Goal: Transaction & Acquisition: Book appointment/travel/reservation

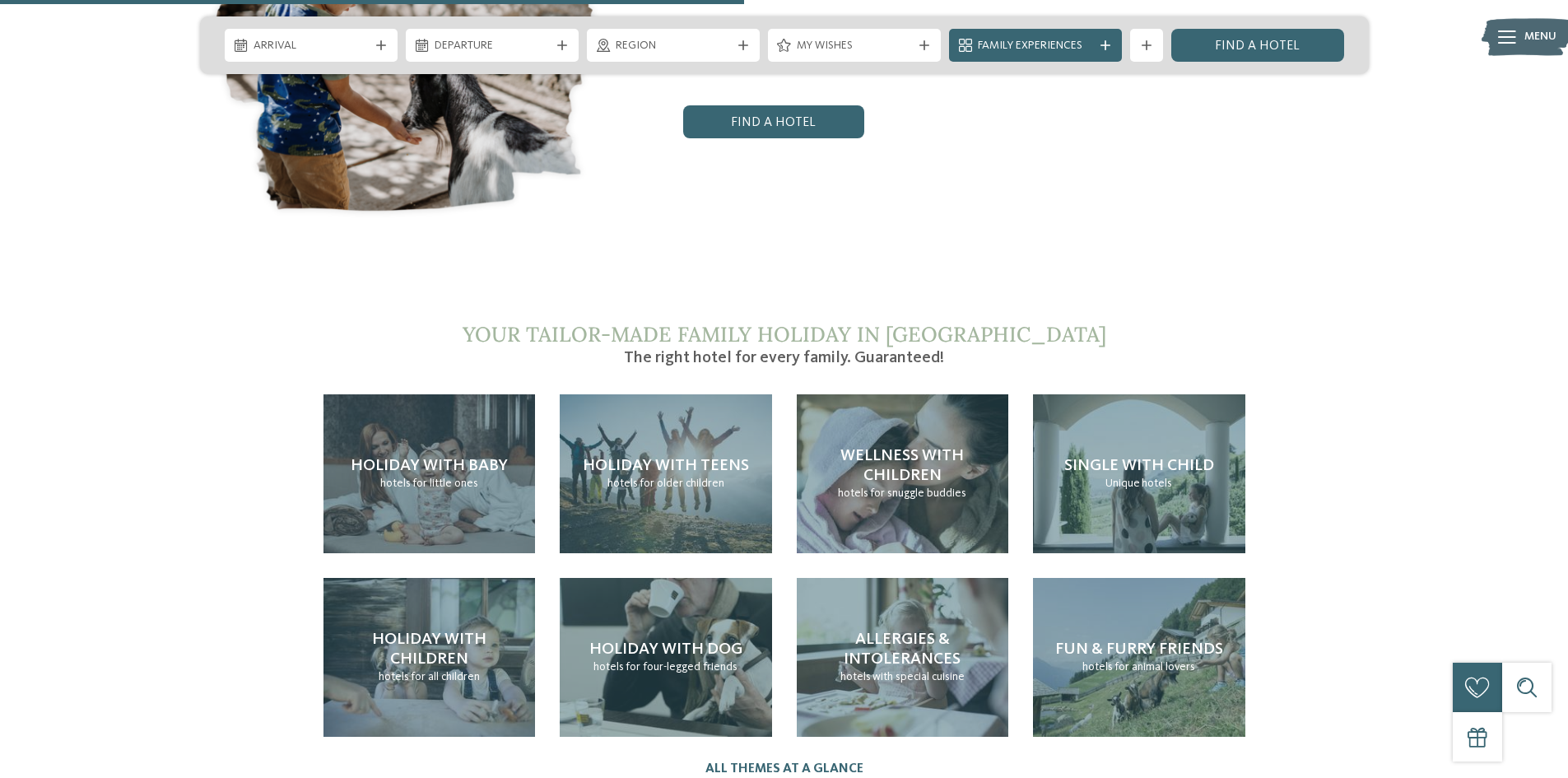
scroll to position [3624, 0]
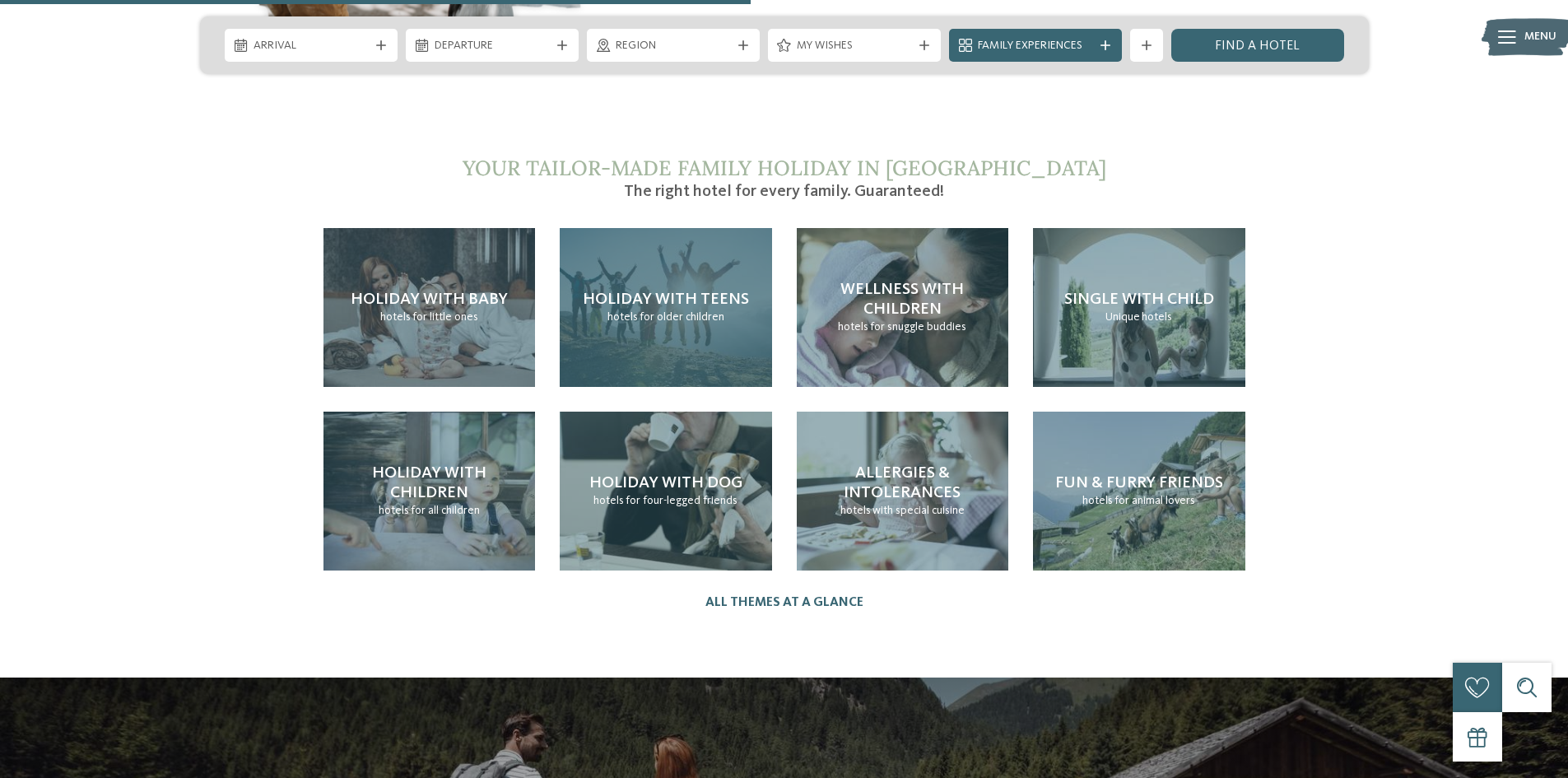
click at [674, 311] on span "for older children" at bounding box center [682, 316] width 85 height 11
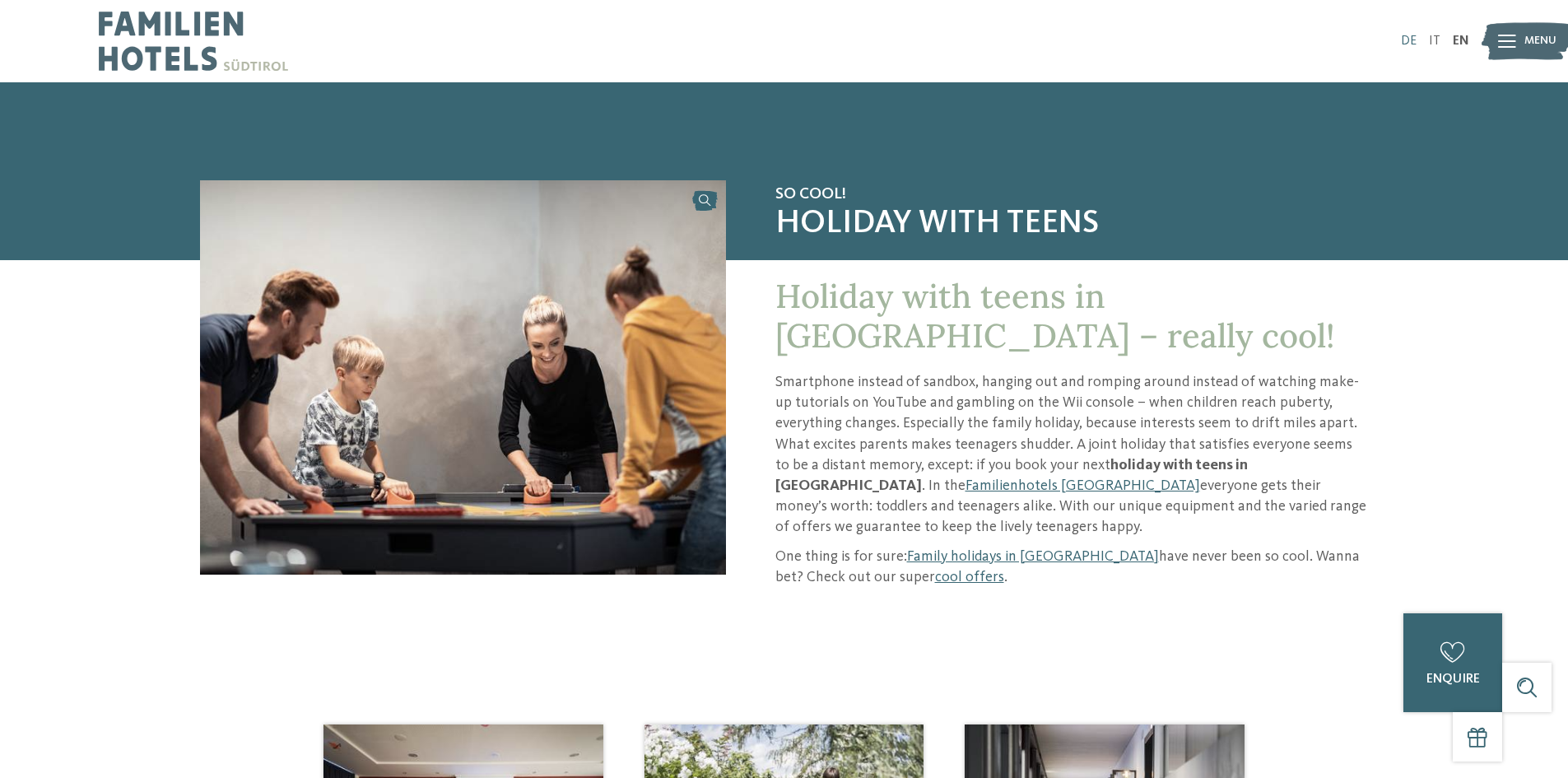
click at [1409, 45] on link "DE" at bounding box center [1409, 40] width 15 height 13
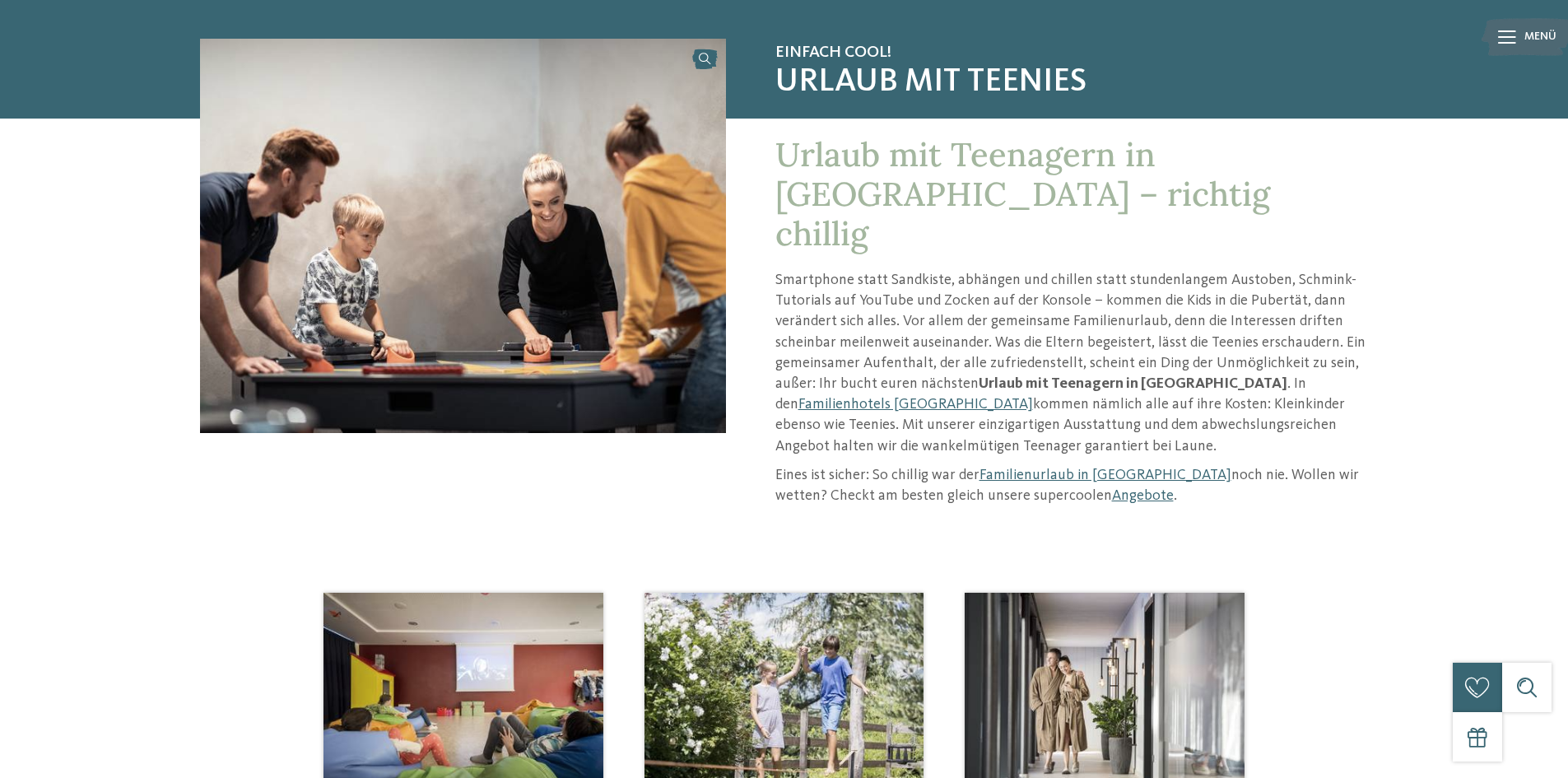
scroll to position [330, 0]
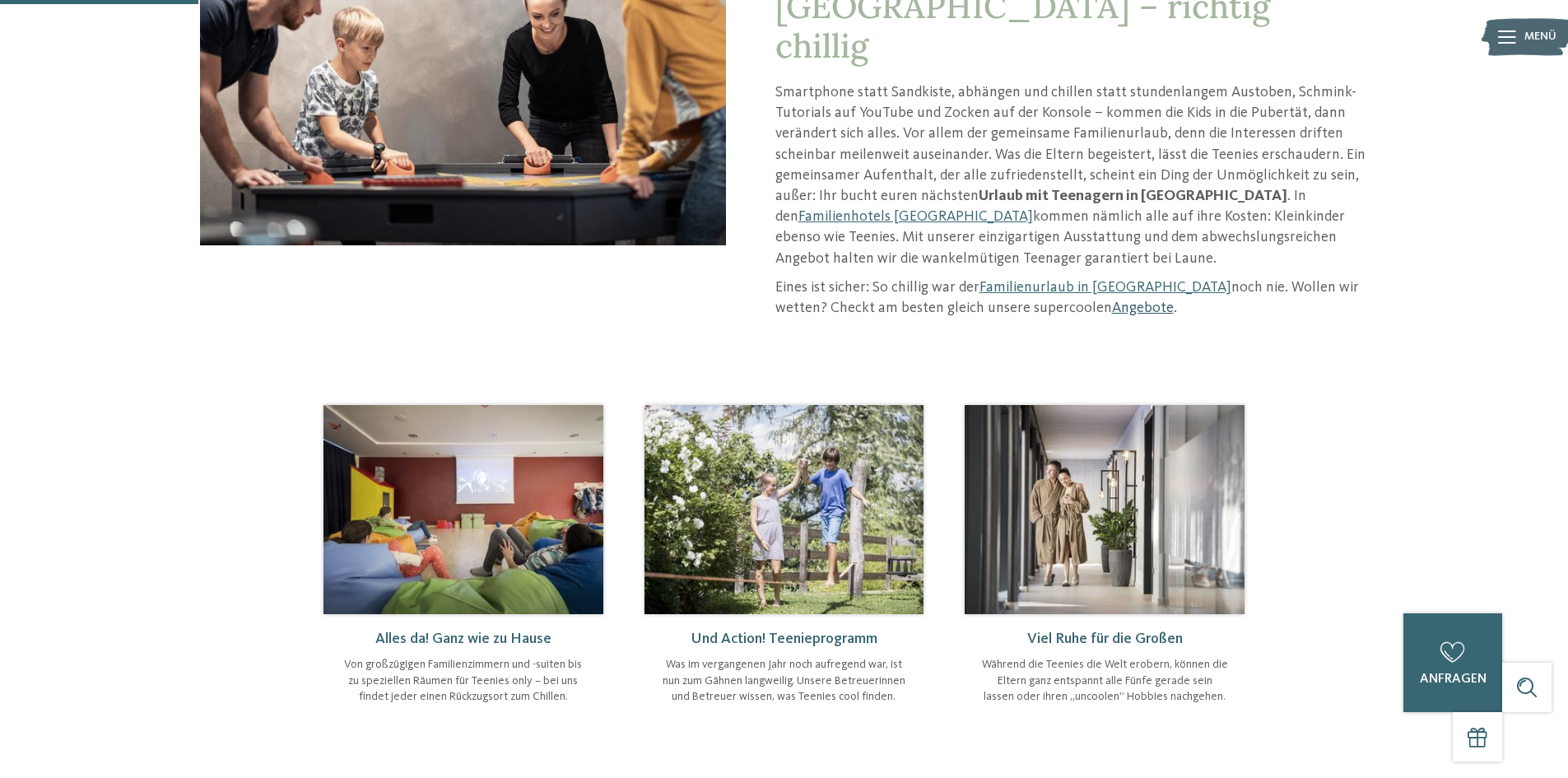
click at [1112, 301] on link "Angebote" at bounding box center [1143, 308] width 62 height 15
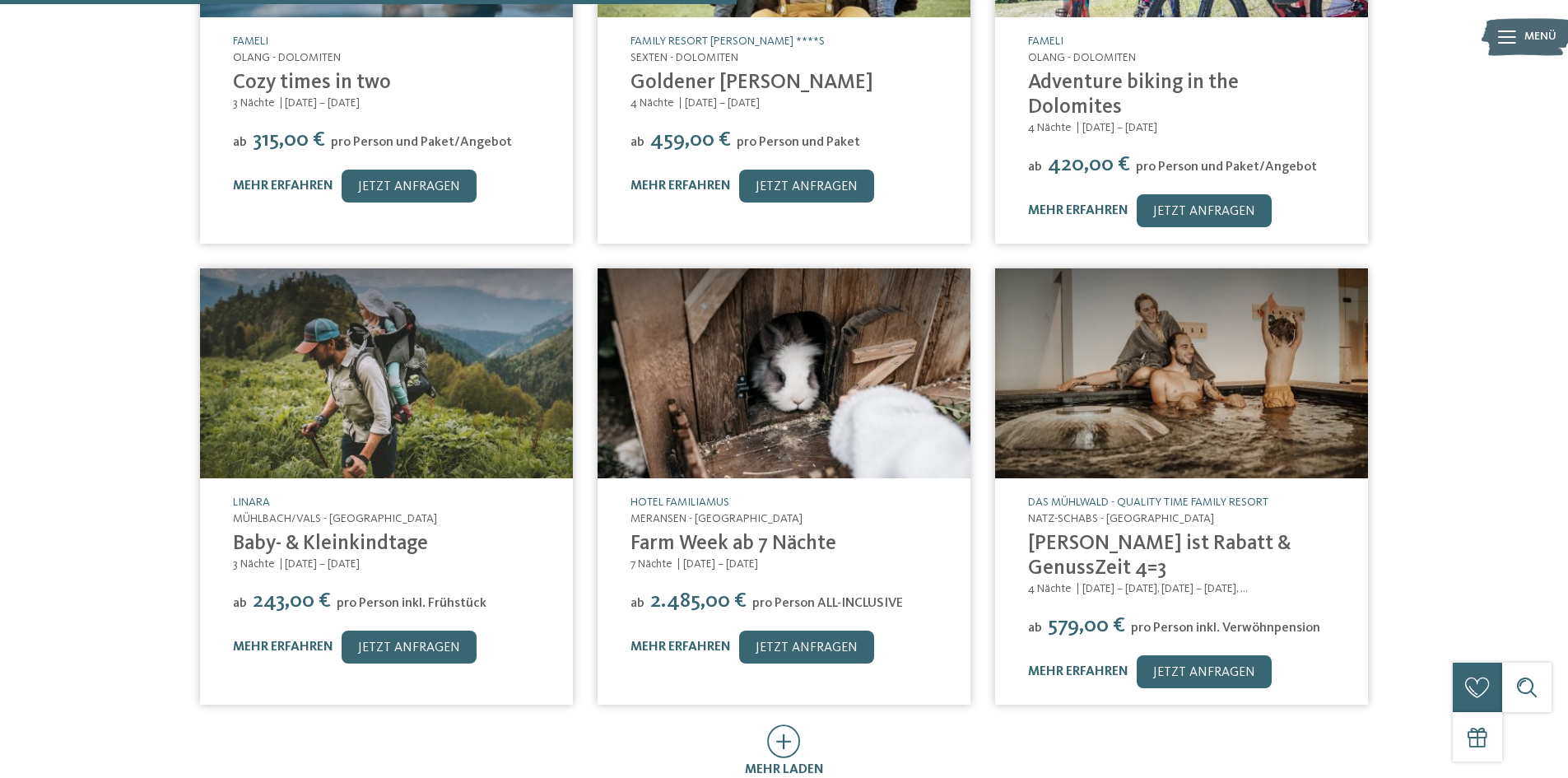
scroll to position [1153, 0]
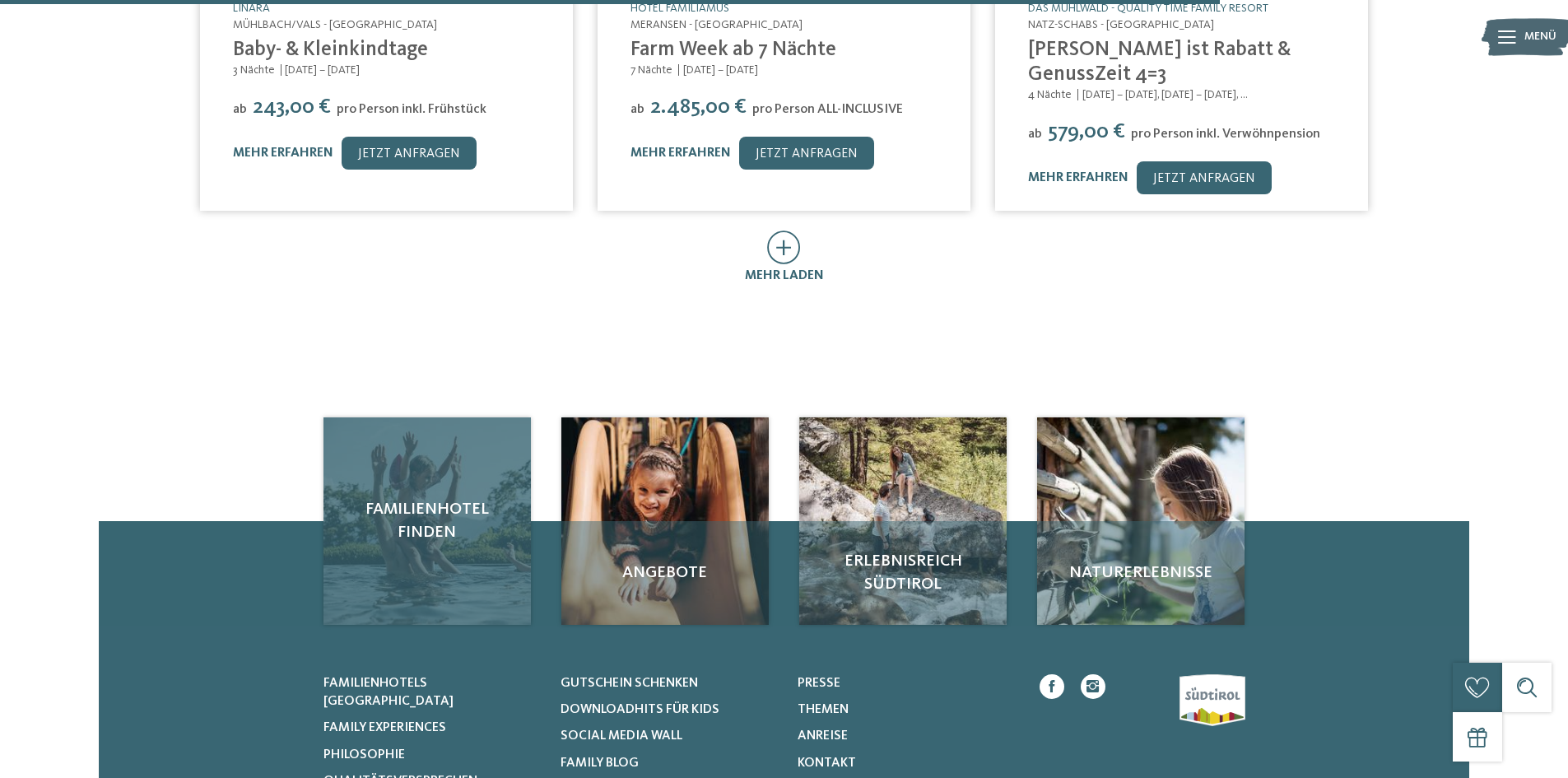
click at [419, 499] on span "Familienhotel finden" at bounding box center [427, 522] width 175 height 46
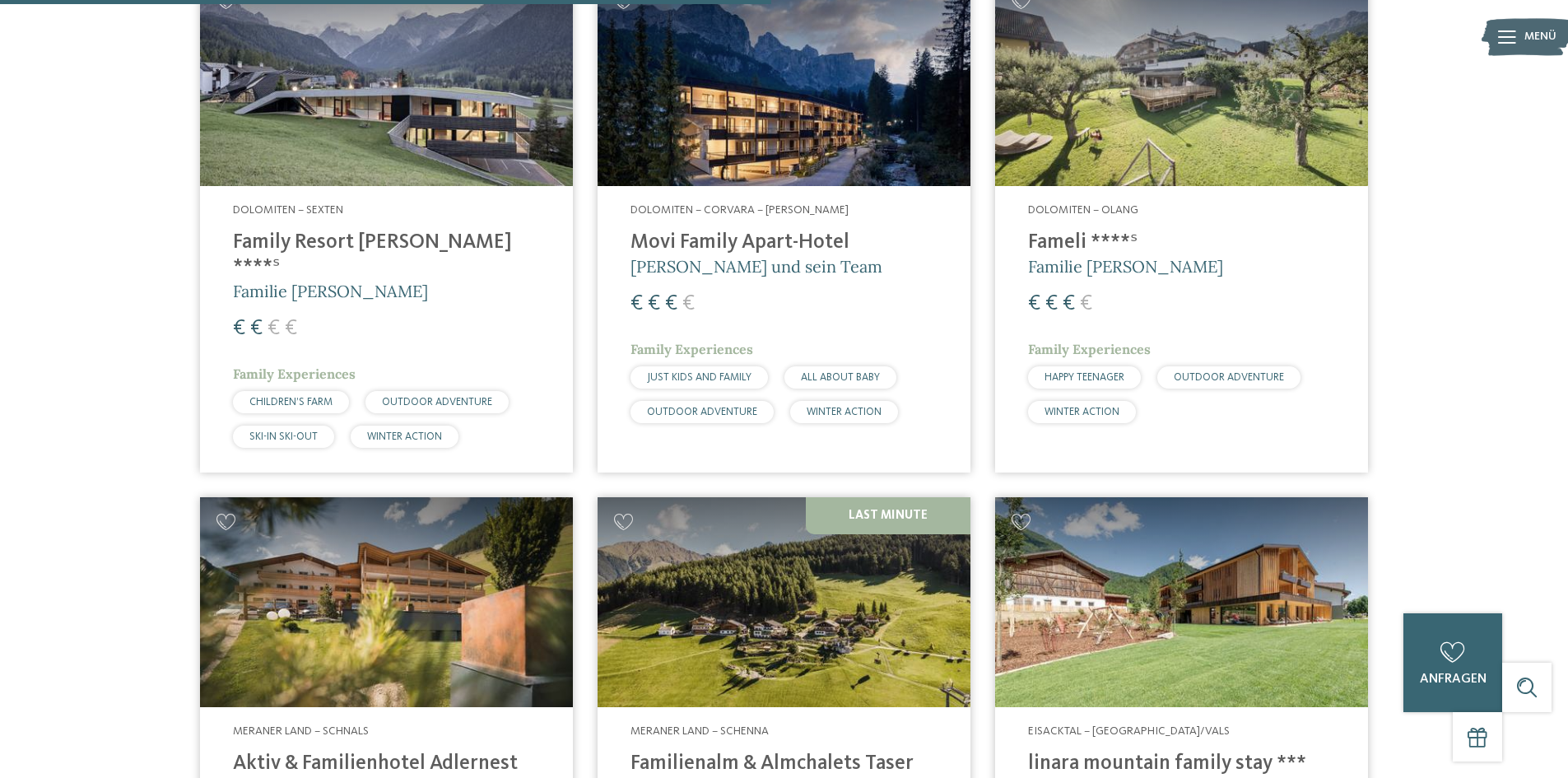
scroll to position [2801, 0]
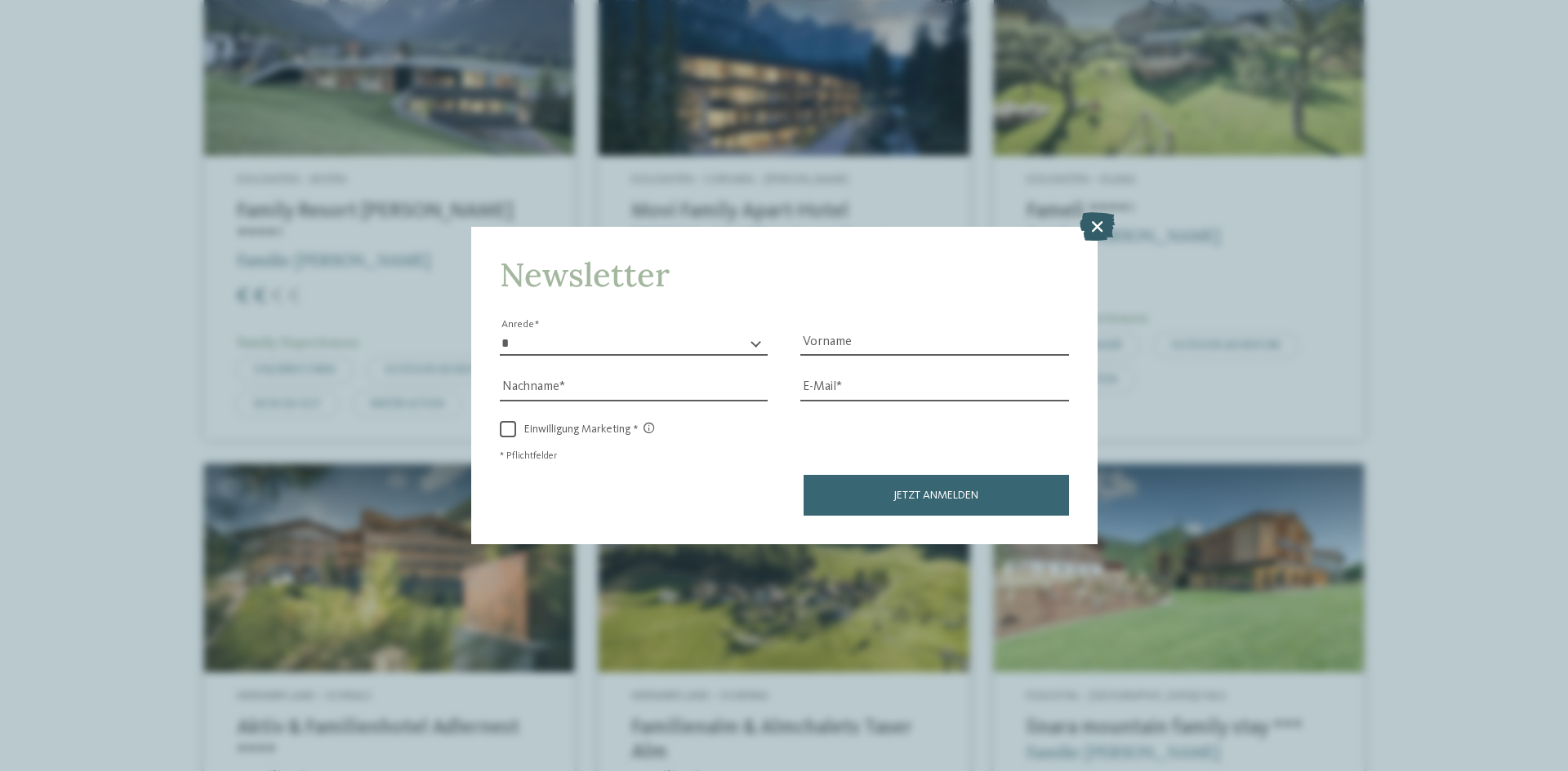
click at [1101, 218] on icon at bounding box center [1097, 227] width 35 height 29
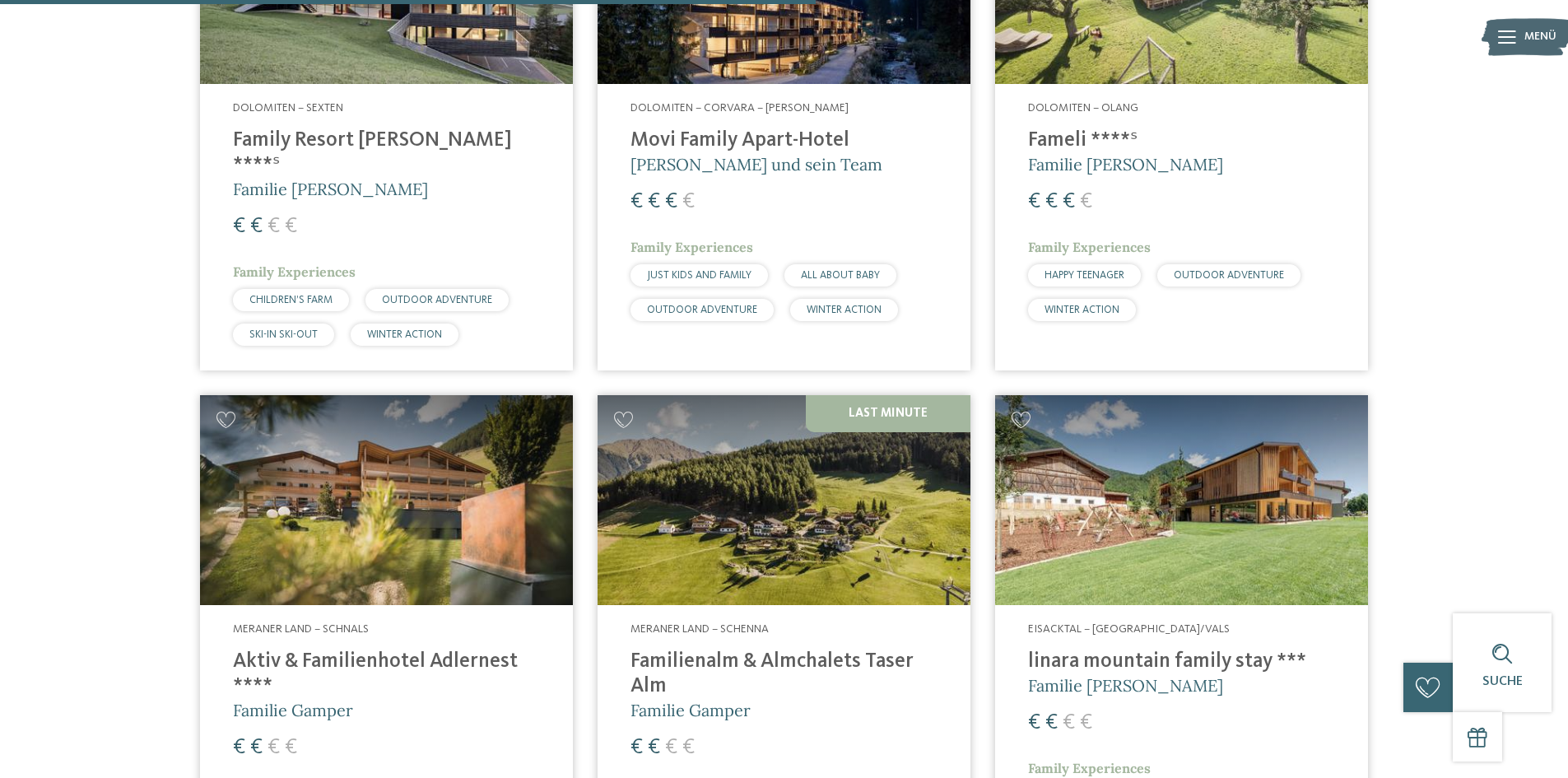
scroll to position [2965, 0]
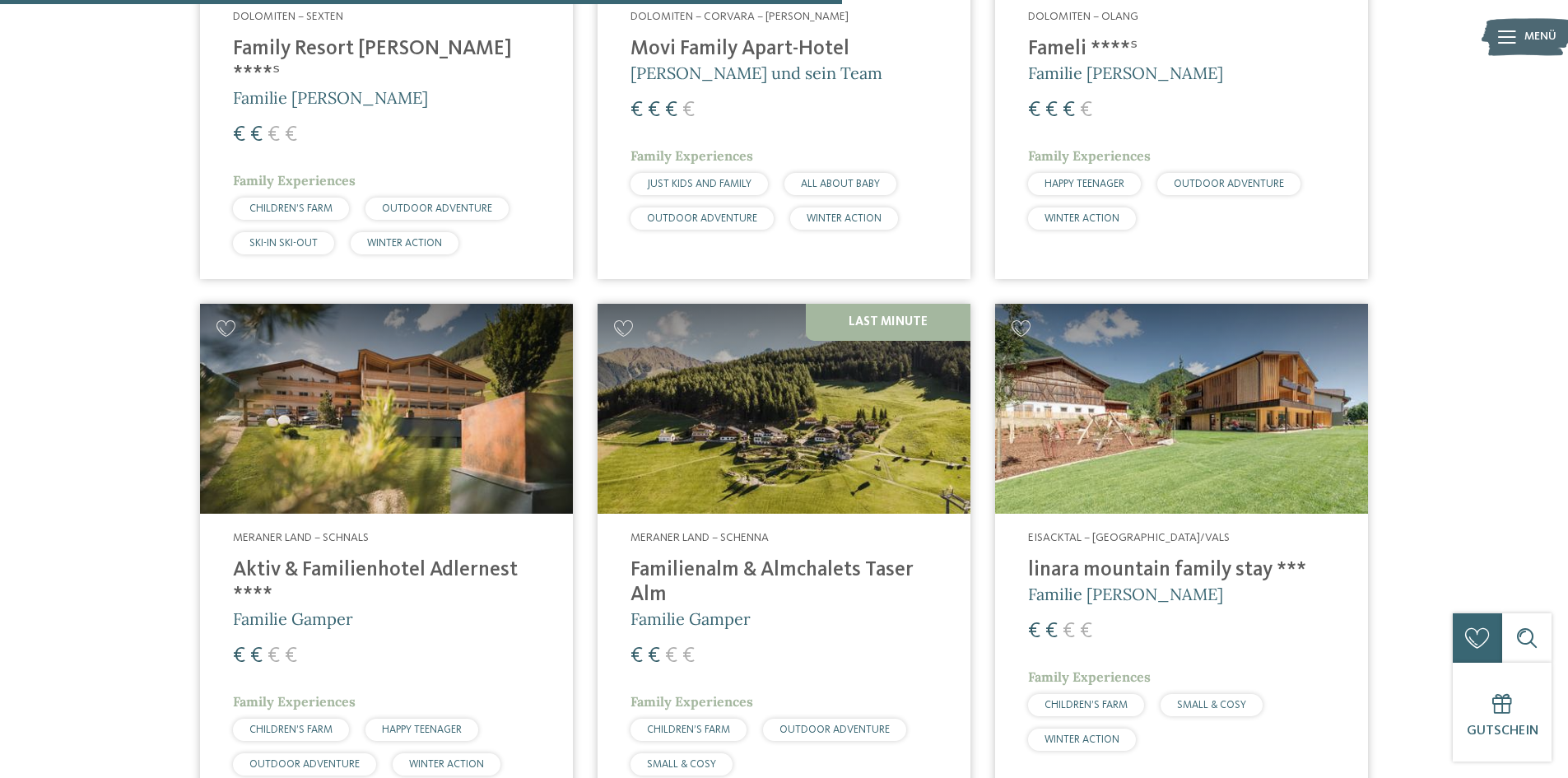
click at [844, 559] on h4 "Familienalm & Almchalets Taser Alm" at bounding box center [784, 584] width 307 height 50
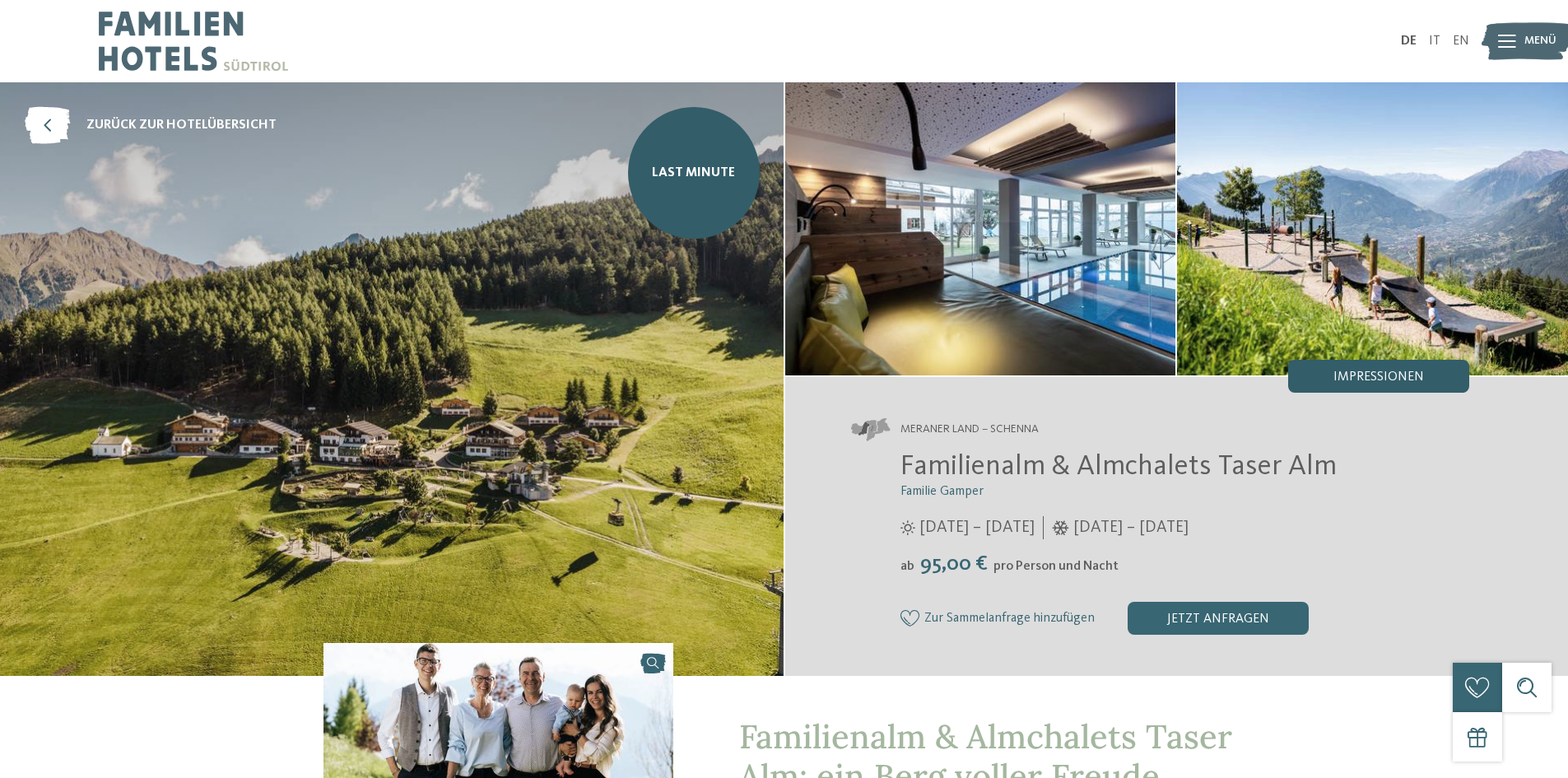
click at [1375, 375] on span "Impressionen" at bounding box center [1379, 377] width 91 height 13
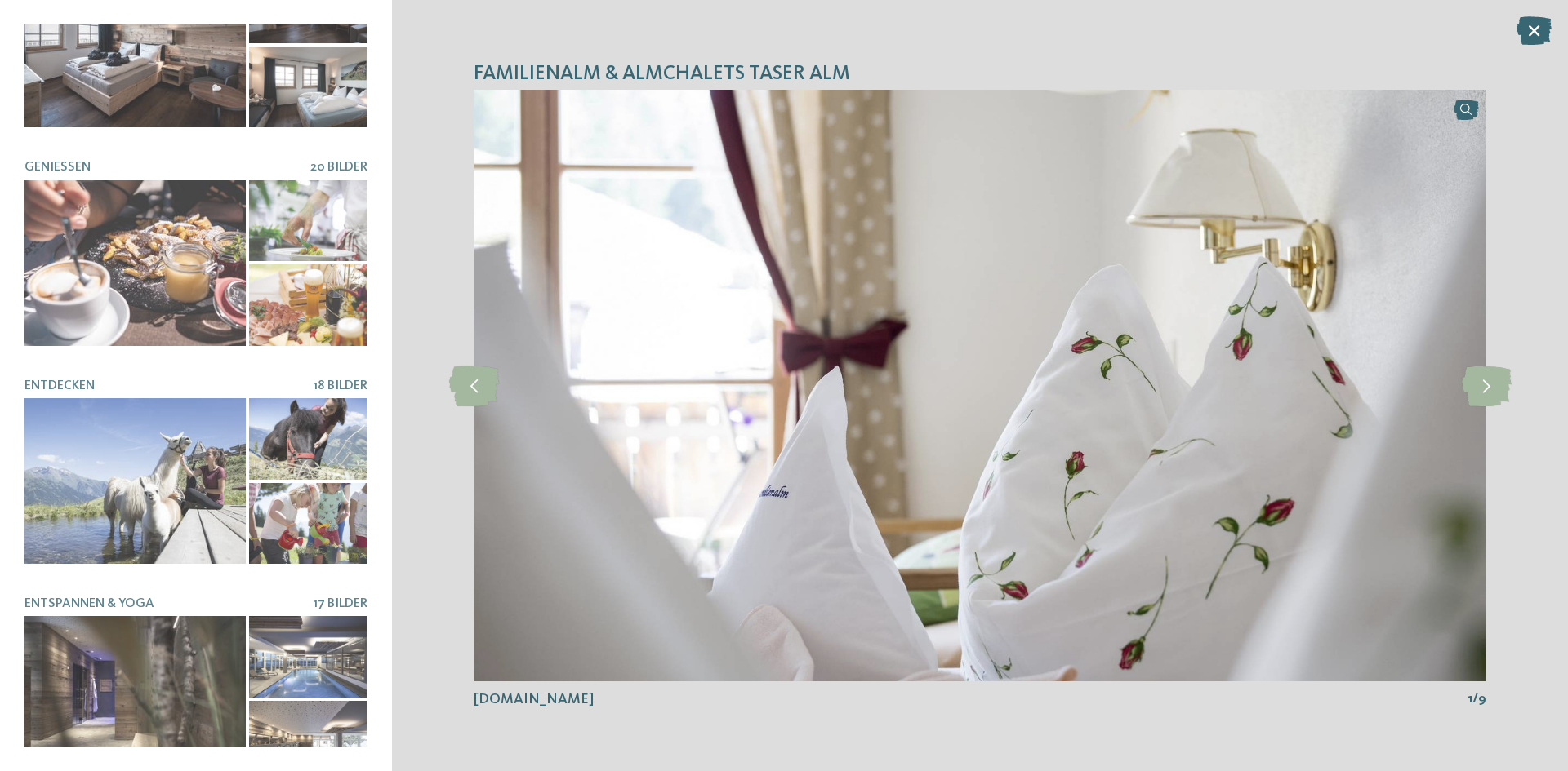
scroll to position [531, 0]
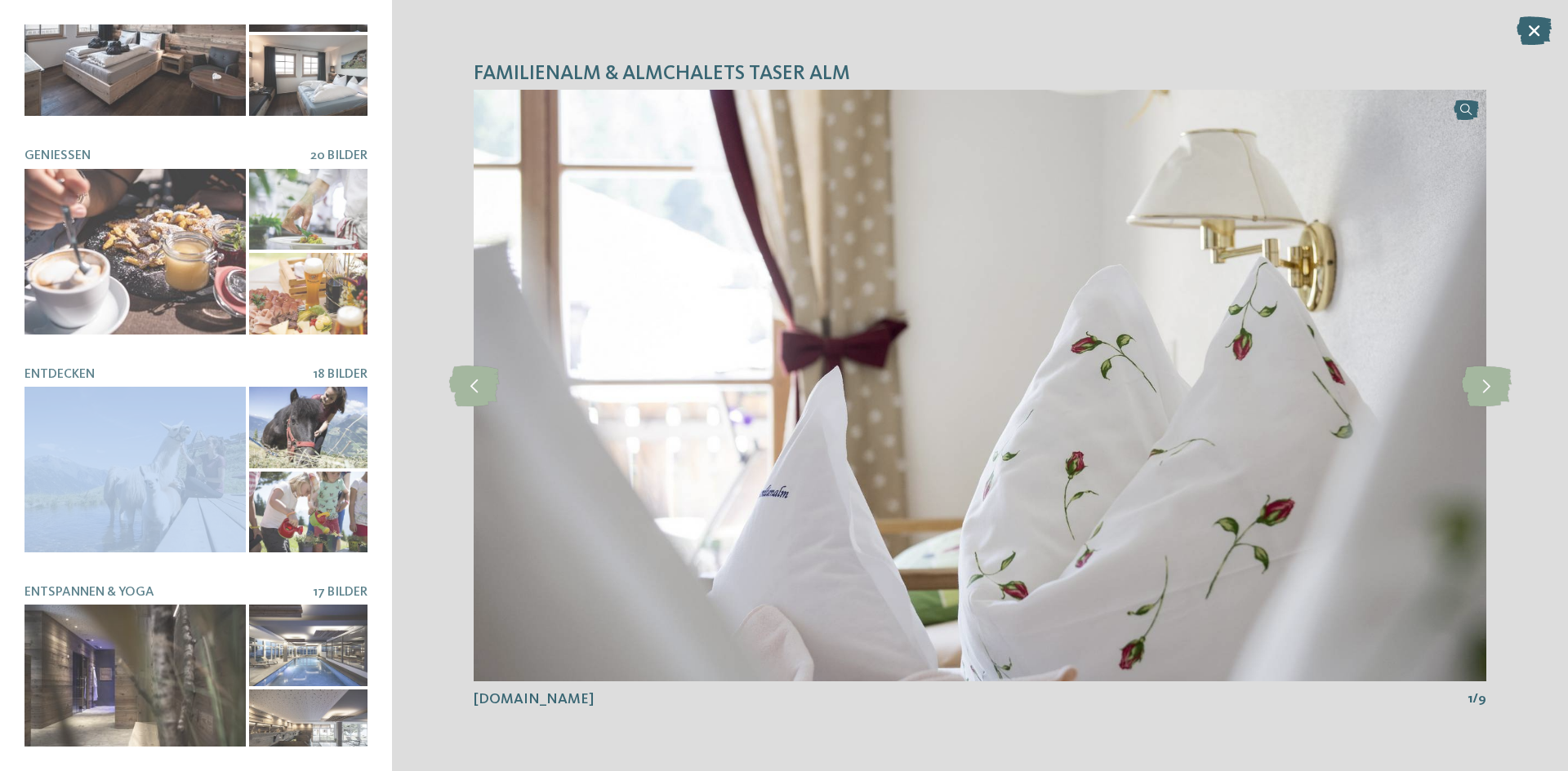
drag, startPoint x: 369, startPoint y: 362, endPoint x: 368, endPoint y: 377, distance: 15.0
click at [368, 377] on div "Familienalm & Almchalets Taser Alm [DOMAIN_NAME] 9 Bilder [GEOGRAPHIC_DATA]" at bounding box center [195, 386] width 392 height 771
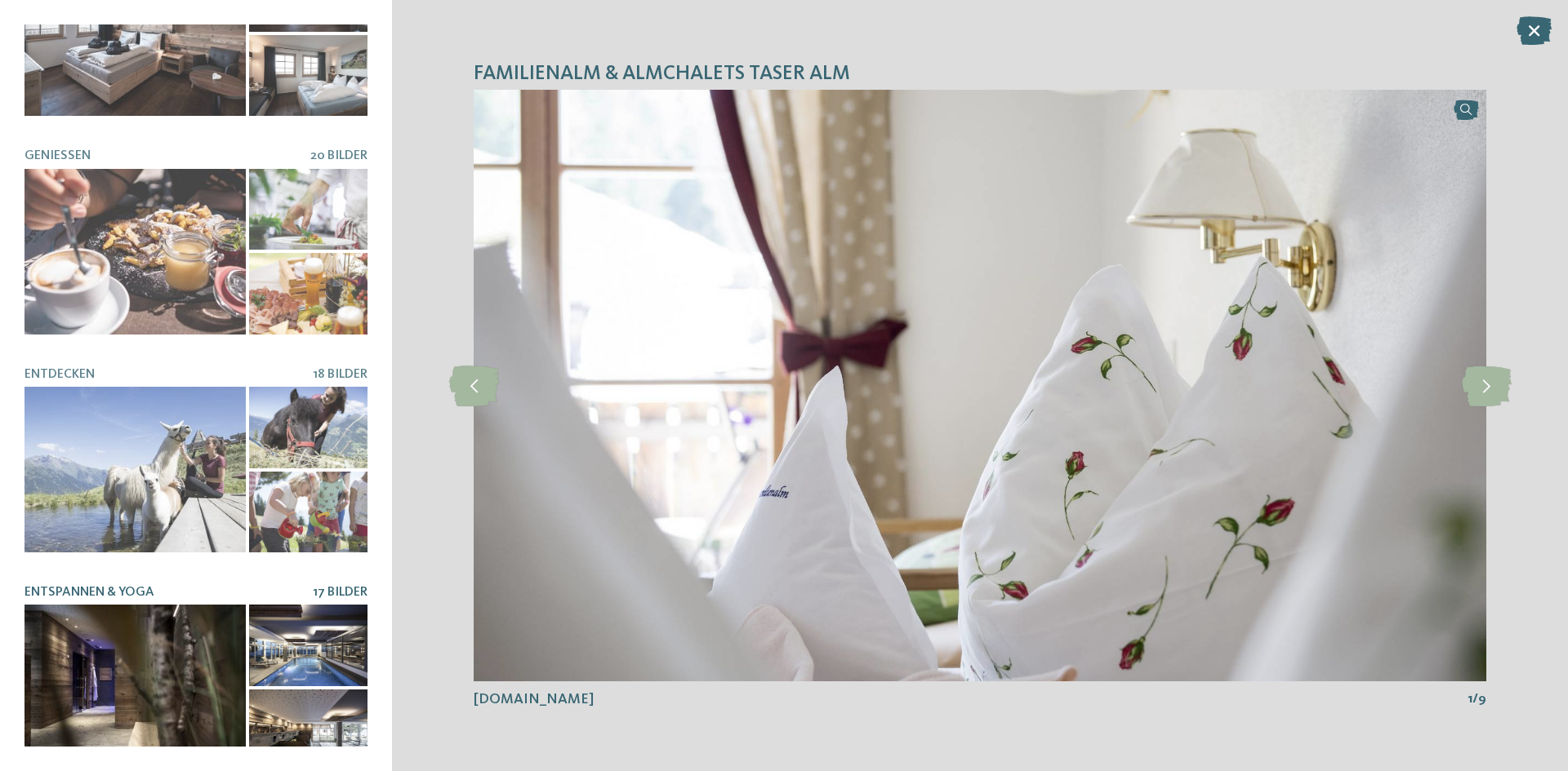
click at [178, 642] on div at bounding box center [135, 687] width 222 height 166
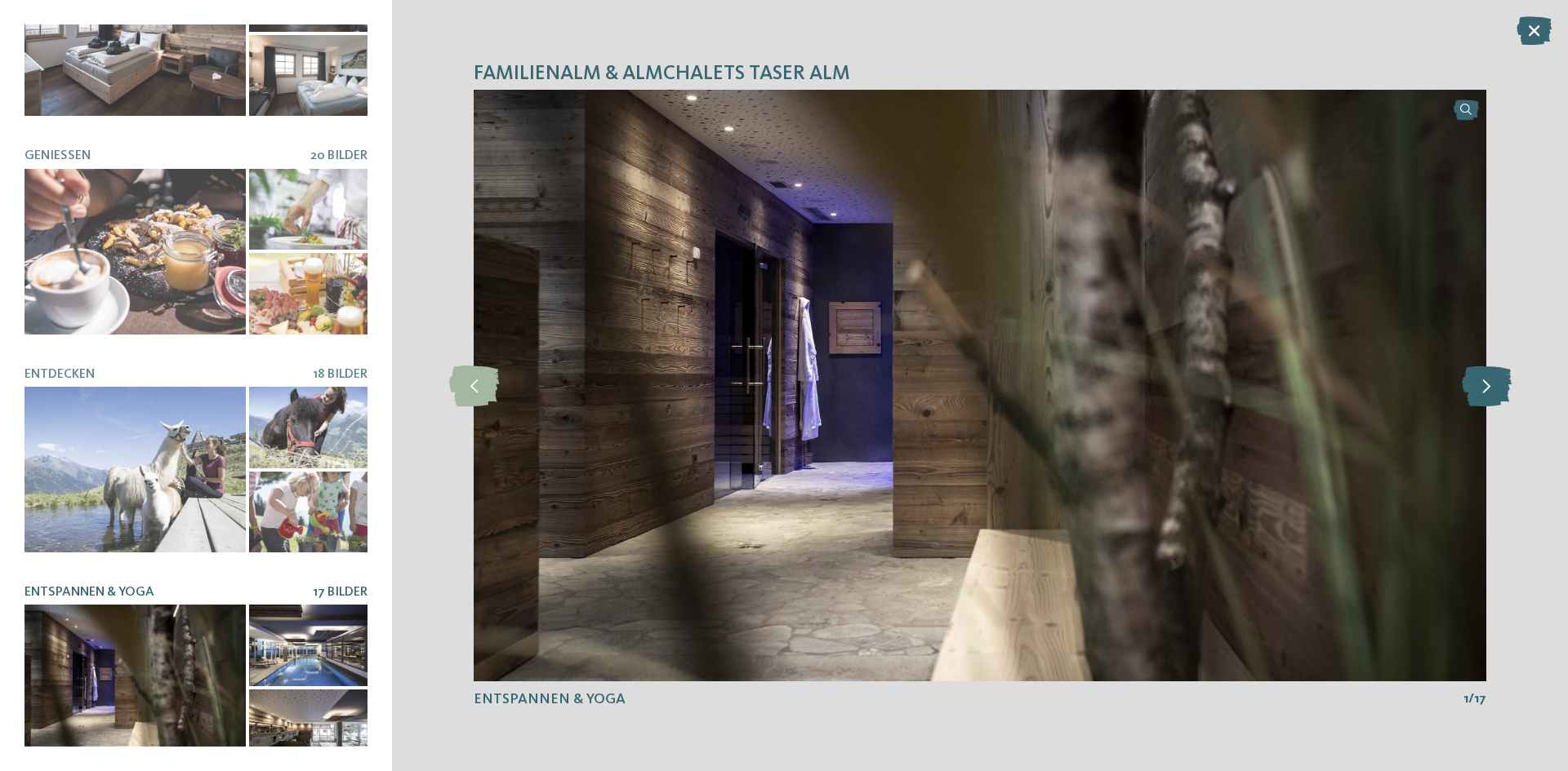
click at [1496, 394] on icon at bounding box center [1486, 386] width 50 height 41
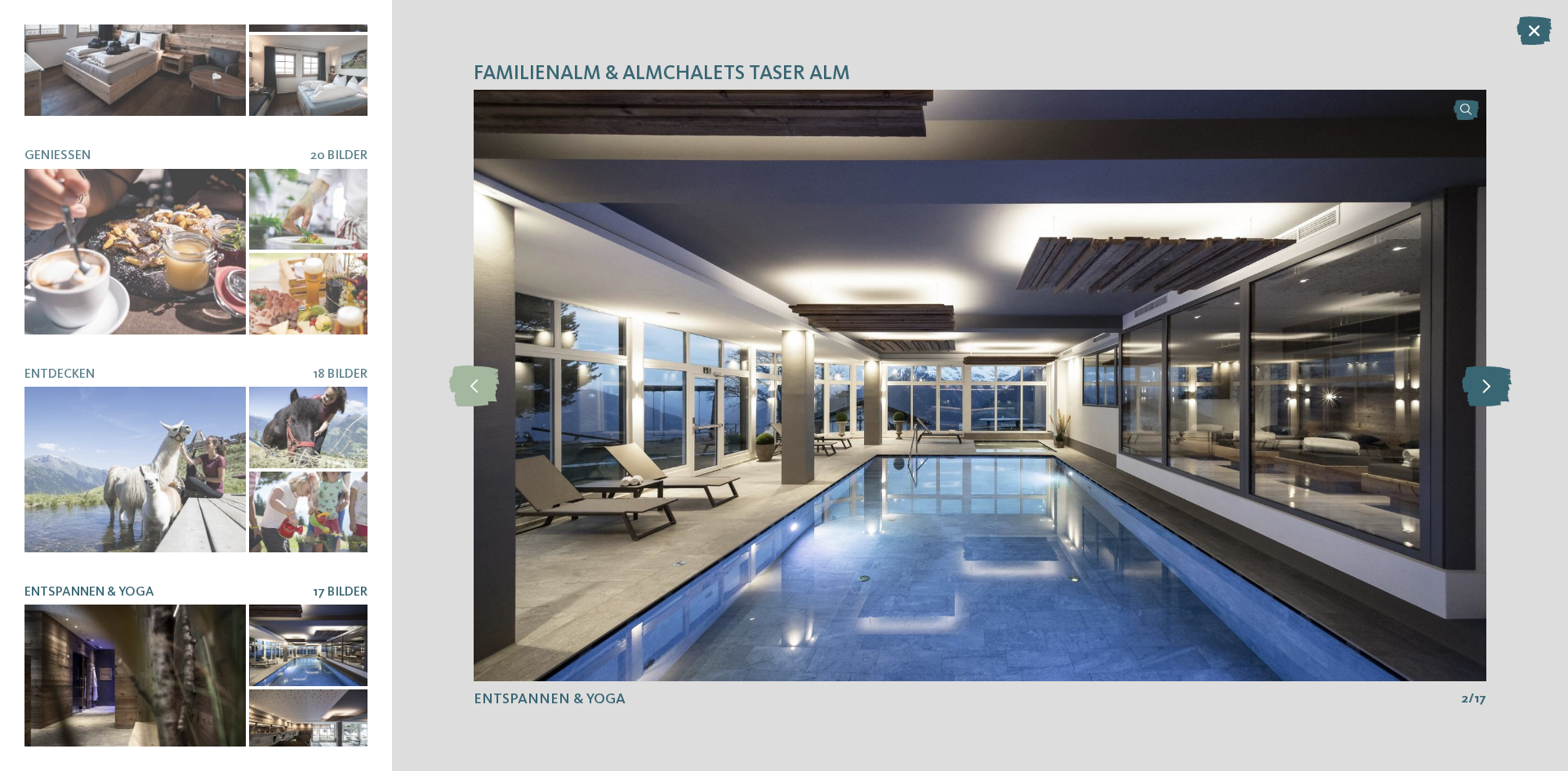
click at [1496, 394] on icon at bounding box center [1486, 386] width 50 height 41
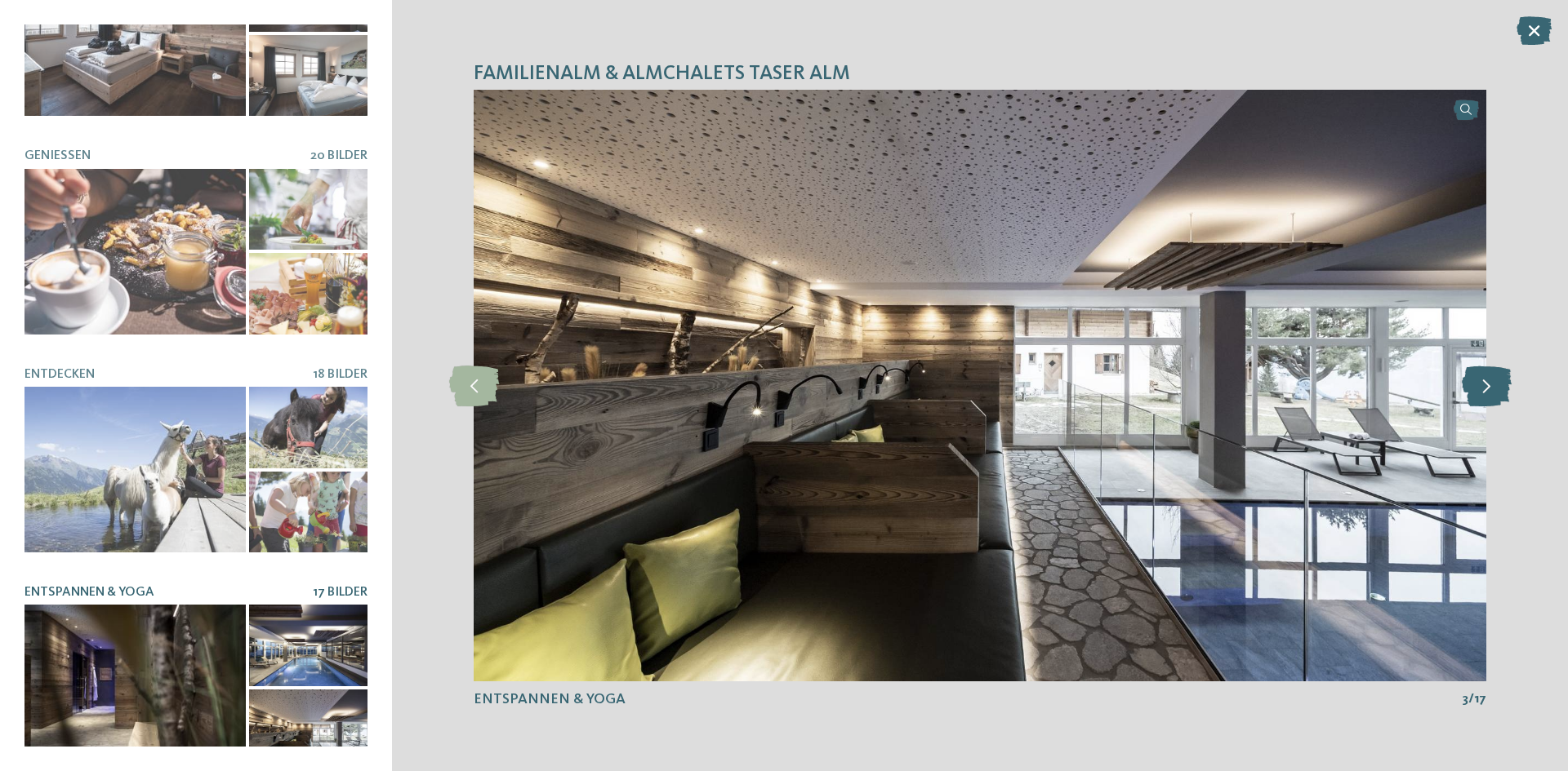
click at [1496, 394] on icon at bounding box center [1486, 386] width 50 height 41
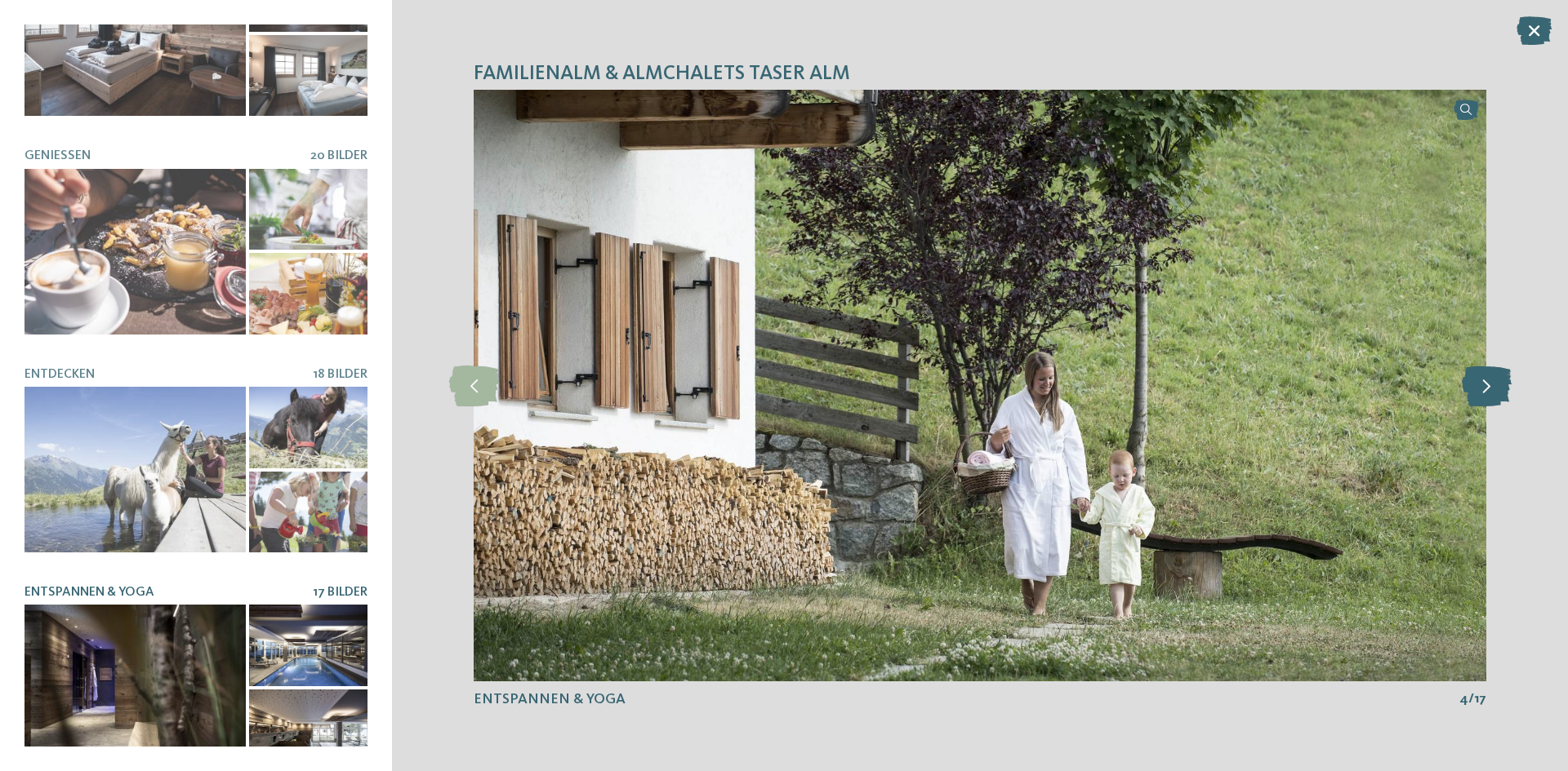
click at [1496, 394] on icon at bounding box center [1486, 386] width 50 height 41
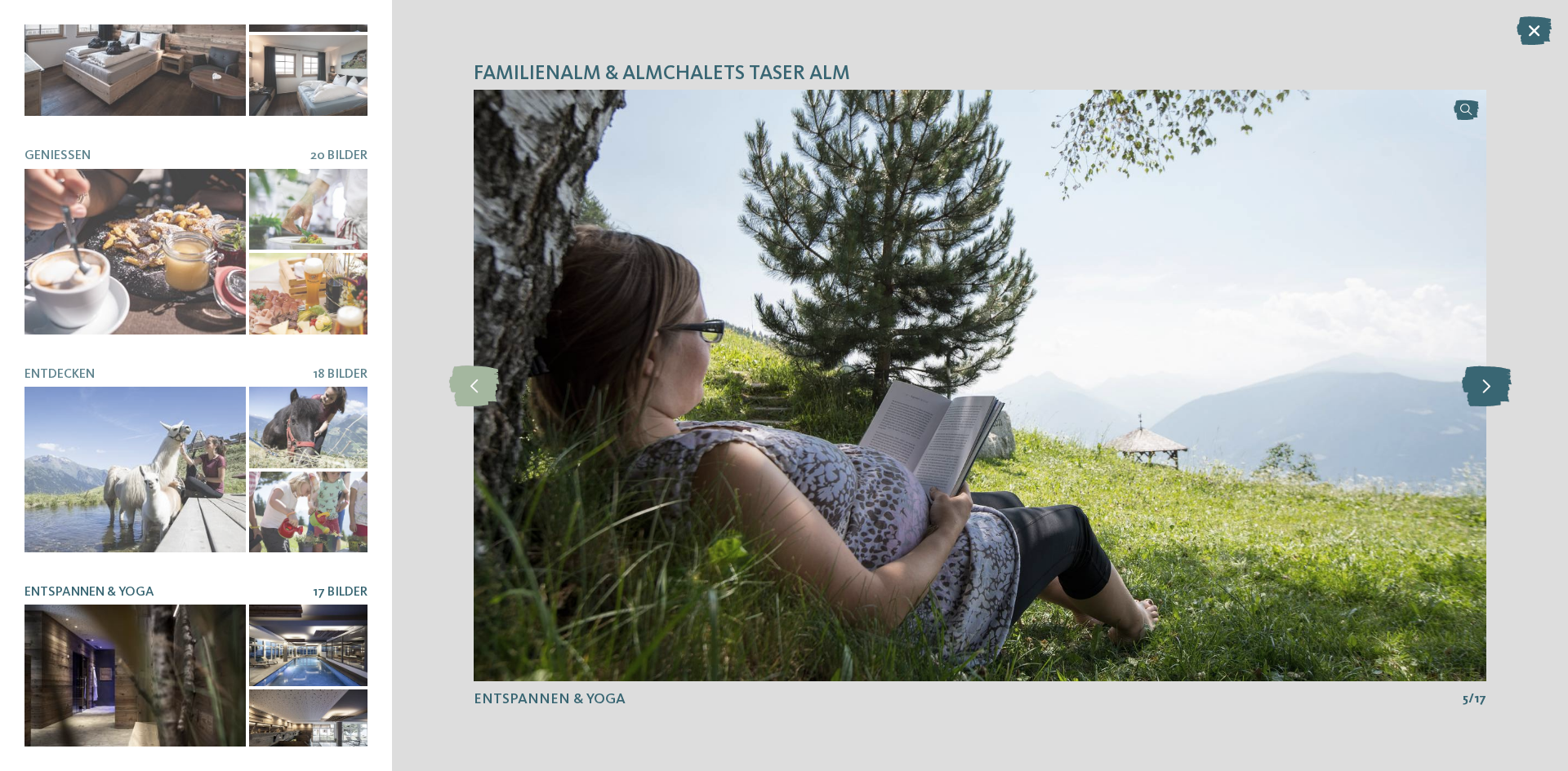
click at [1496, 394] on icon at bounding box center [1486, 386] width 50 height 41
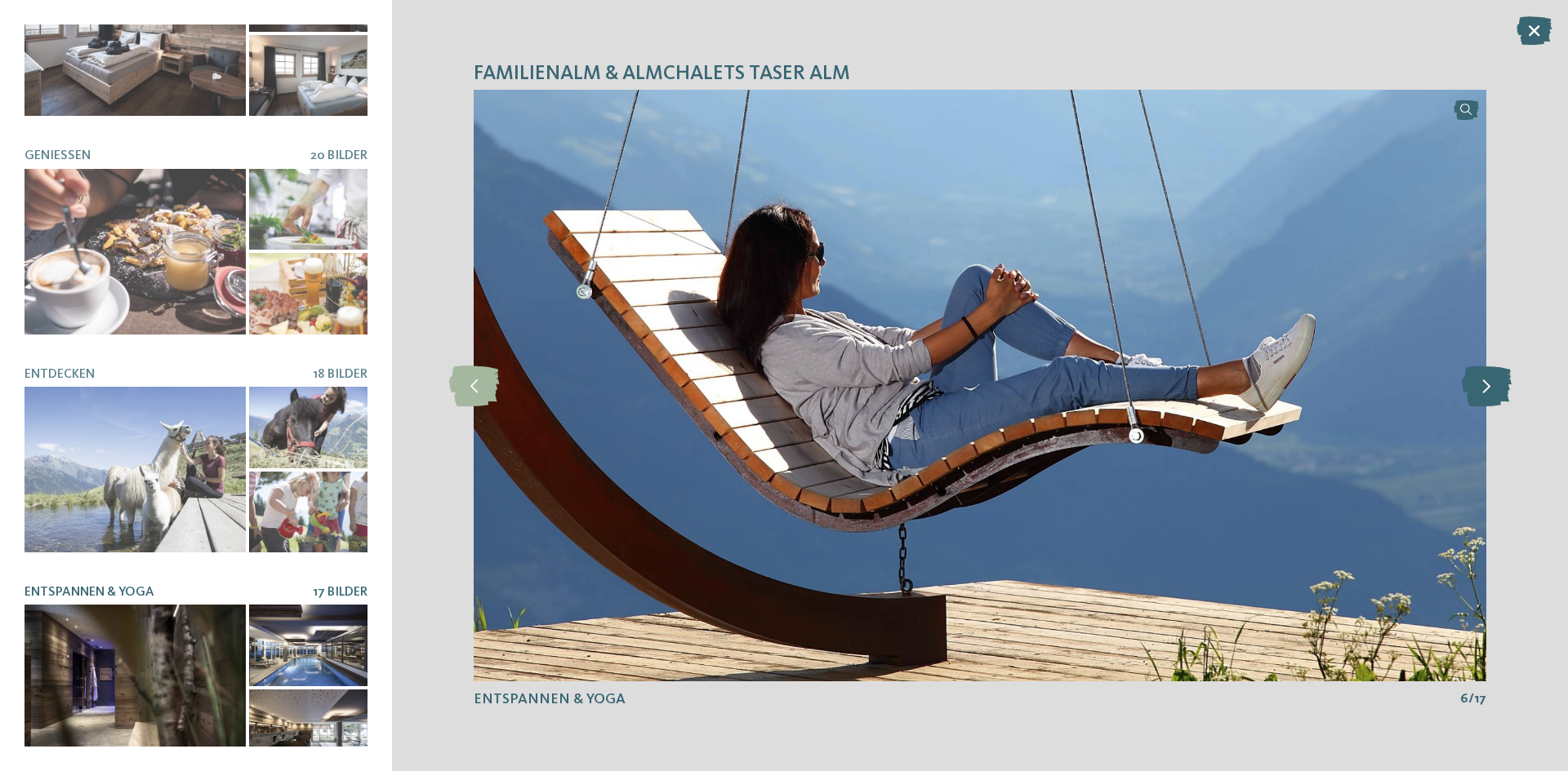
click at [1496, 394] on icon at bounding box center [1486, 386] width 50 height 41
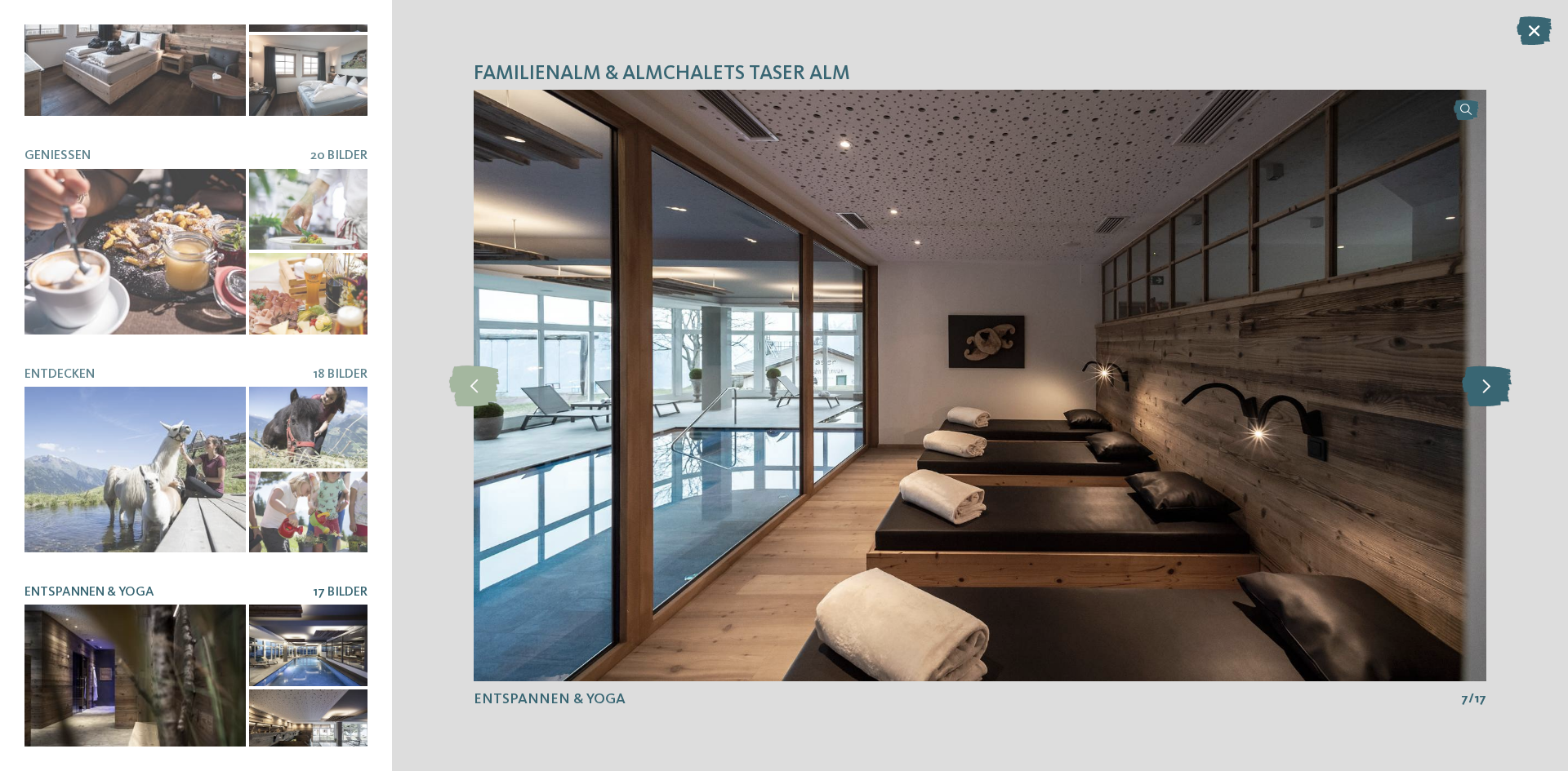
click at [1496, 394] on icon at bounding box center [1486, 386] width 50 height 41
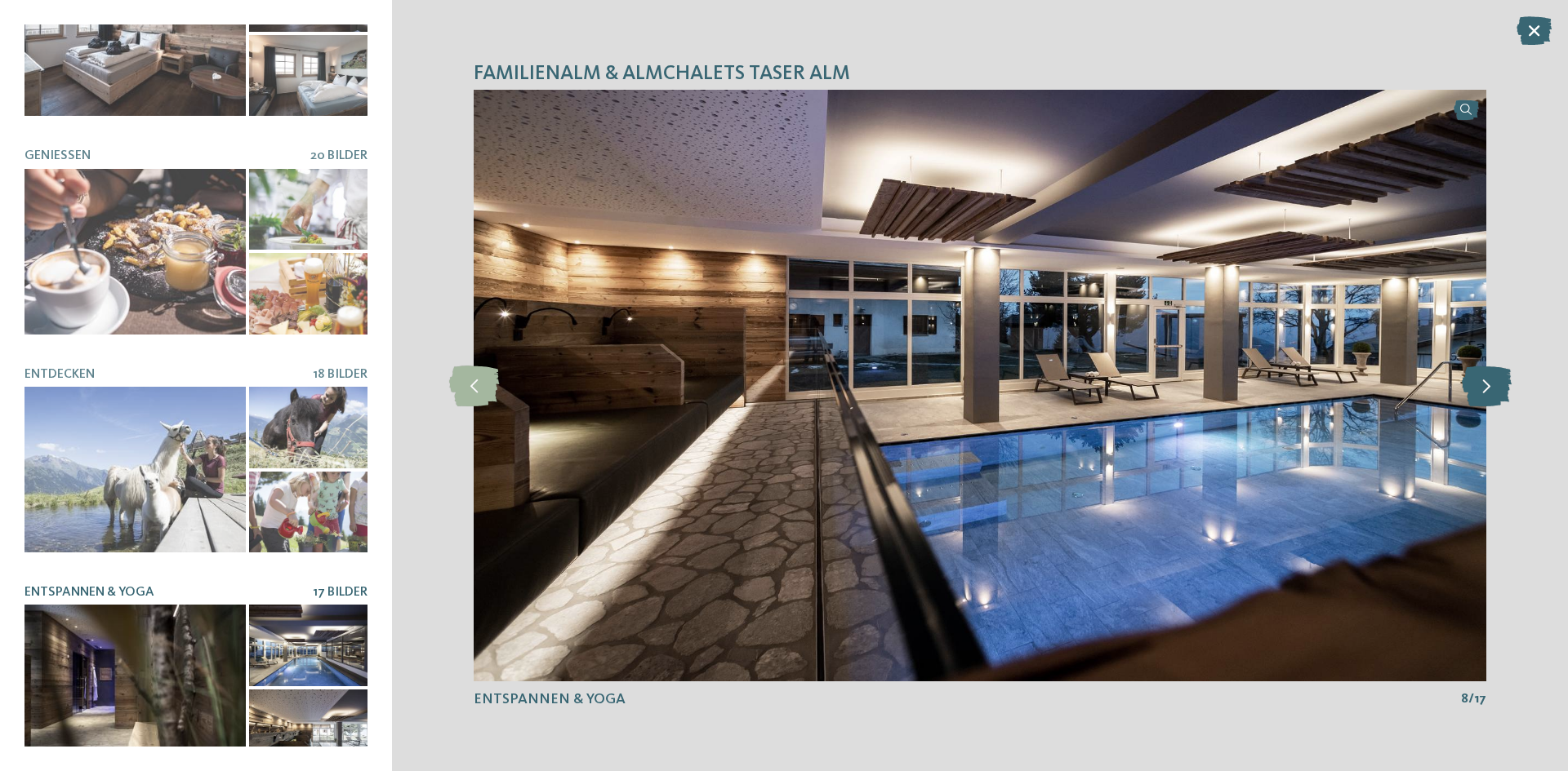
click at [1496, 394] on icon at bounding box center [1486, 386] width 50 height 41
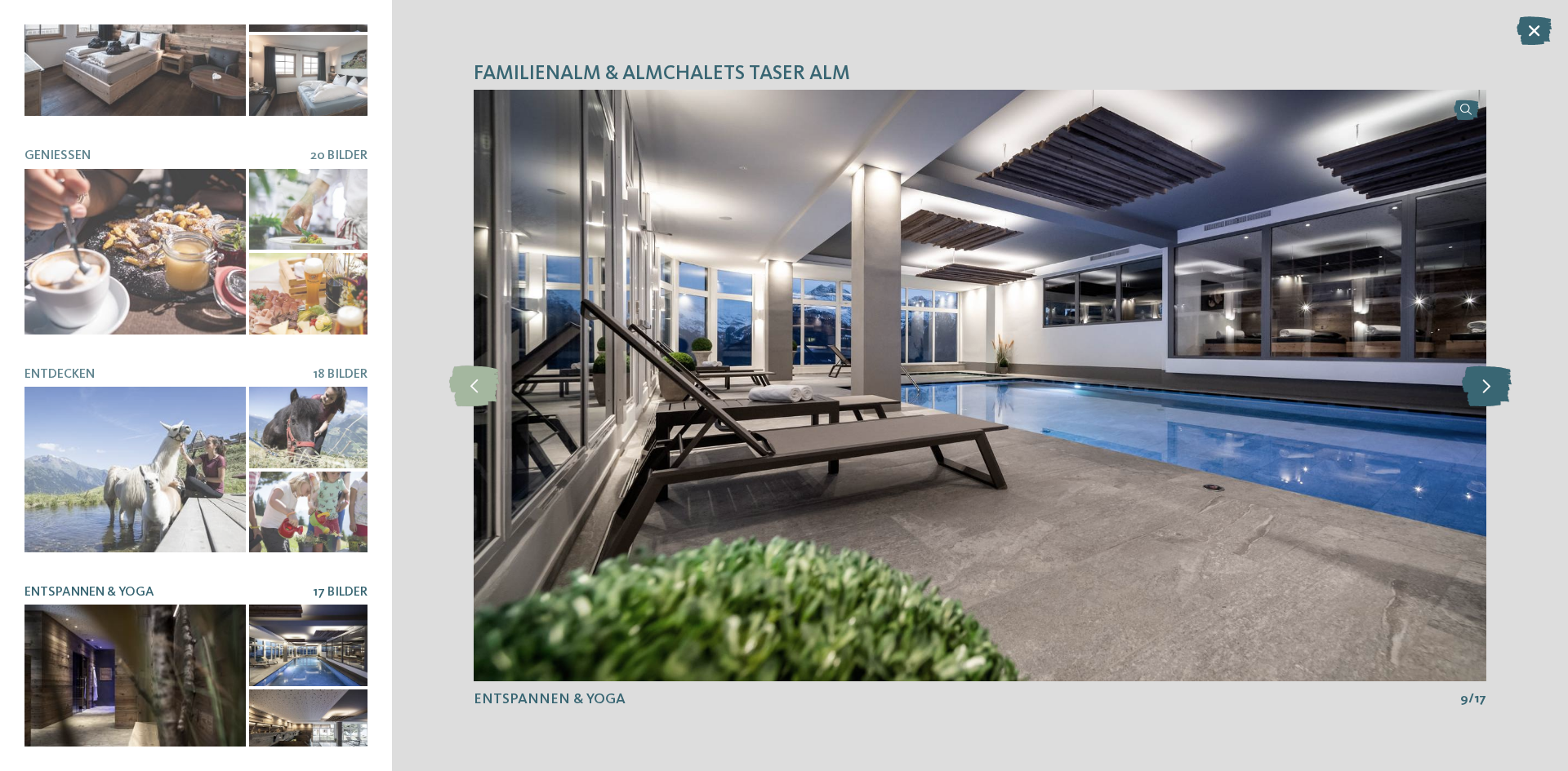
click at [1496, 394] on icon at bounding box center [1486, 386] width 50 height 41
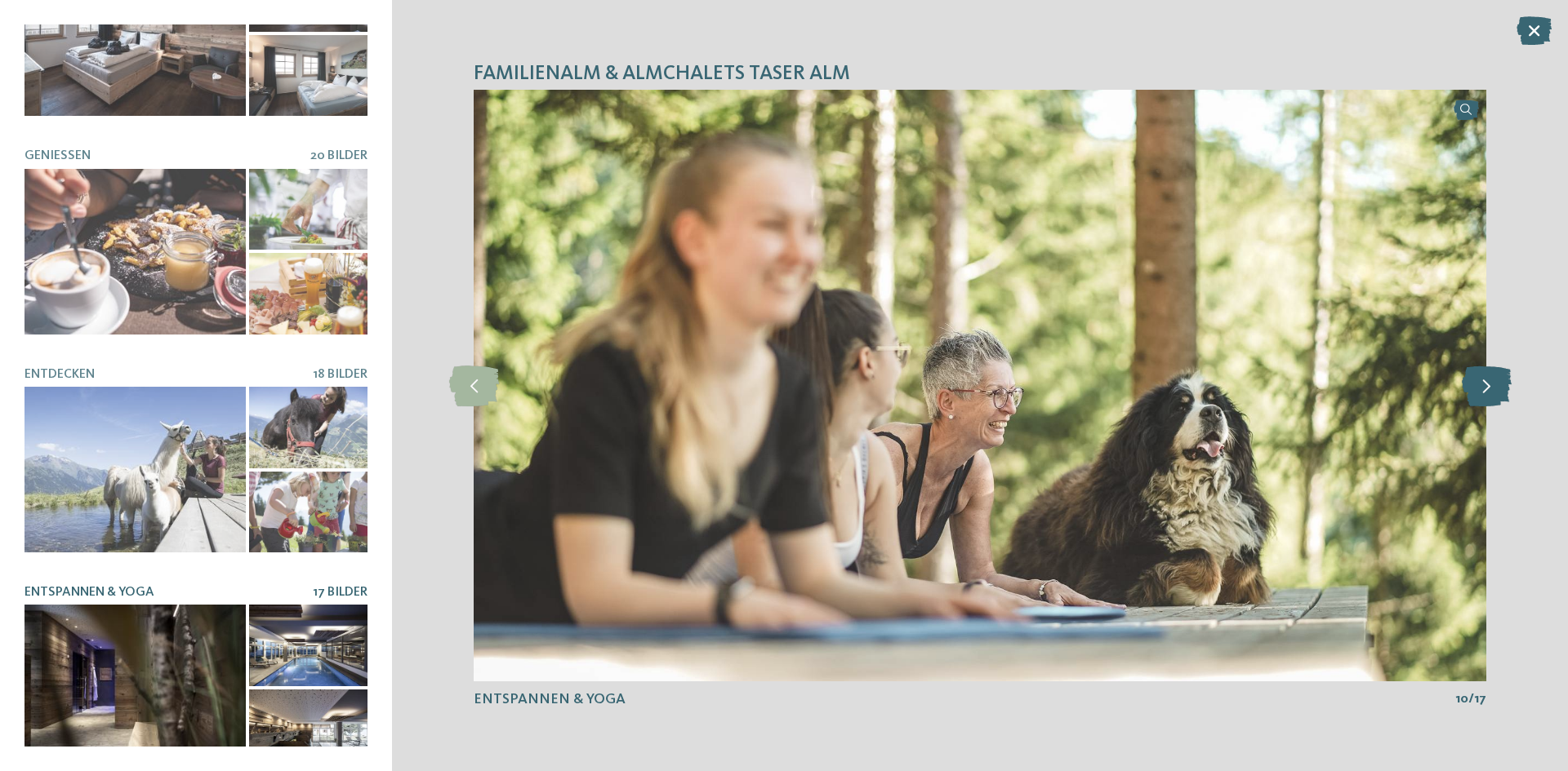
click at [1496, 394] on icon at bounding box center [1486, 386] width 50 height 41
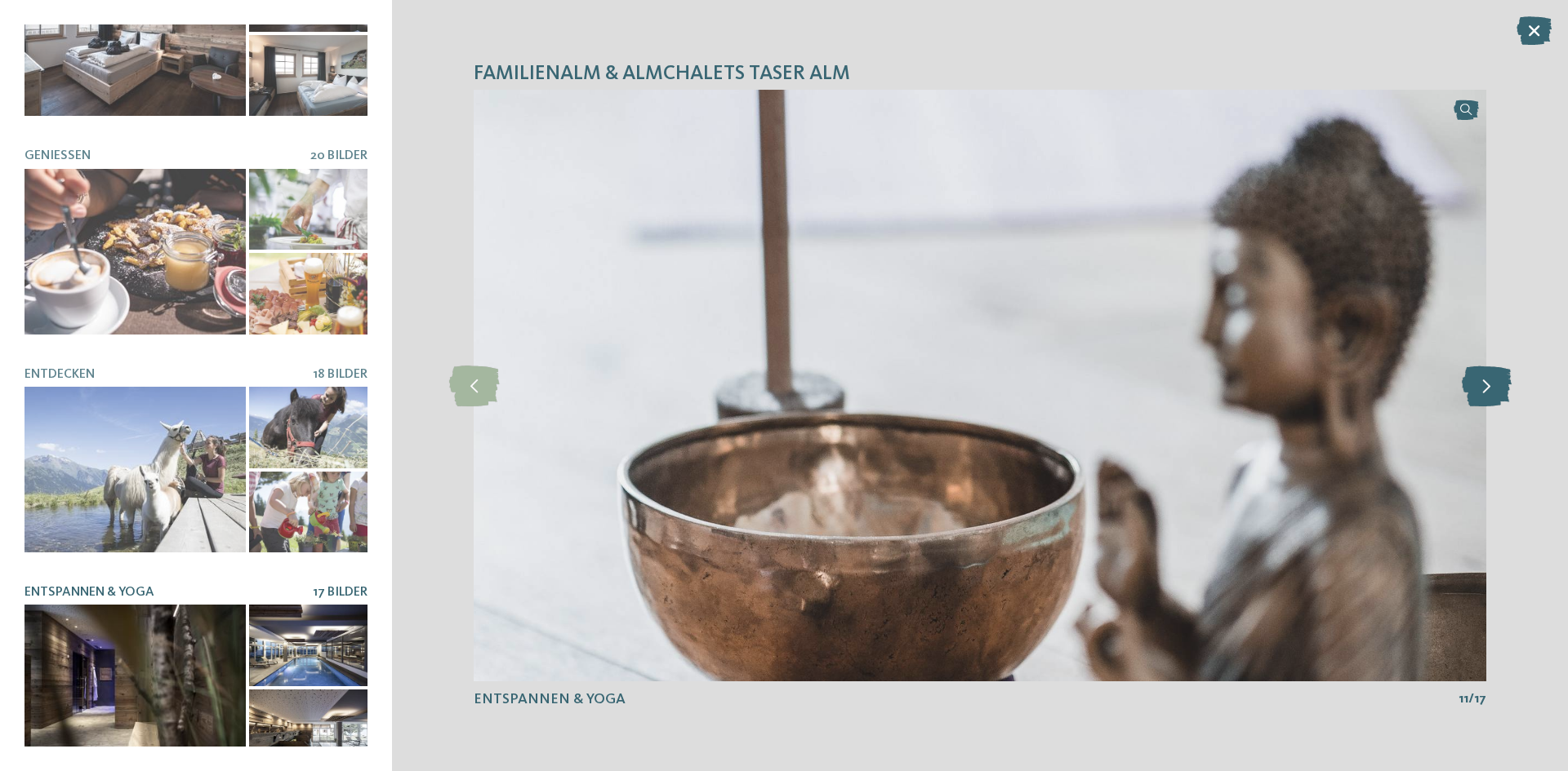
click at [1496, 394] on icon at bounding box center [1486, 386] width 50 height 41
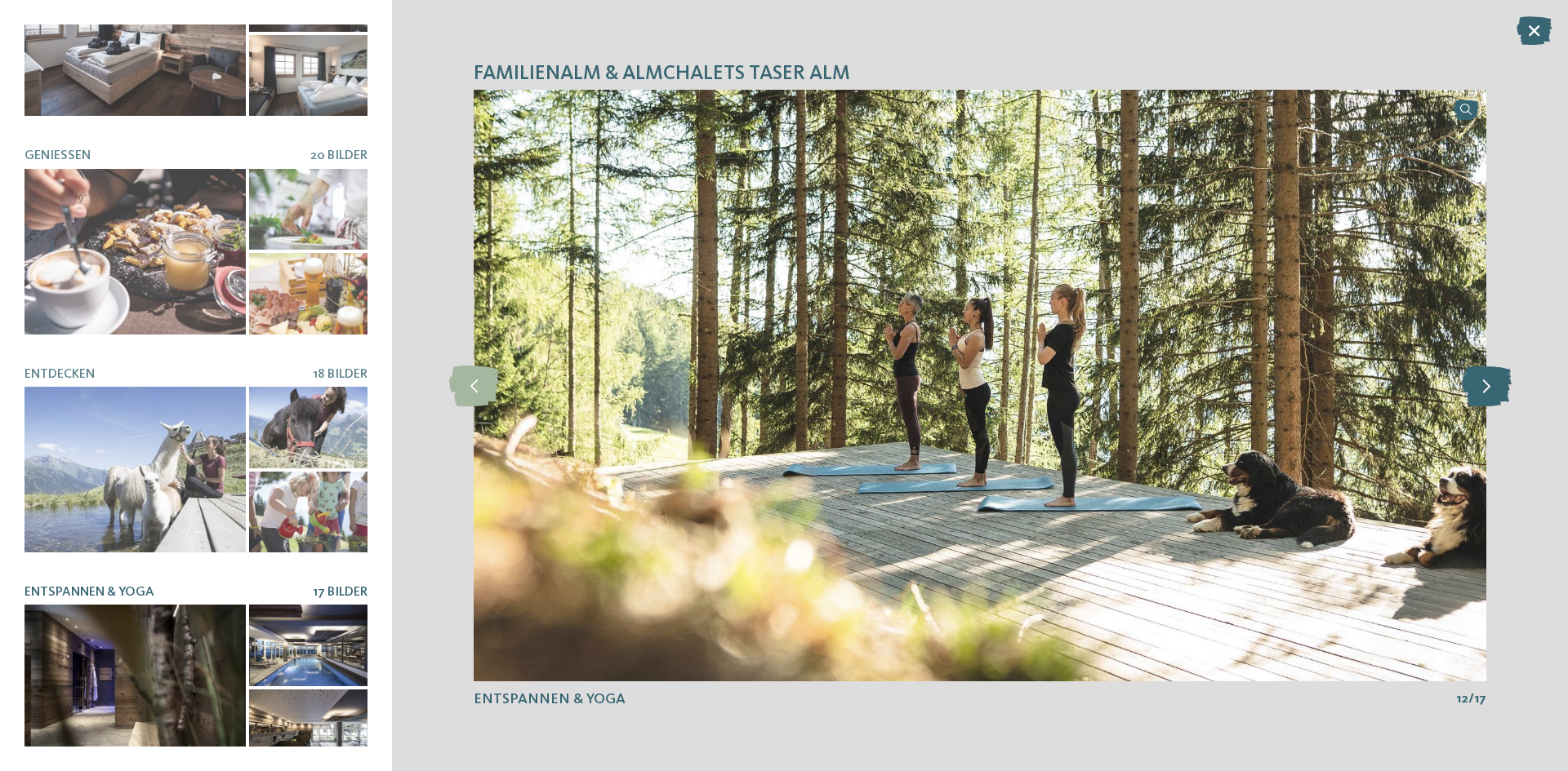
click at [1496, 394] on icon at bounding box center [1486, 386] width 50 height 41
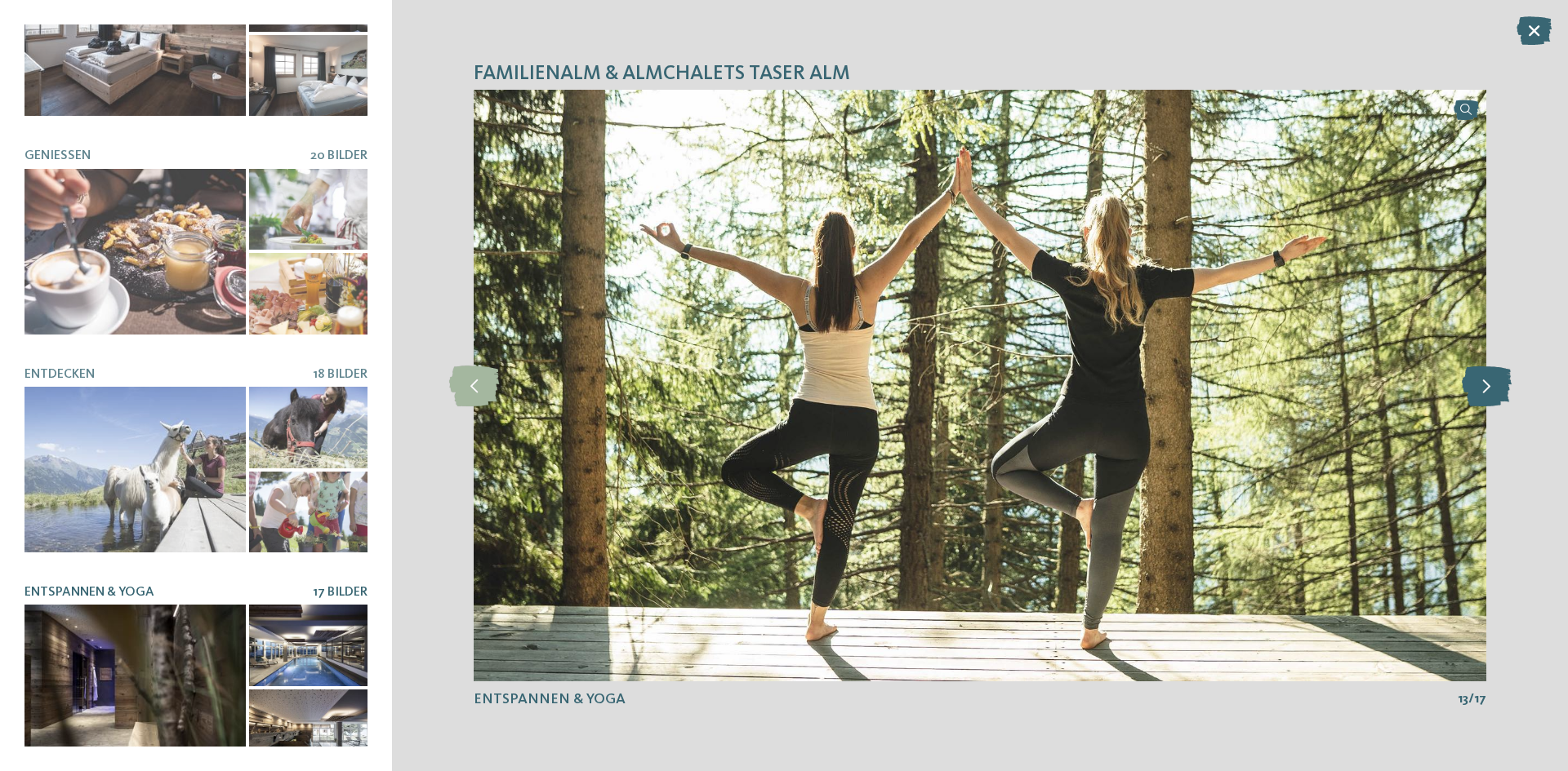
click at [1496, 394] on icon at bounding box center [1486, 386] width 50 height 41
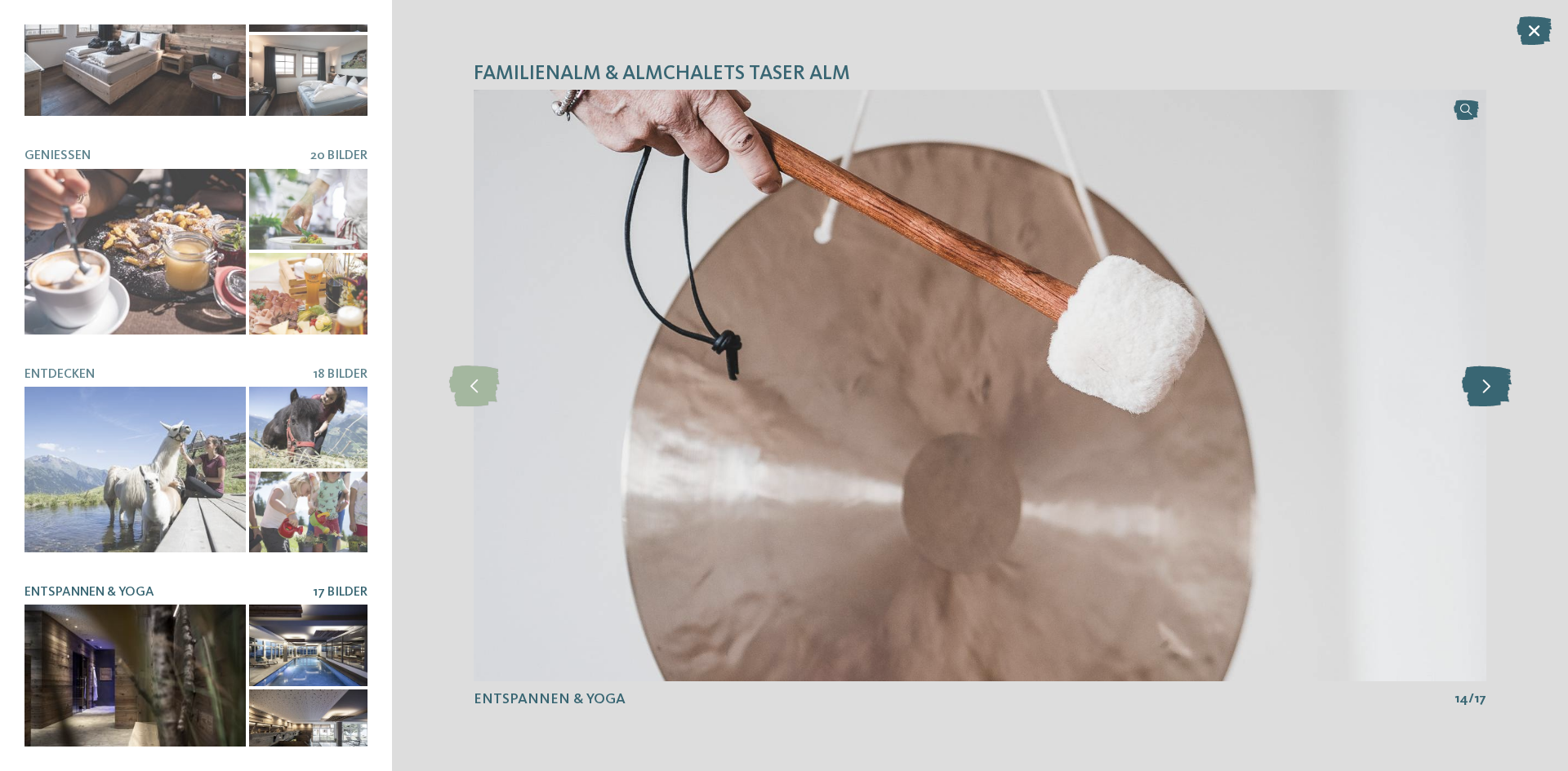
click at [1496, 394] on icon at bounding box center [1486, 386] width 50 height 41
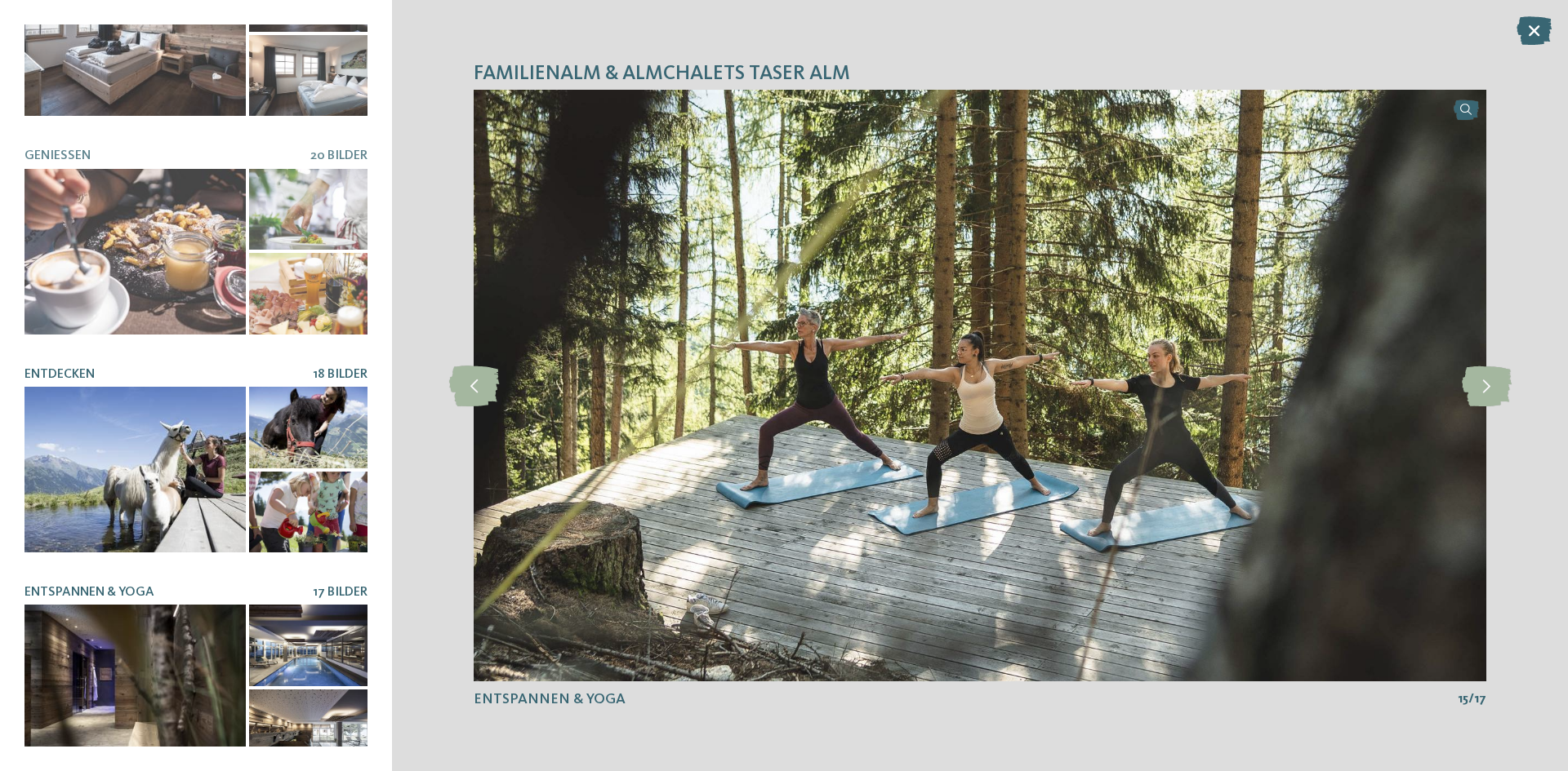
click at [128, 433] on div at bounding box center [135, 470] width 222 height 166
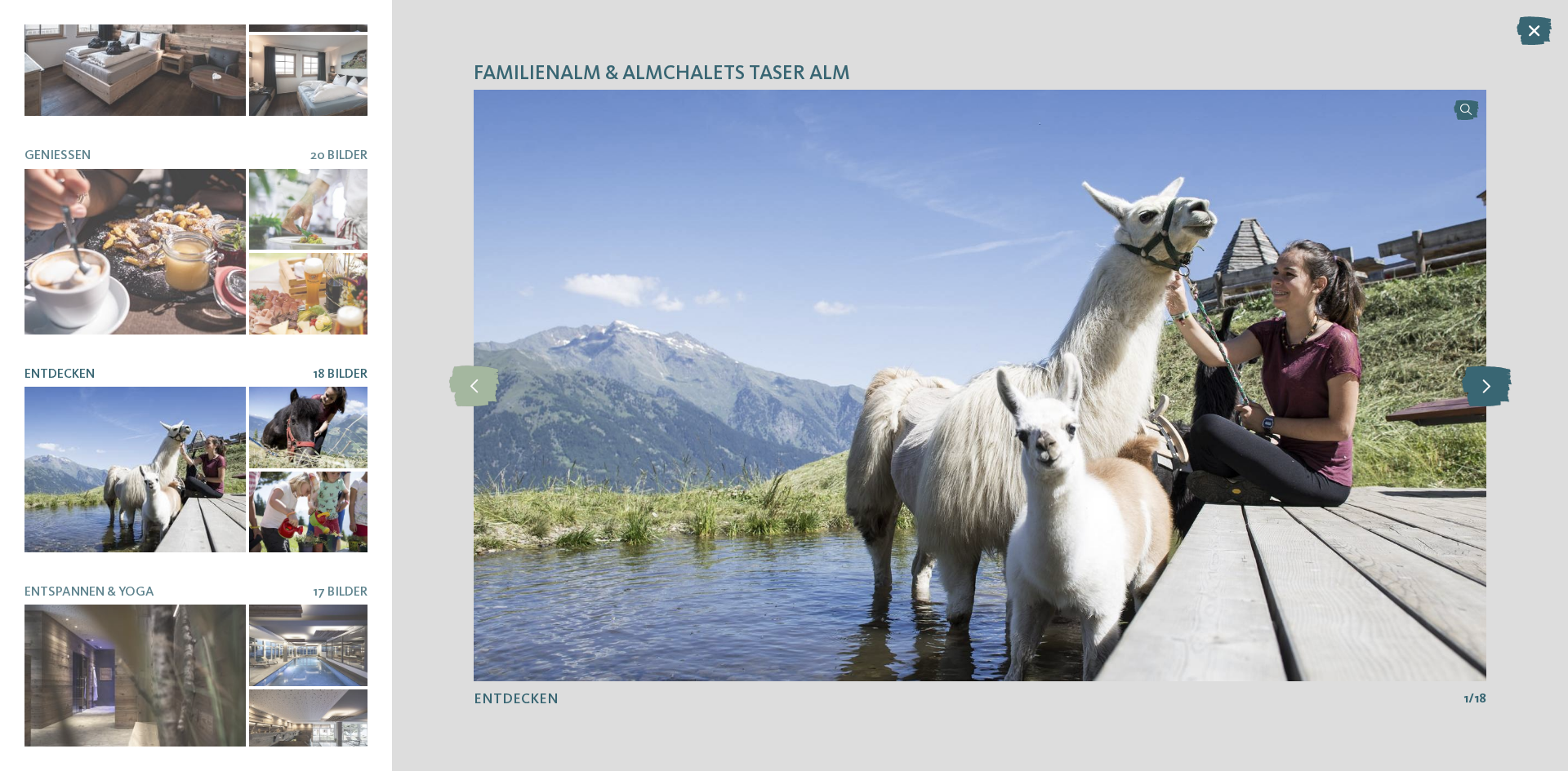
click at [1489, 391] on icon at bounding box center [1486, 386] width 50 height 41
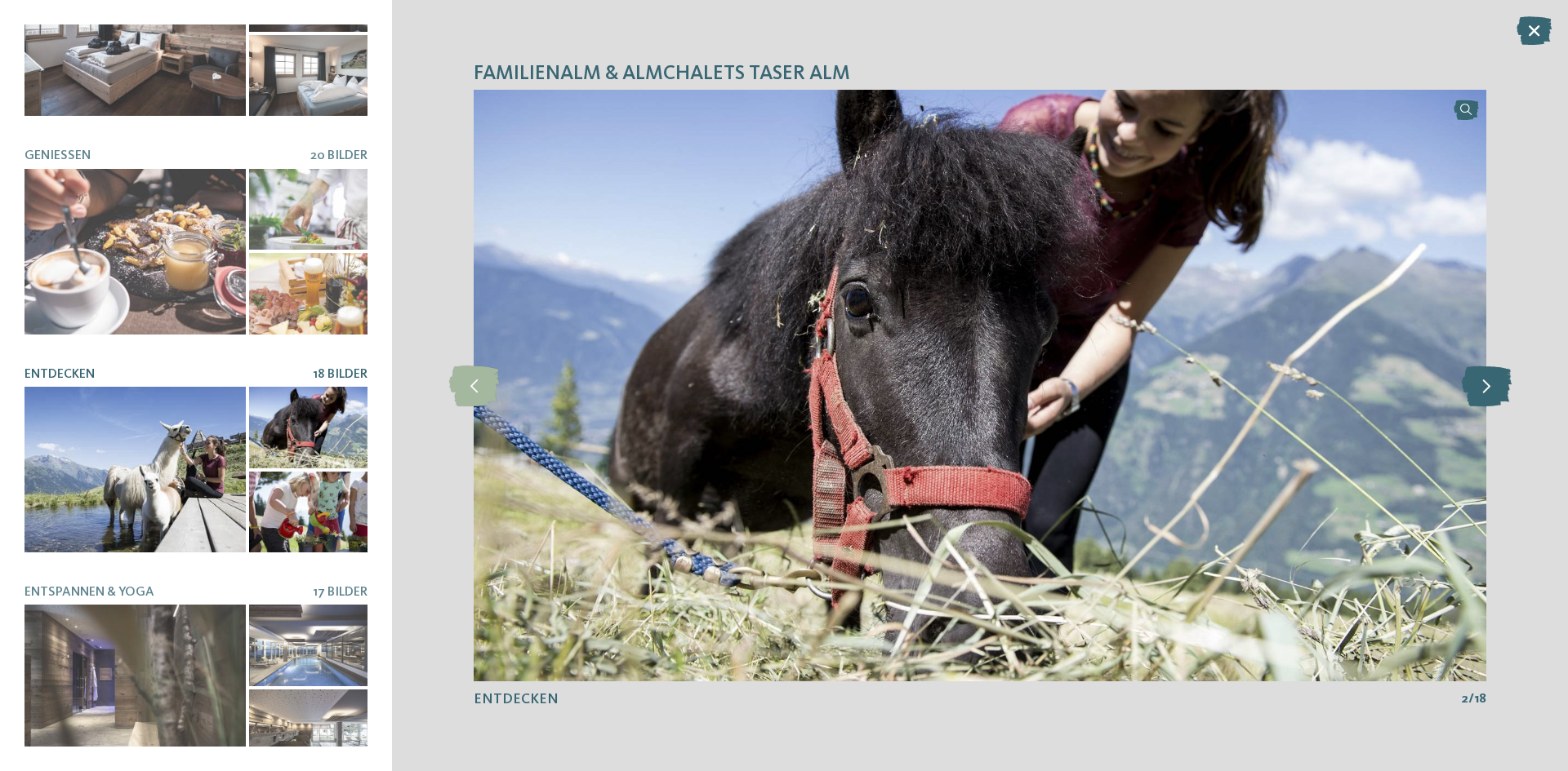
click at [1489, 391] on icon at bounding box center [1486, 386] width 50 height 41
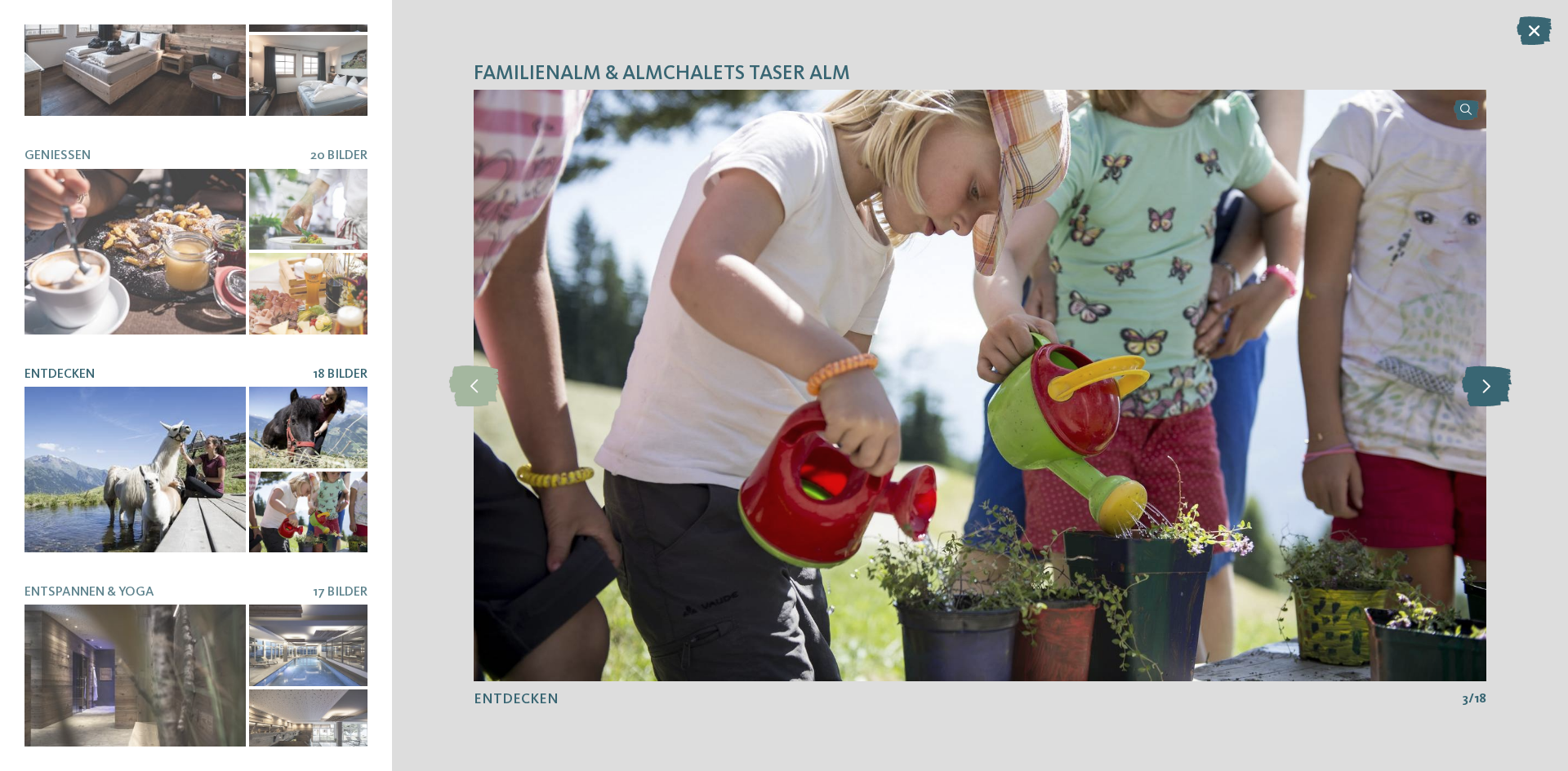
click at [1489, 391] on icon at bounding box center [1486, 386] width 50 height 41
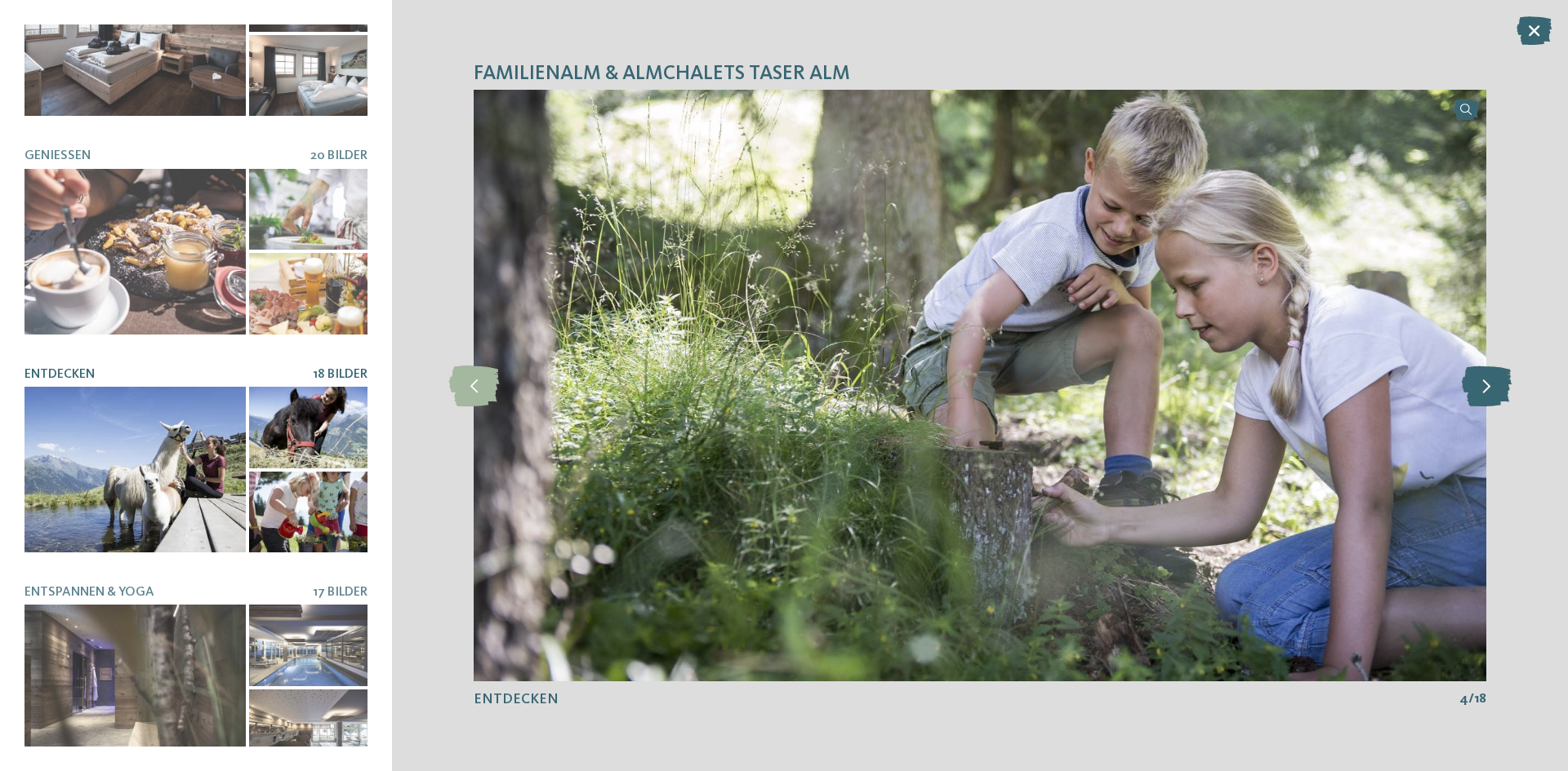
click at [1489, 391] on icon at bounding box center [1486, 386] width 50 height 41
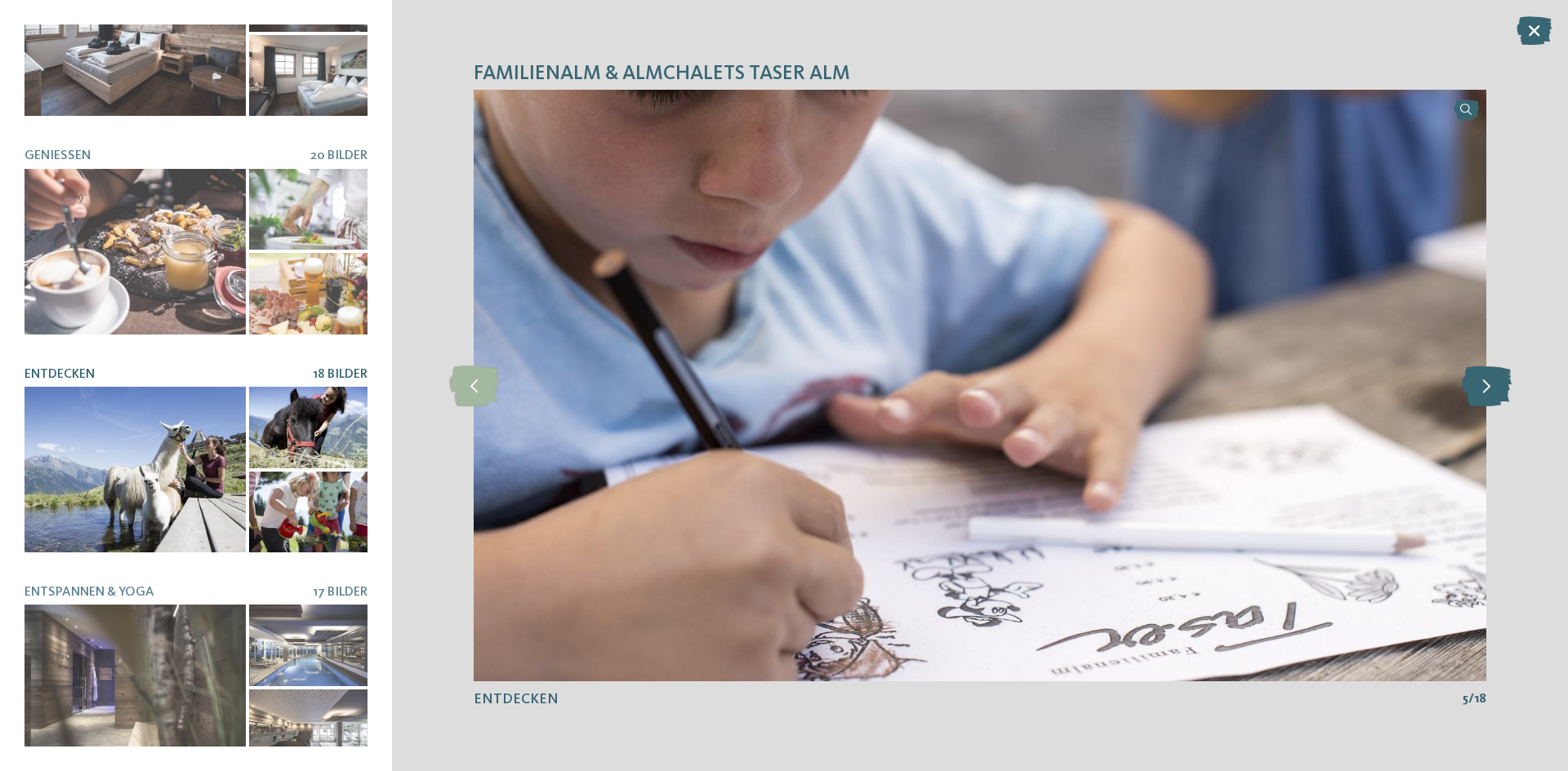
click at [1489, 391] on icon at bounding box center [1486, 386] width 50 height 41
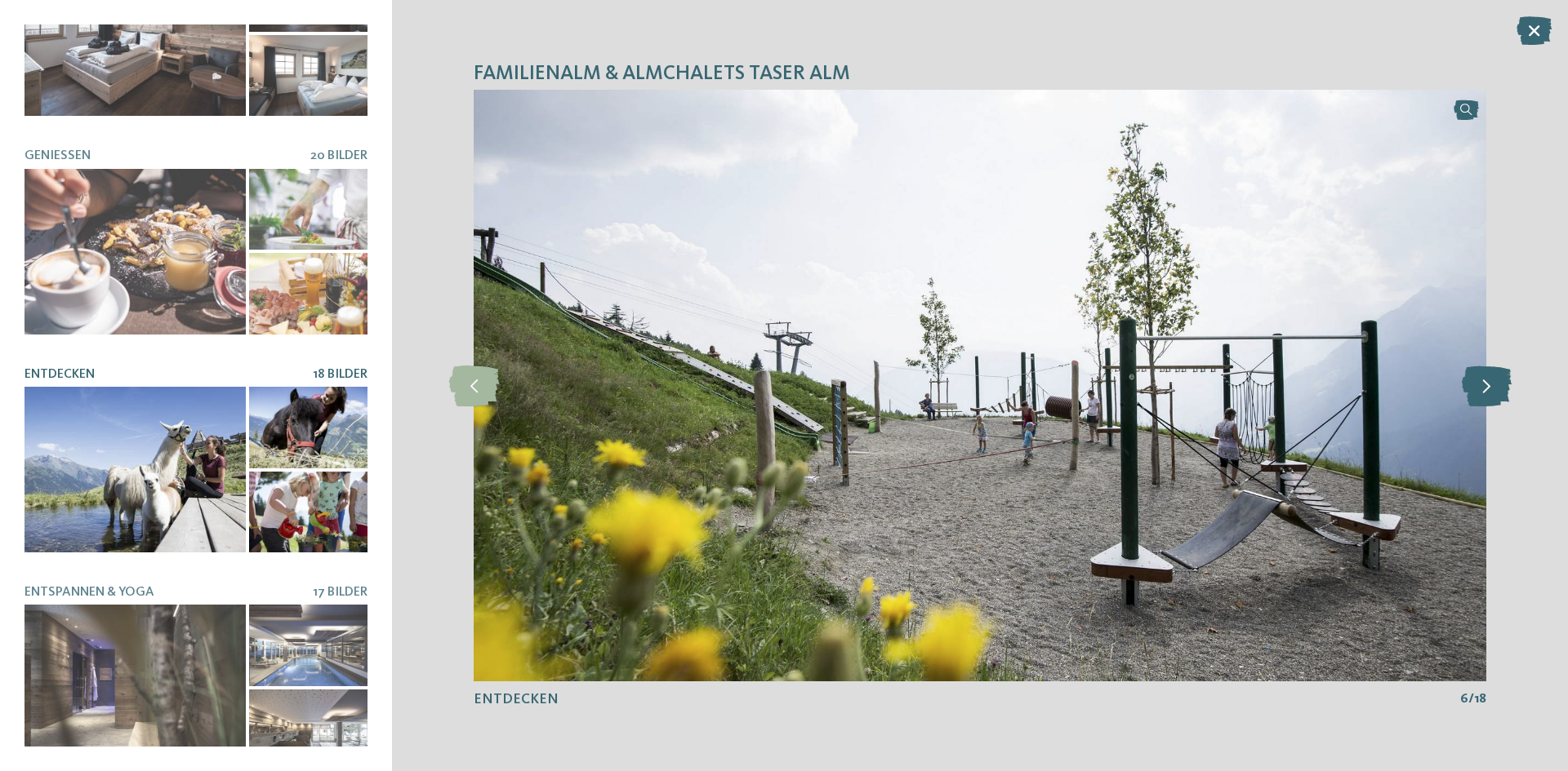
click at [1489, 391] on icon at bounding box center [1486, 386] width 50 height 41
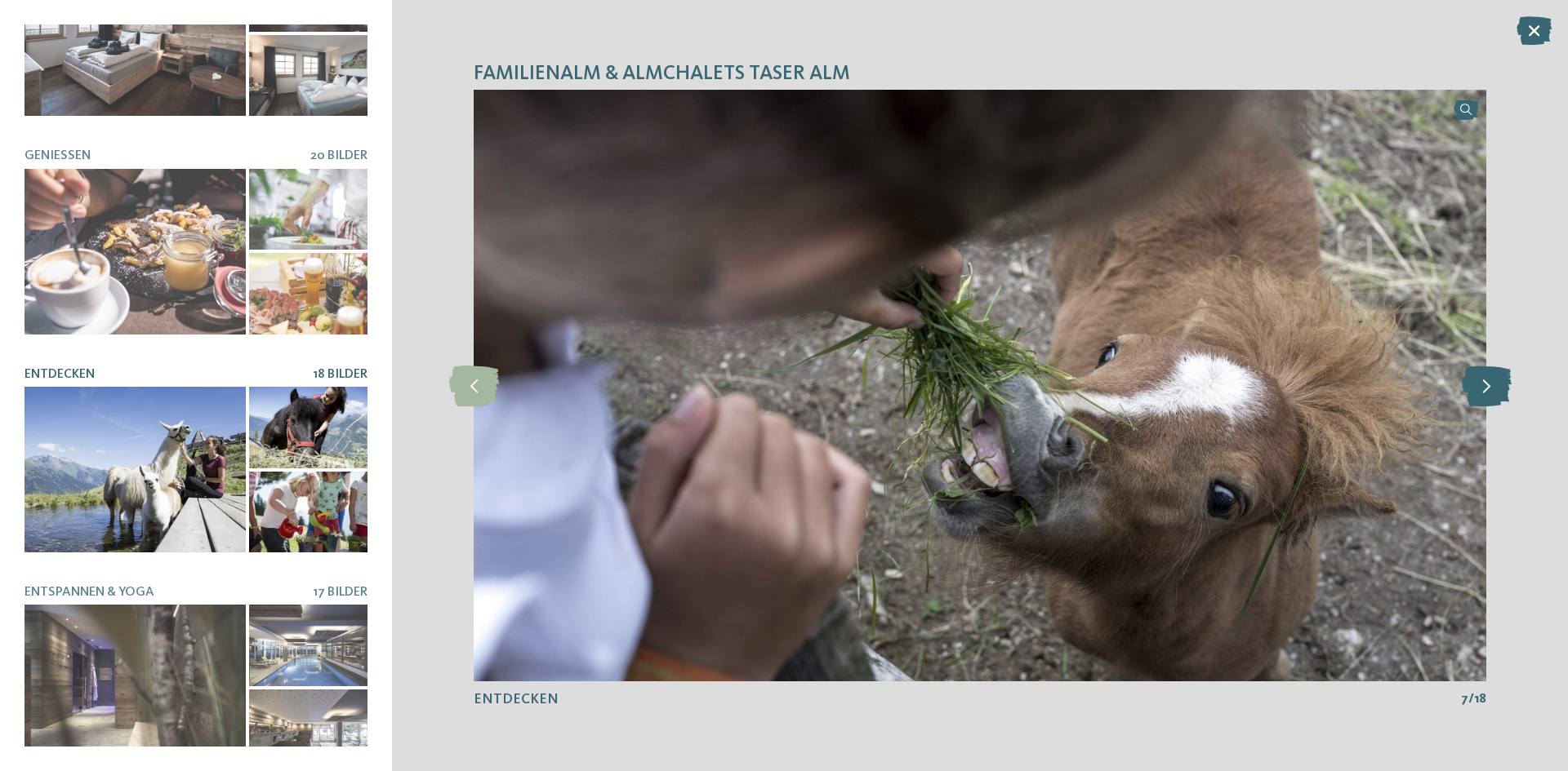
click at [1489, 391] on icon at bounding box center [1486, 386] width 50 height 41
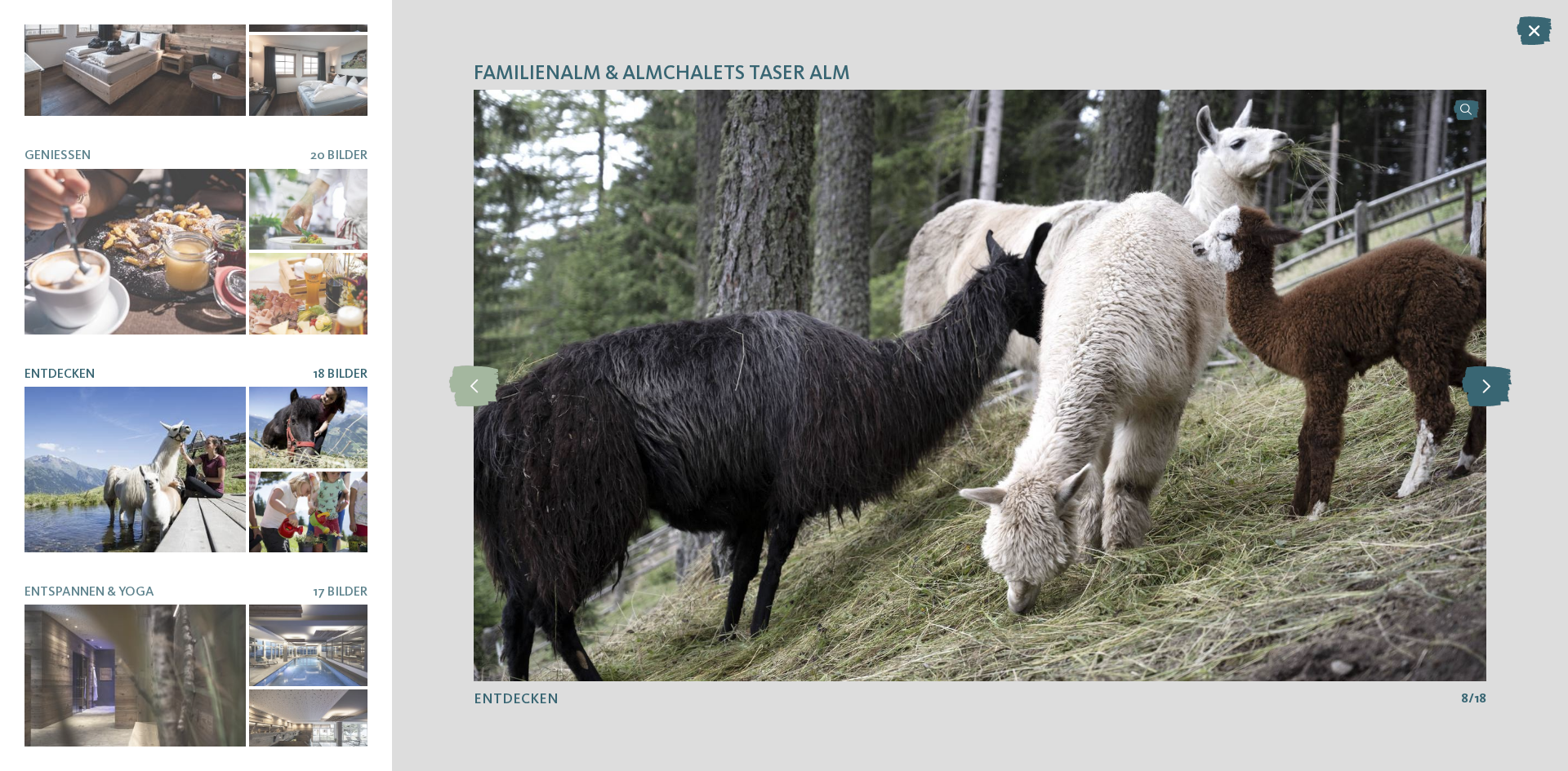
click at [1489, 391] on icon at bounding box center [1486, 386] width 50 height 41
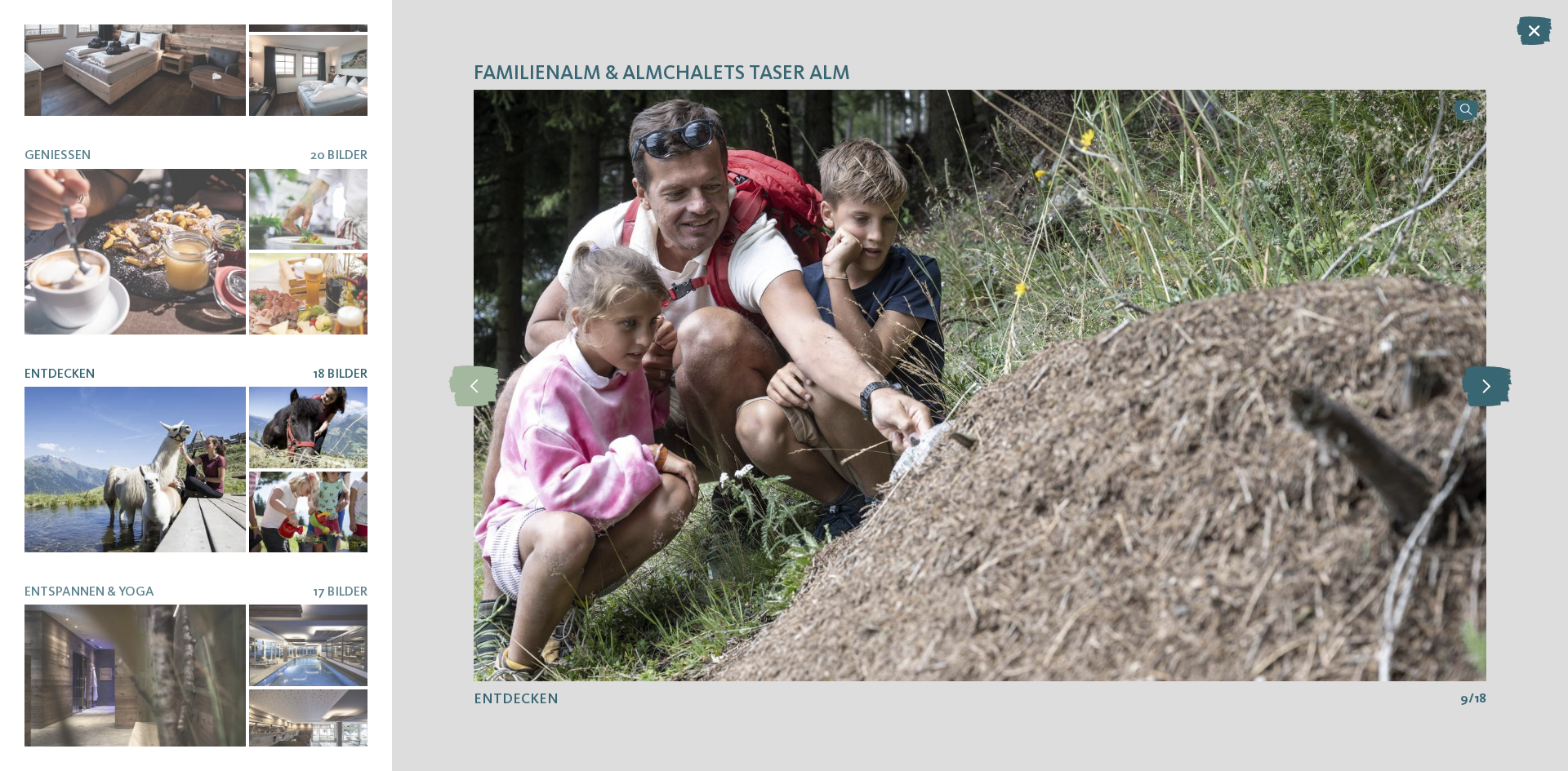
click at [1489, 391] on icon at bounding box center [1486, 386] width 50 height 41
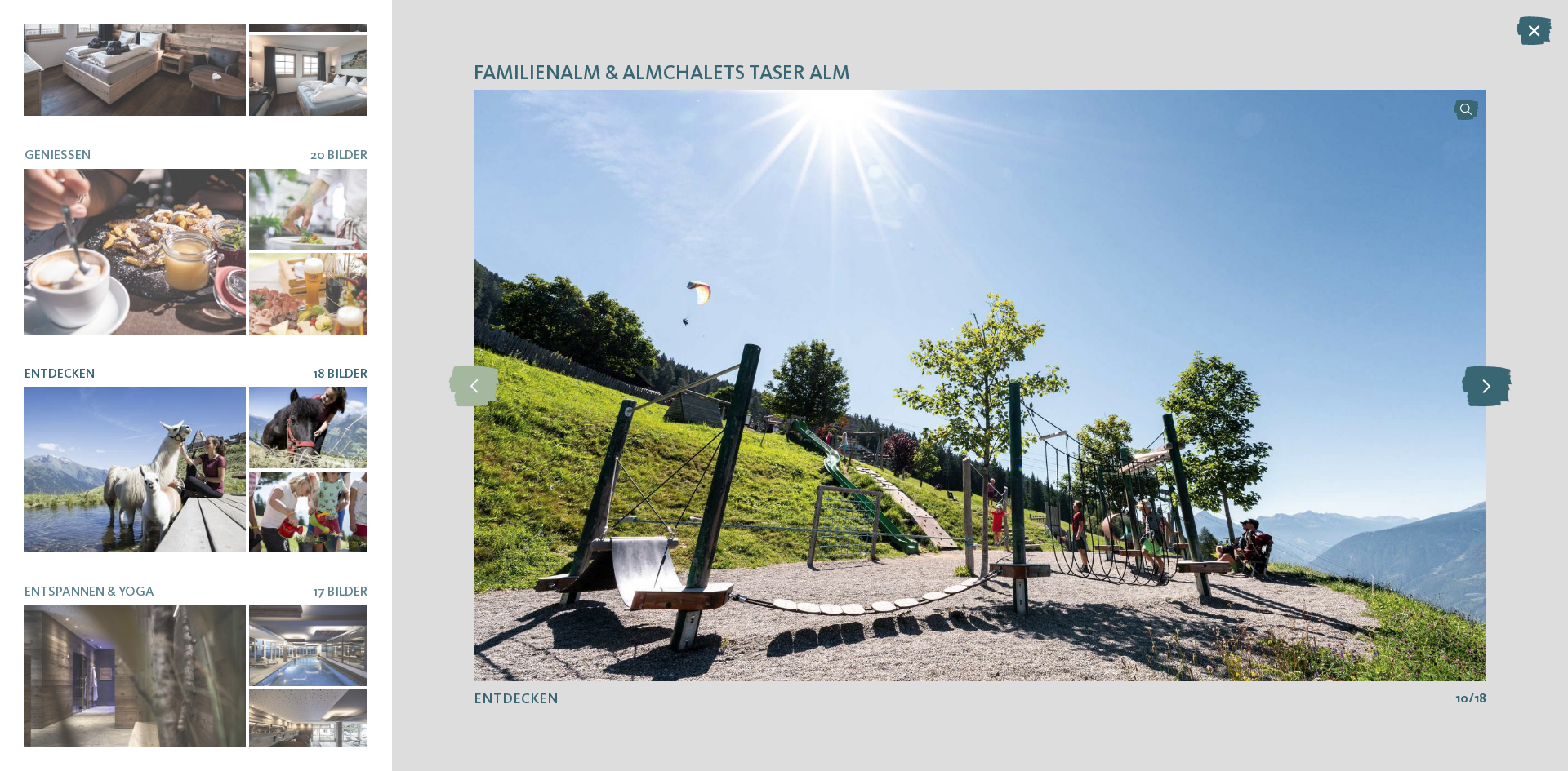
click at [1489, 391] on icon at bounding box center [1486, 386] width 50 height 41
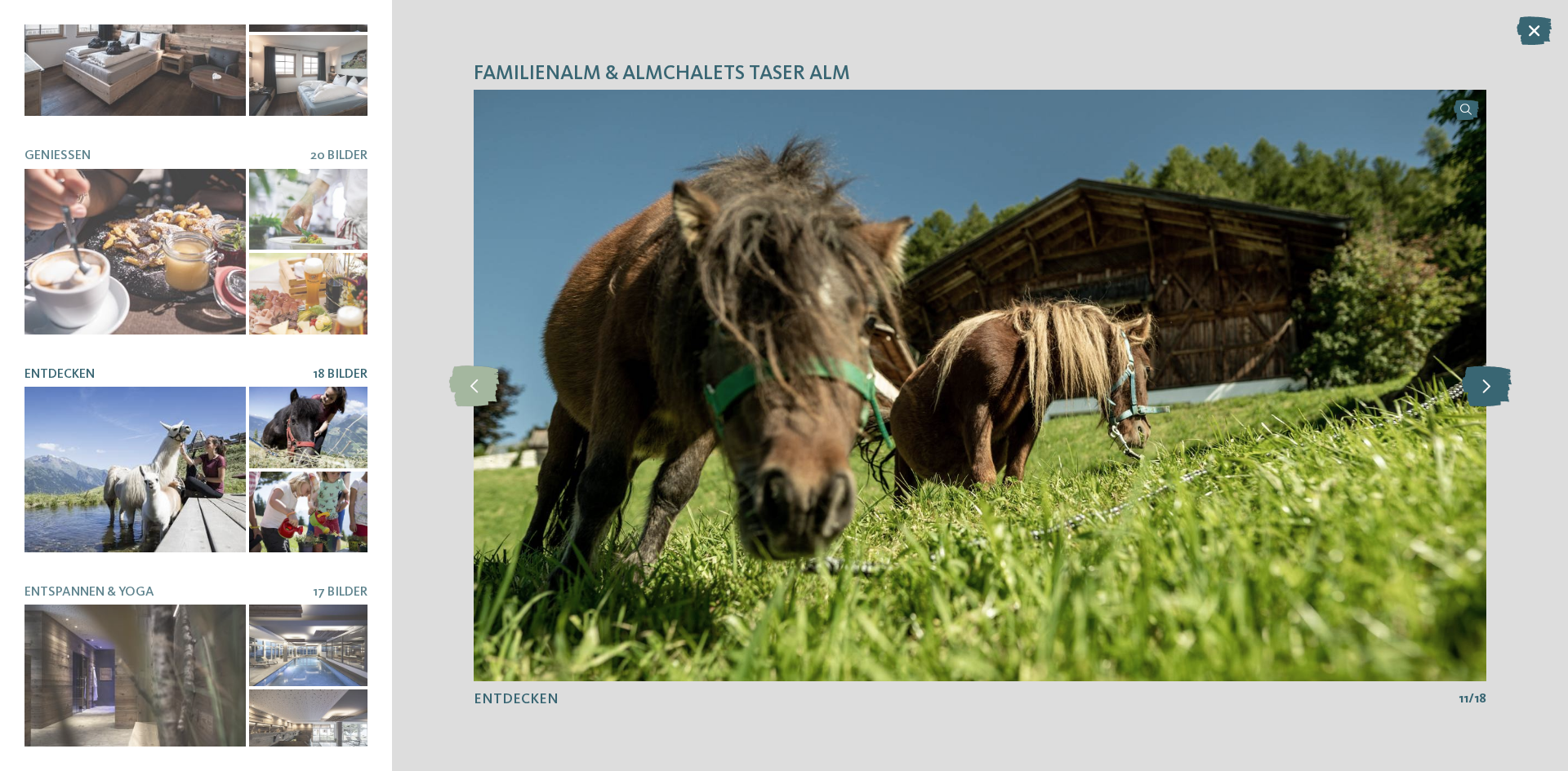
click at [1489, 391] on icon at bounding box center [1486, 386] width 50 height 41
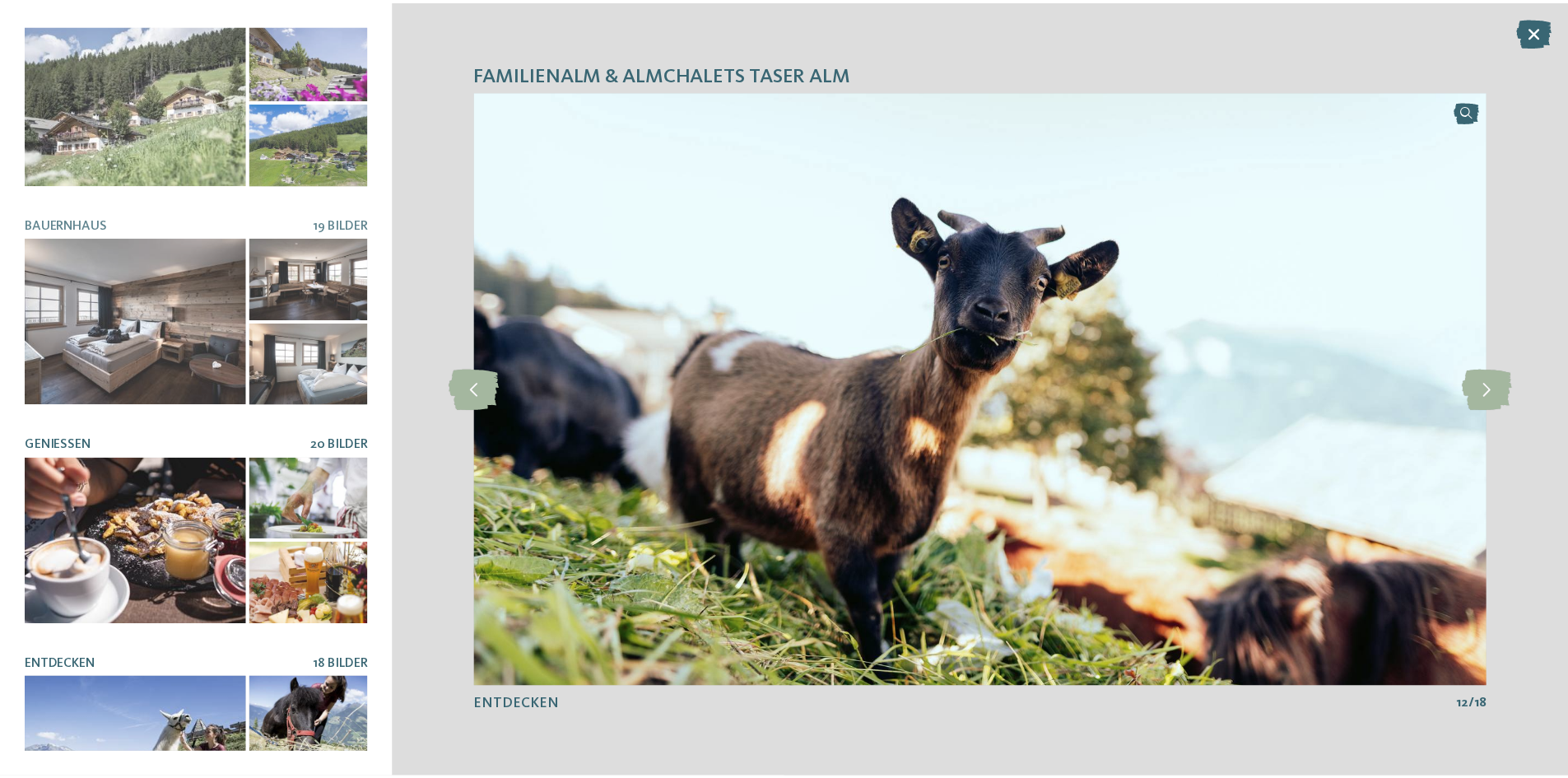
scroll to position [206, 0]
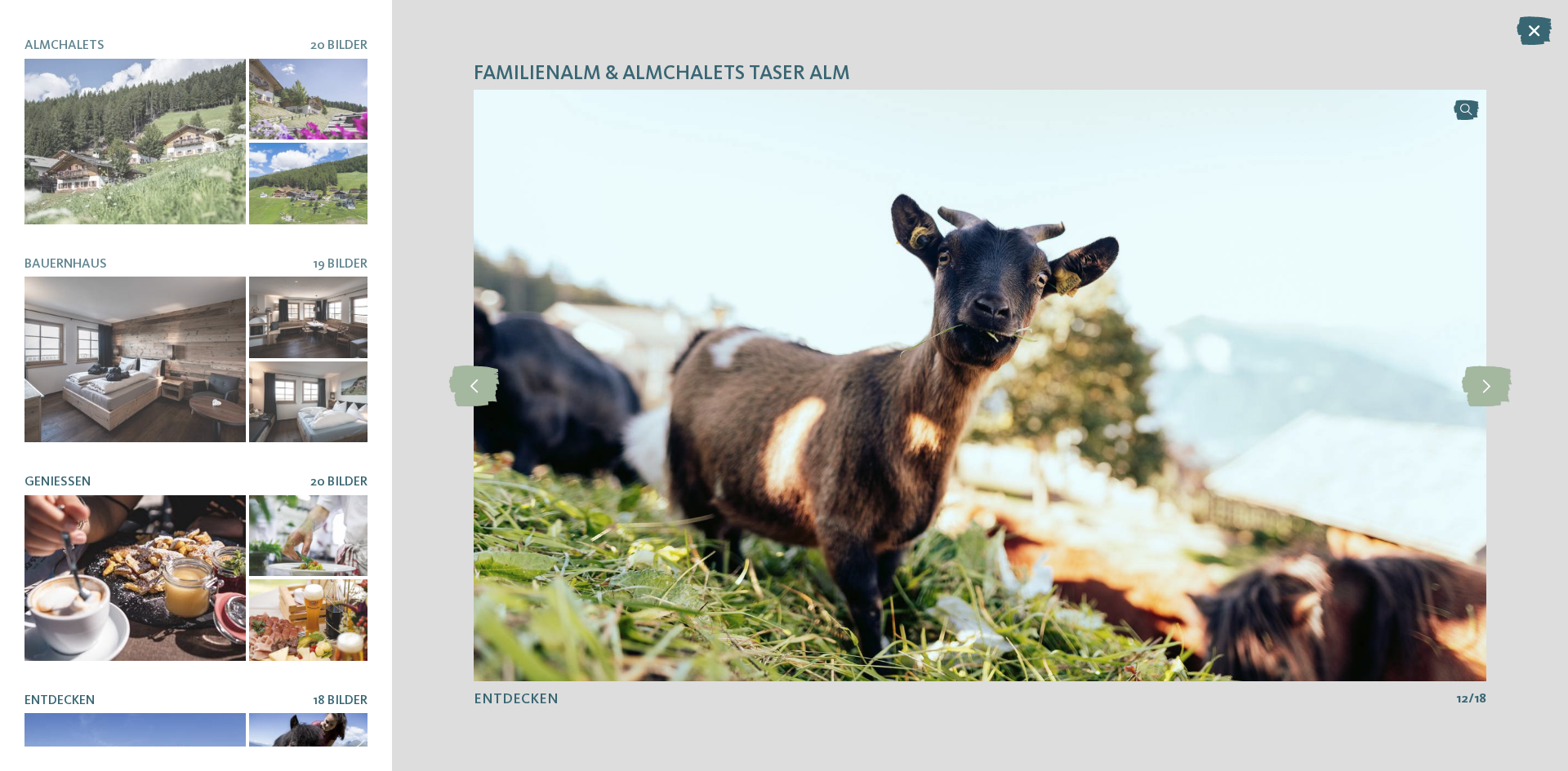
click at [114, 539] on div at bounding box center [135, 578] width 222 height 166
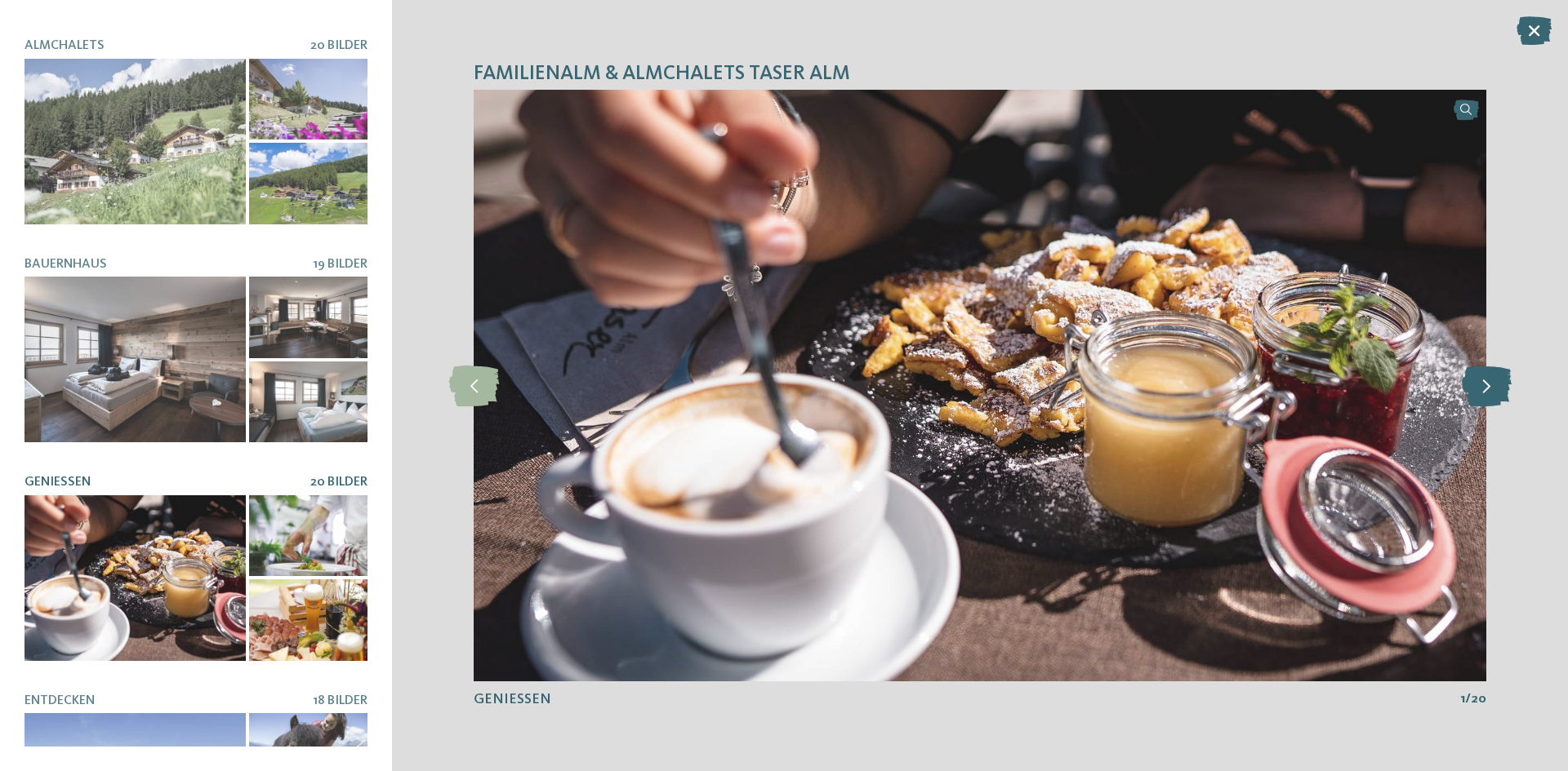
click at [1481, 396] on icon at bounding box center [1486, 386] width 50 height 41
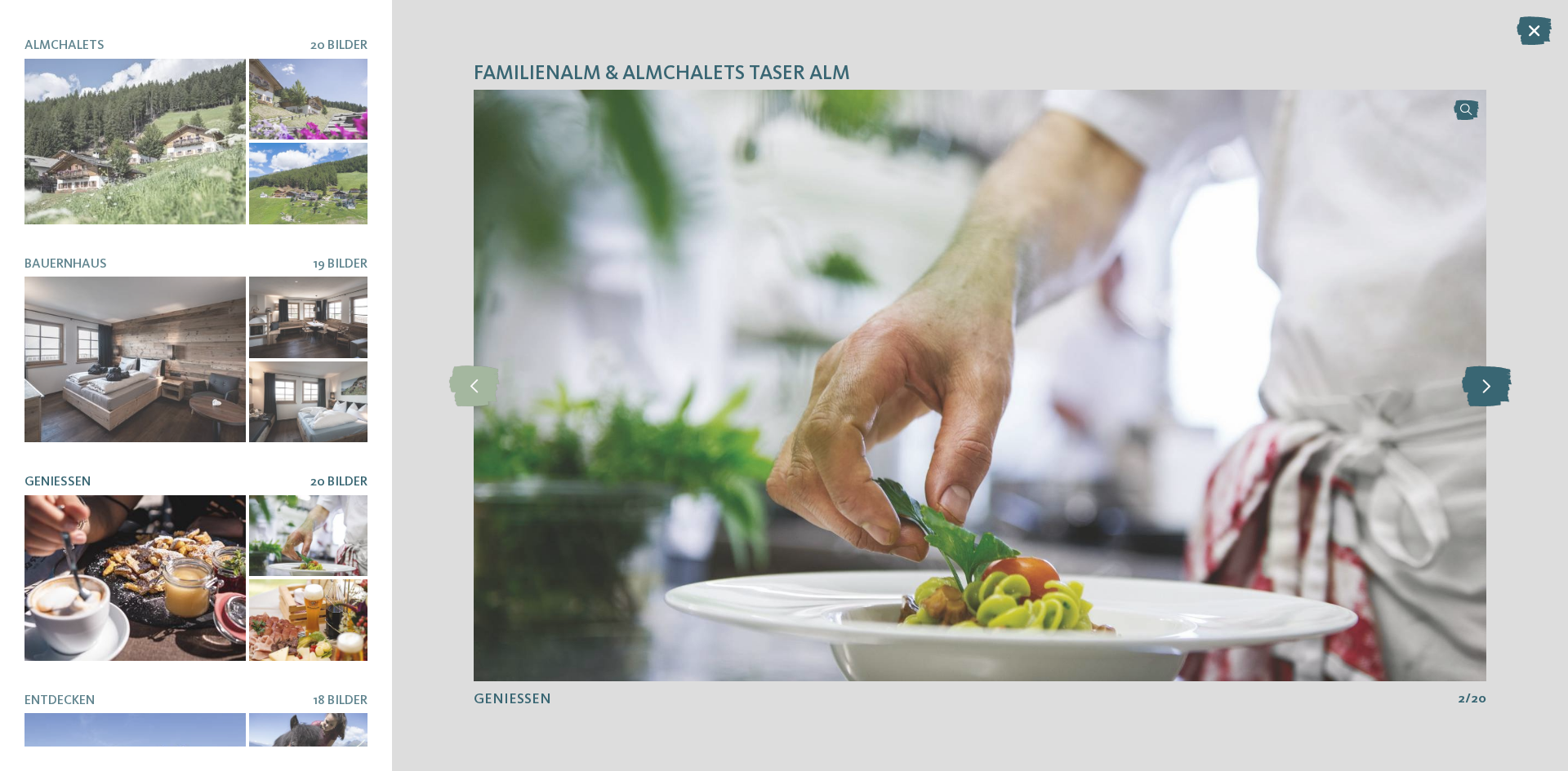
click at [1481, 396] on icon at bounding box center [1486, 386] width 50 height 41
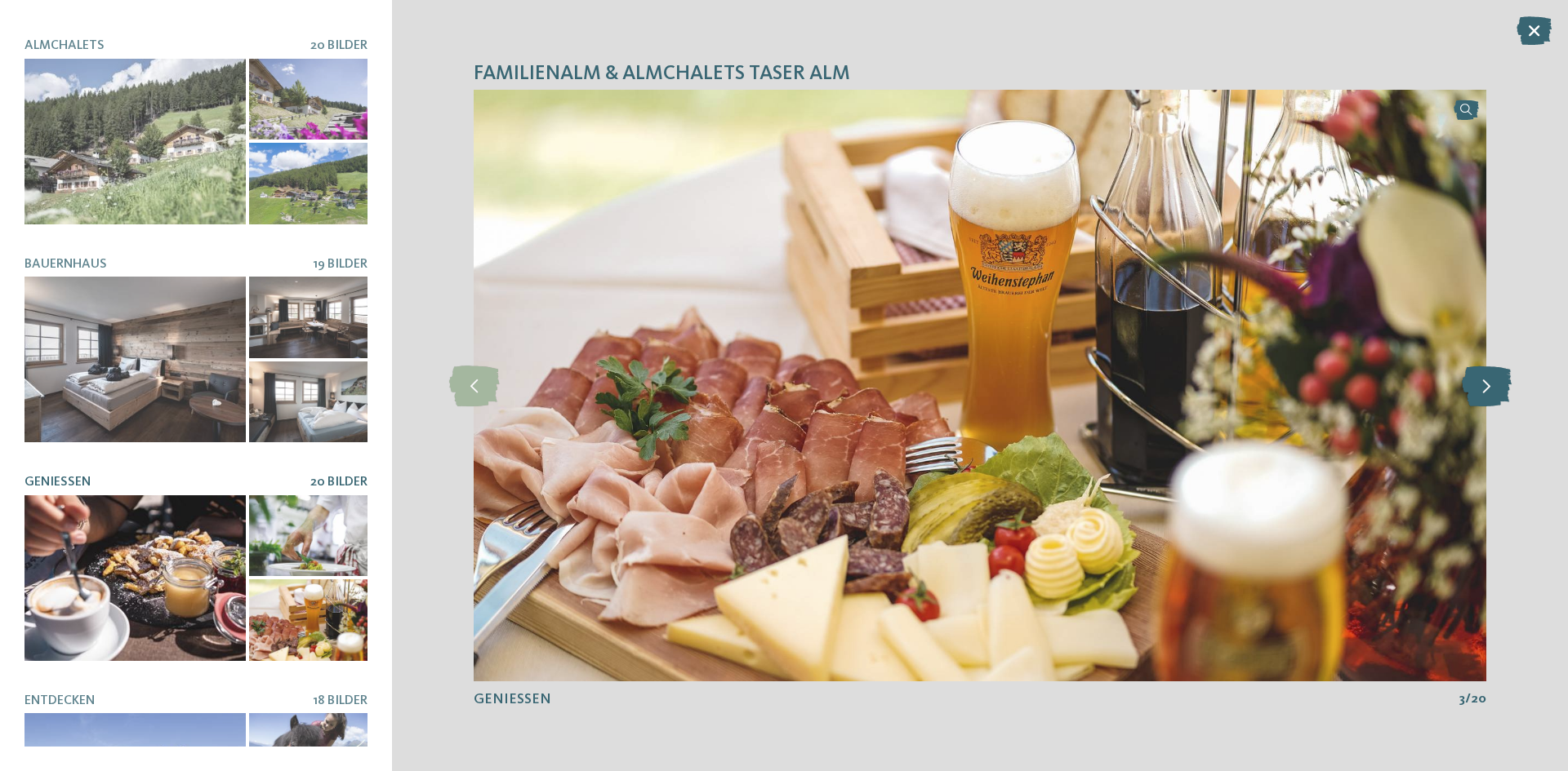
click at [1481, 396] on icon at bounding box center [1486, 386] width 50 height 41
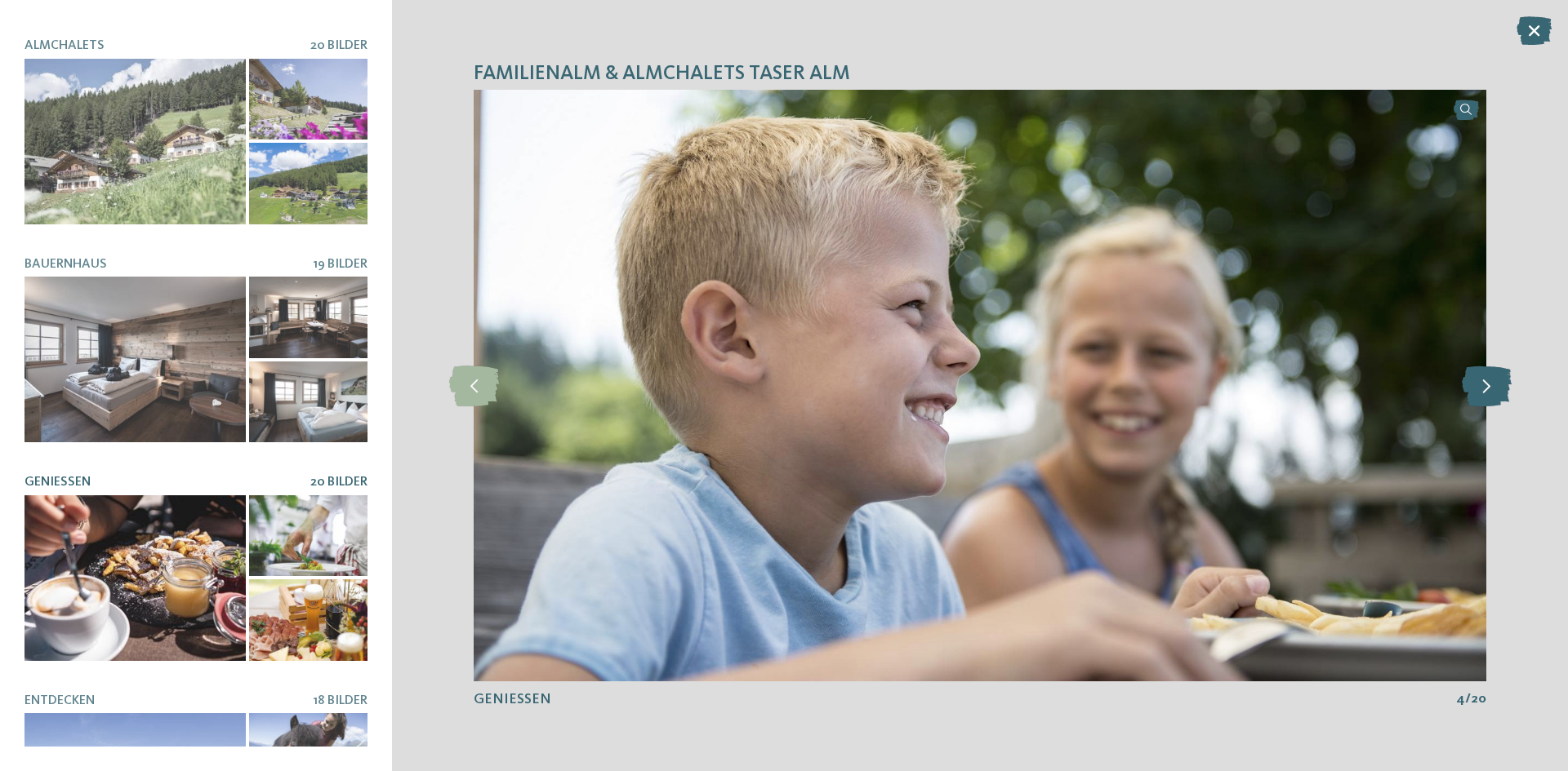
click at [1481, 396] on icon at bounding box center [1486, 386] width 50 height 41
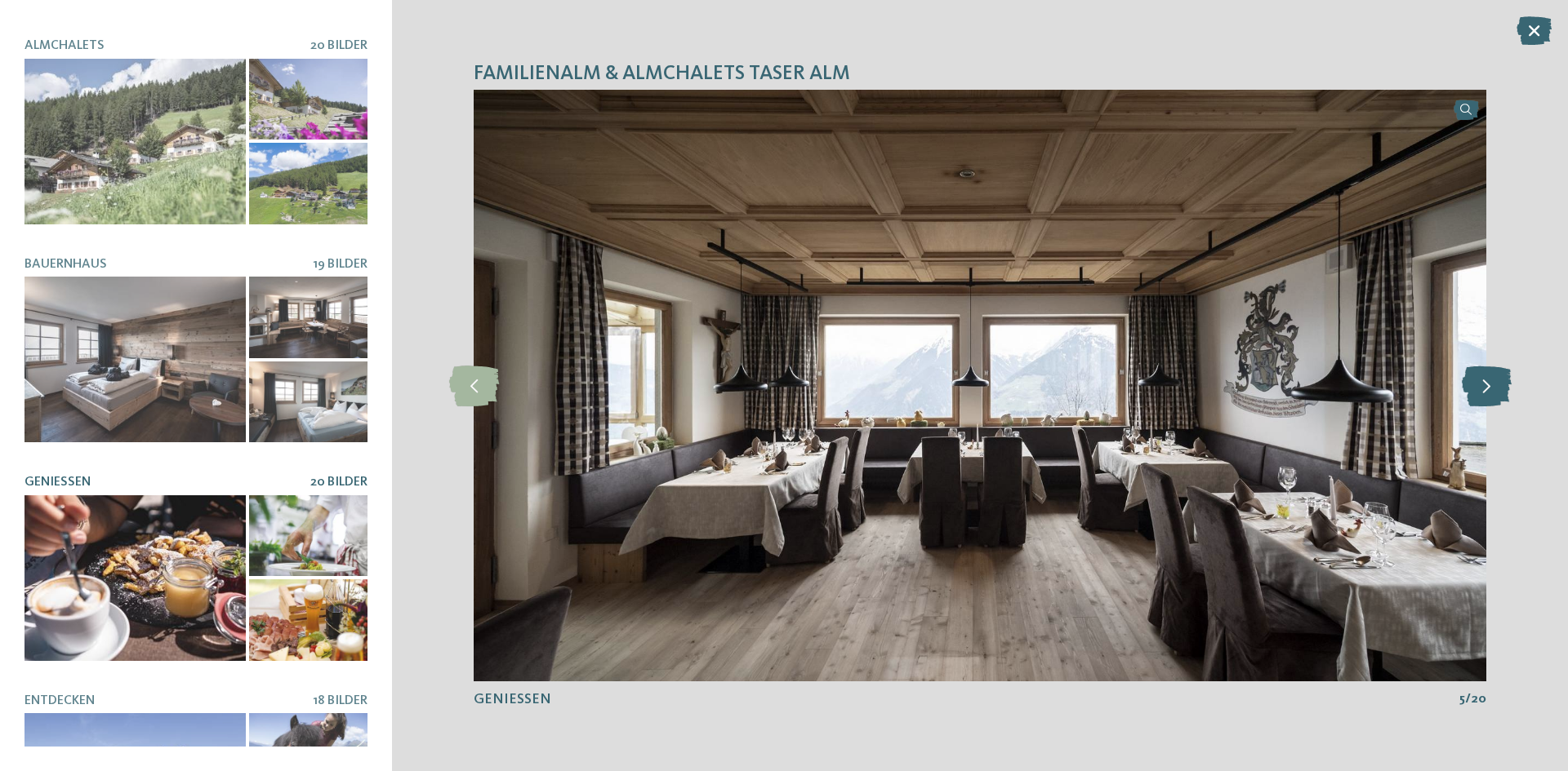
click at [1481, 396] on icon at bounding box center [1486, 386] width 50 height 41
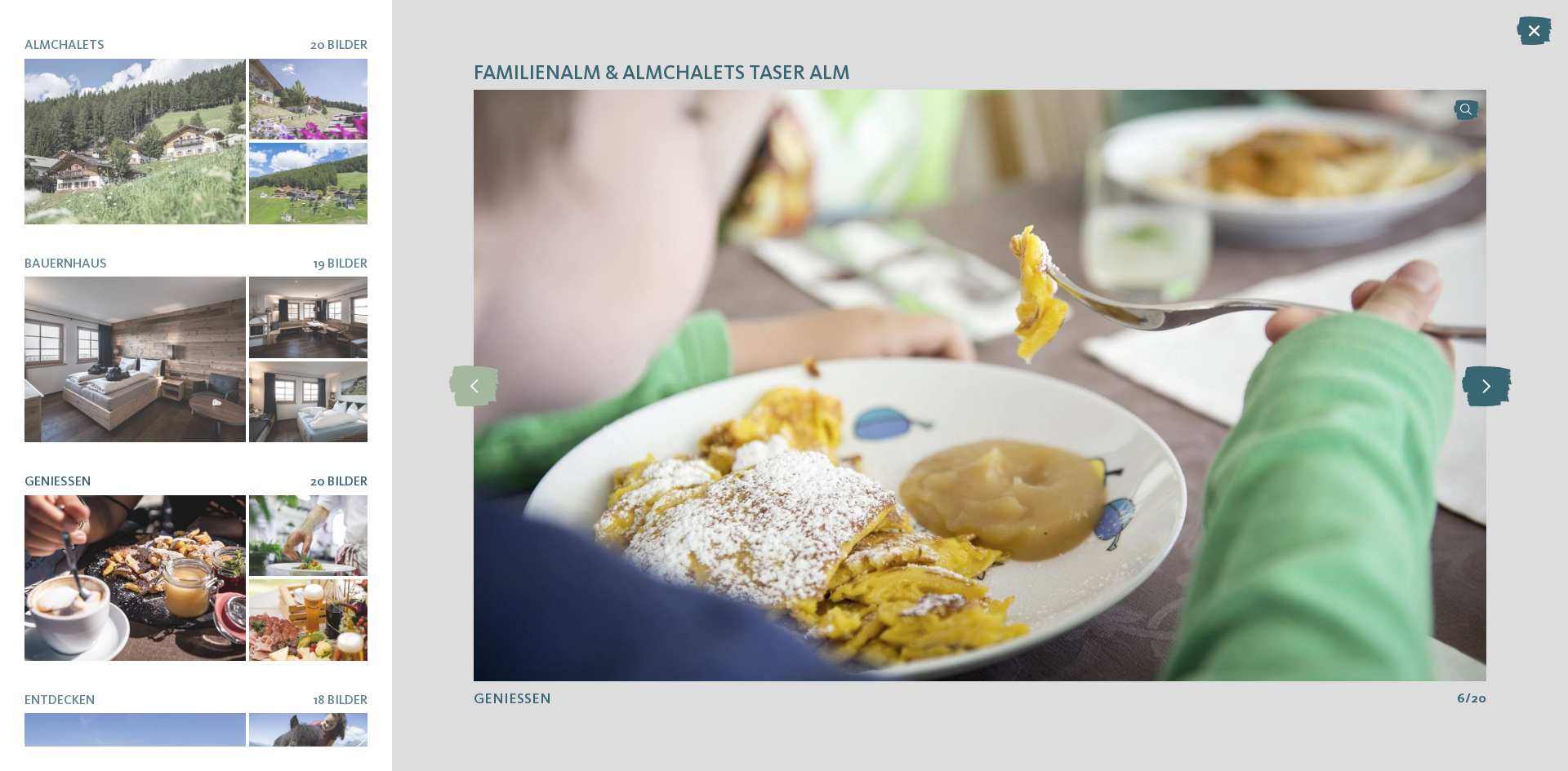
click at [1481, 395] on icon at bounding box center [1486, 386] width 50 height 41
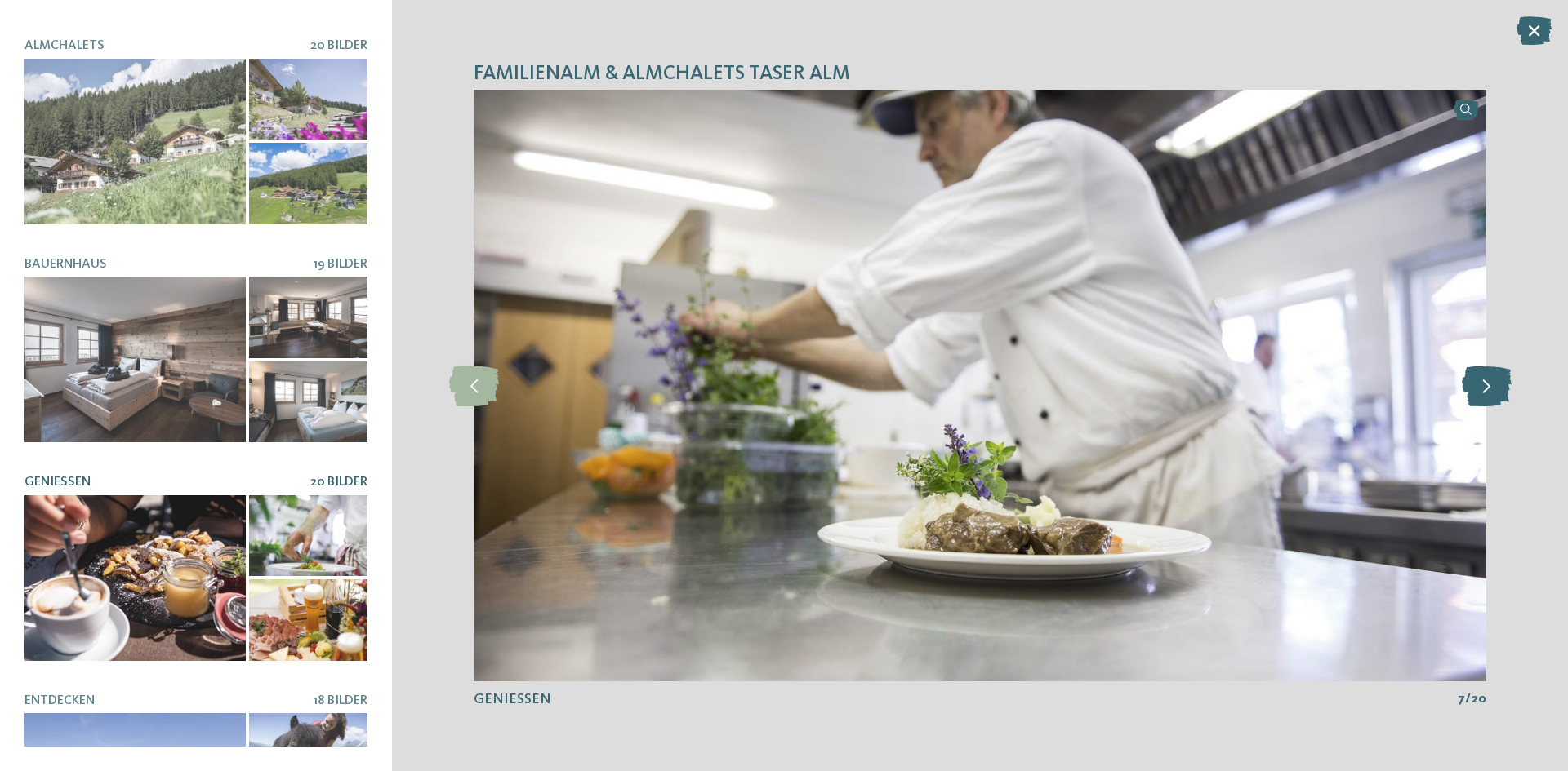
click at [1481, 395] on icon at bounding box center [1486, 386] width 50 height 41
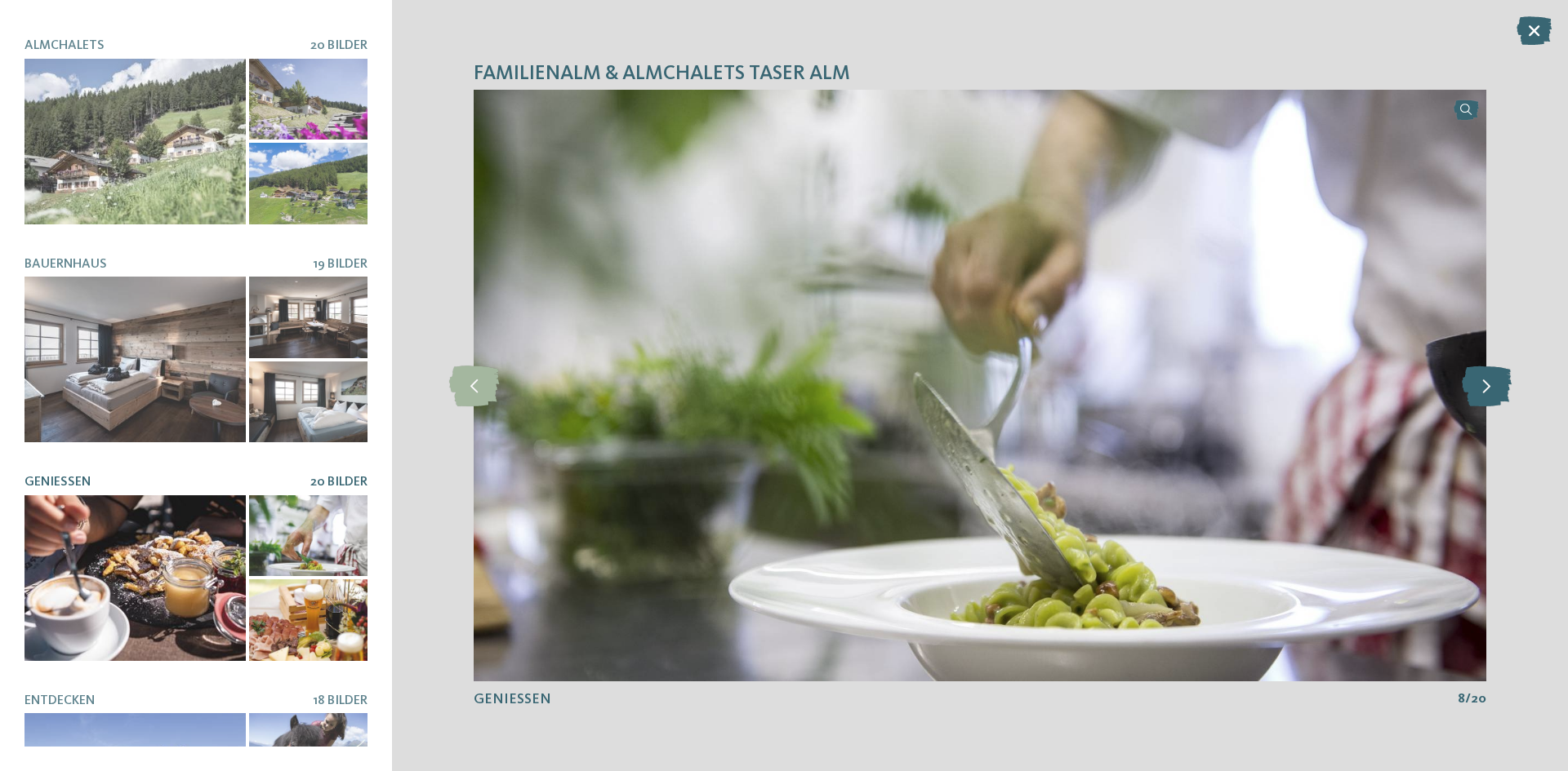
click at [1481, 395] on icon at bounding box center [1486, 386] width 50 height 41
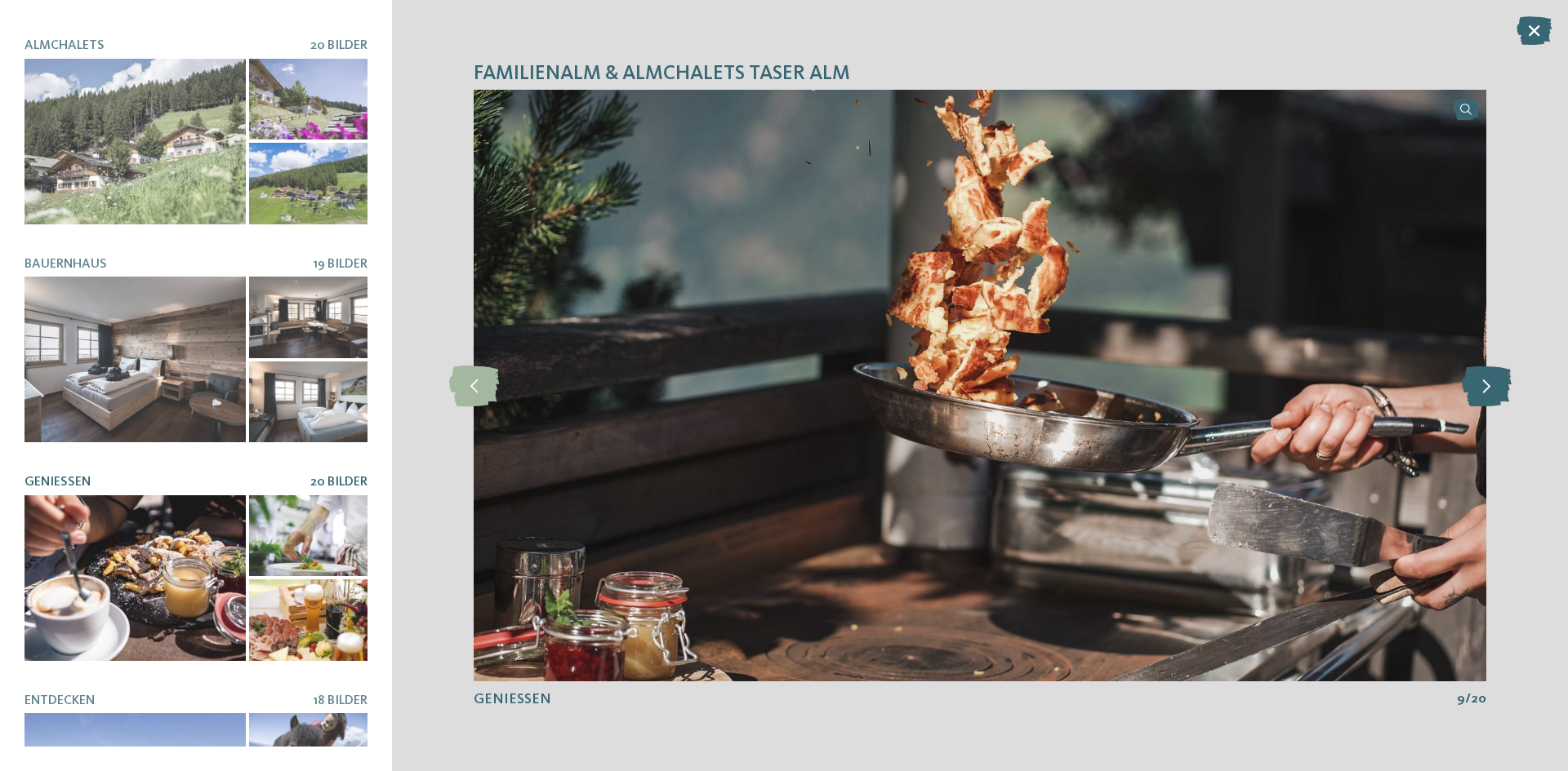
click at [1481, 395] on icon at bounding box center [1486, 386] width 50 height 41
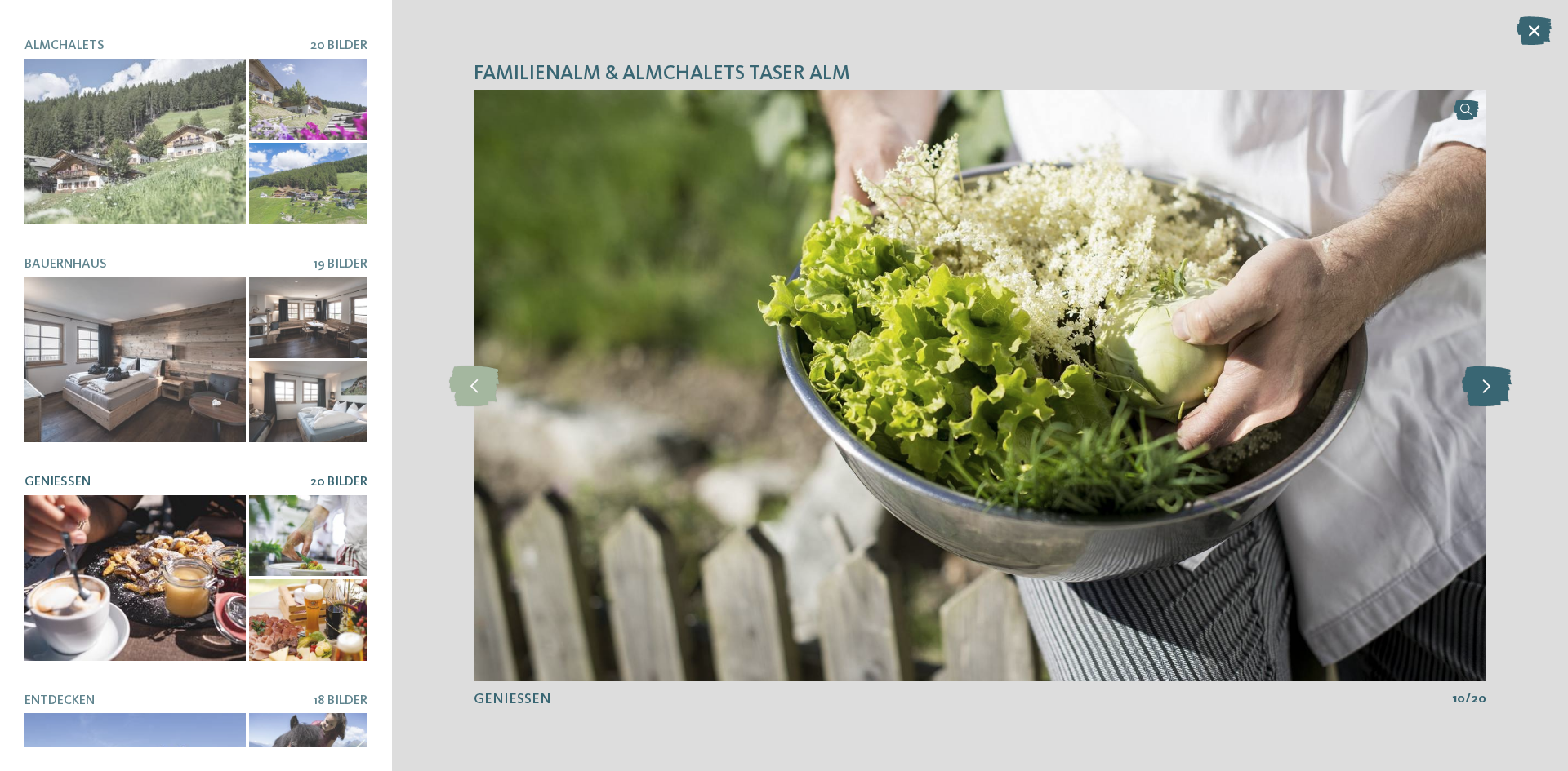
click at [1481, 395] on icon at bounding box center [1486, 386] width 50 height 41
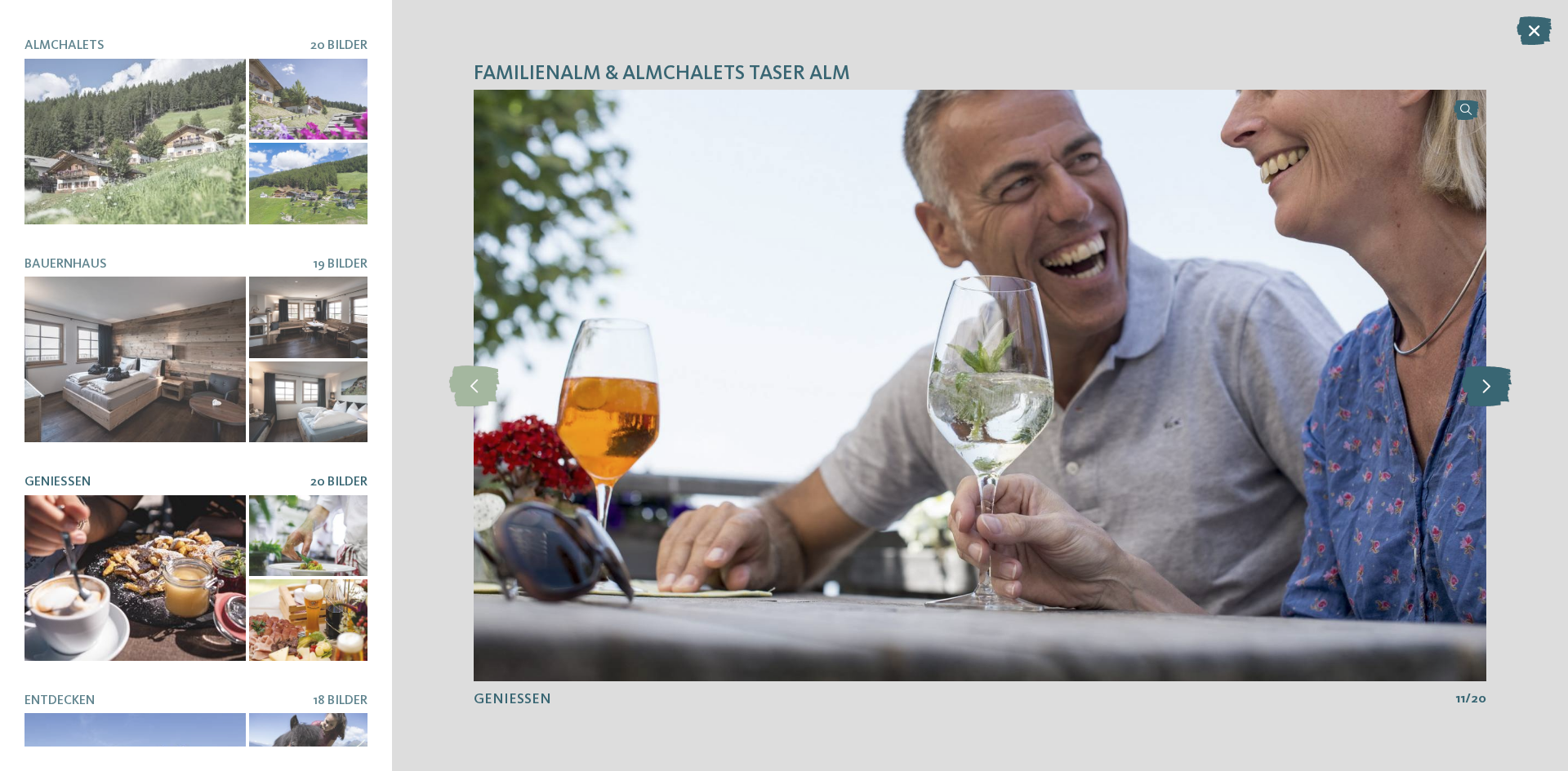
click at [1481, 395] on icon at bounding box center [1486, 386] width 50 height 41
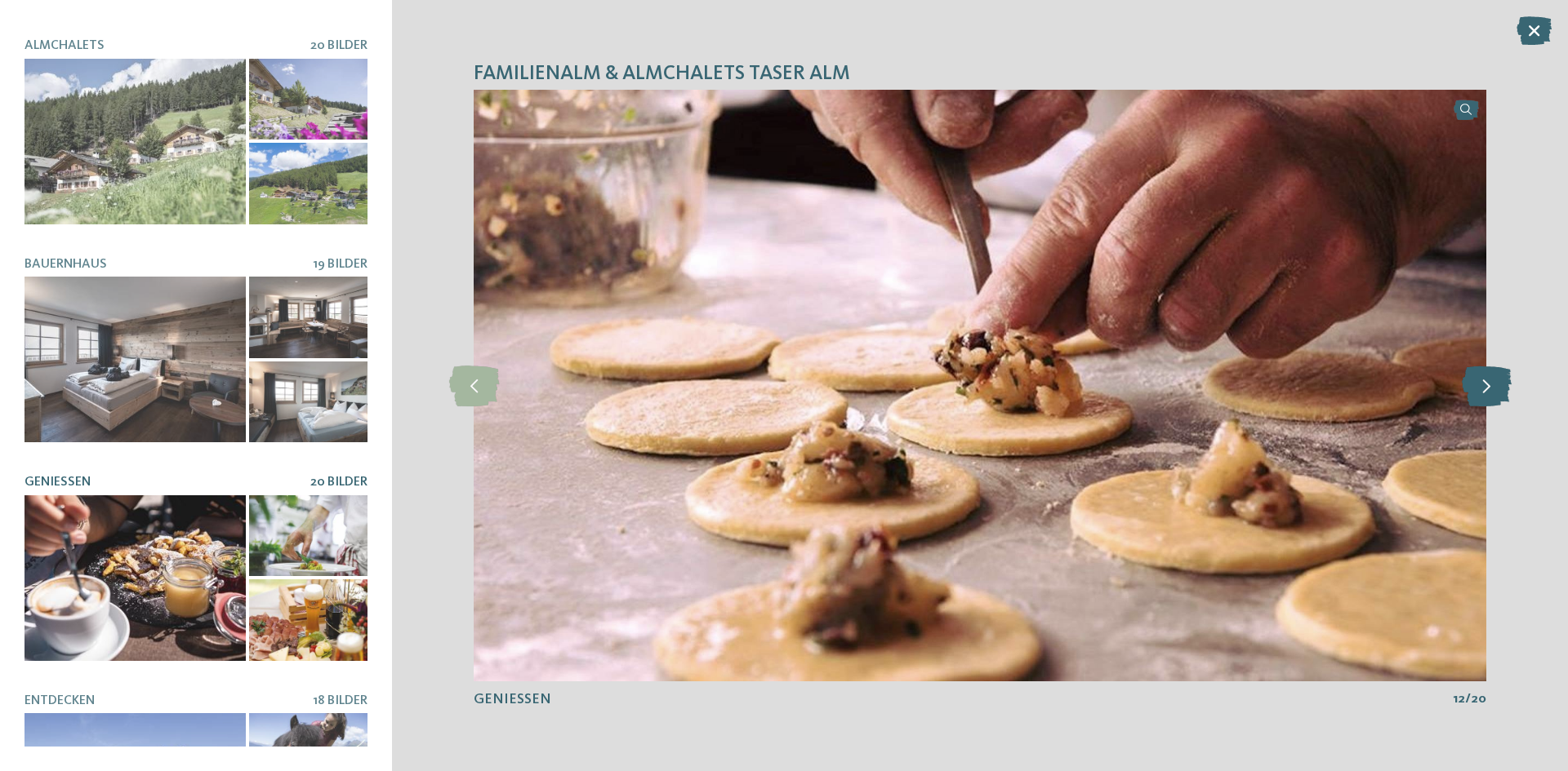
click at [1481, 395] on icon at bounding box center [1486, 386] width 50 height 41
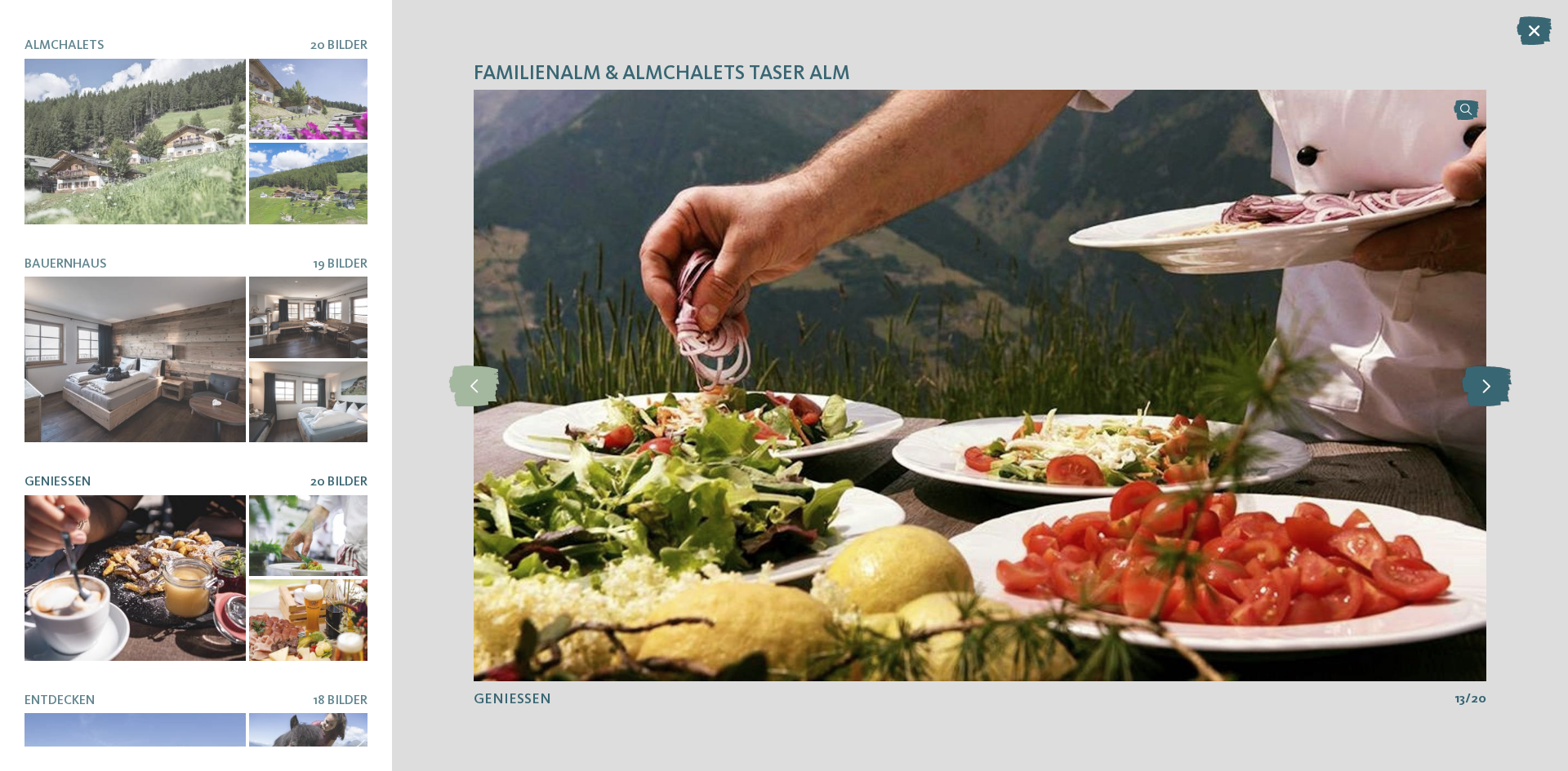
click at [1481, 395] on icon at bounding box center [1486, 386] width 50 height 41
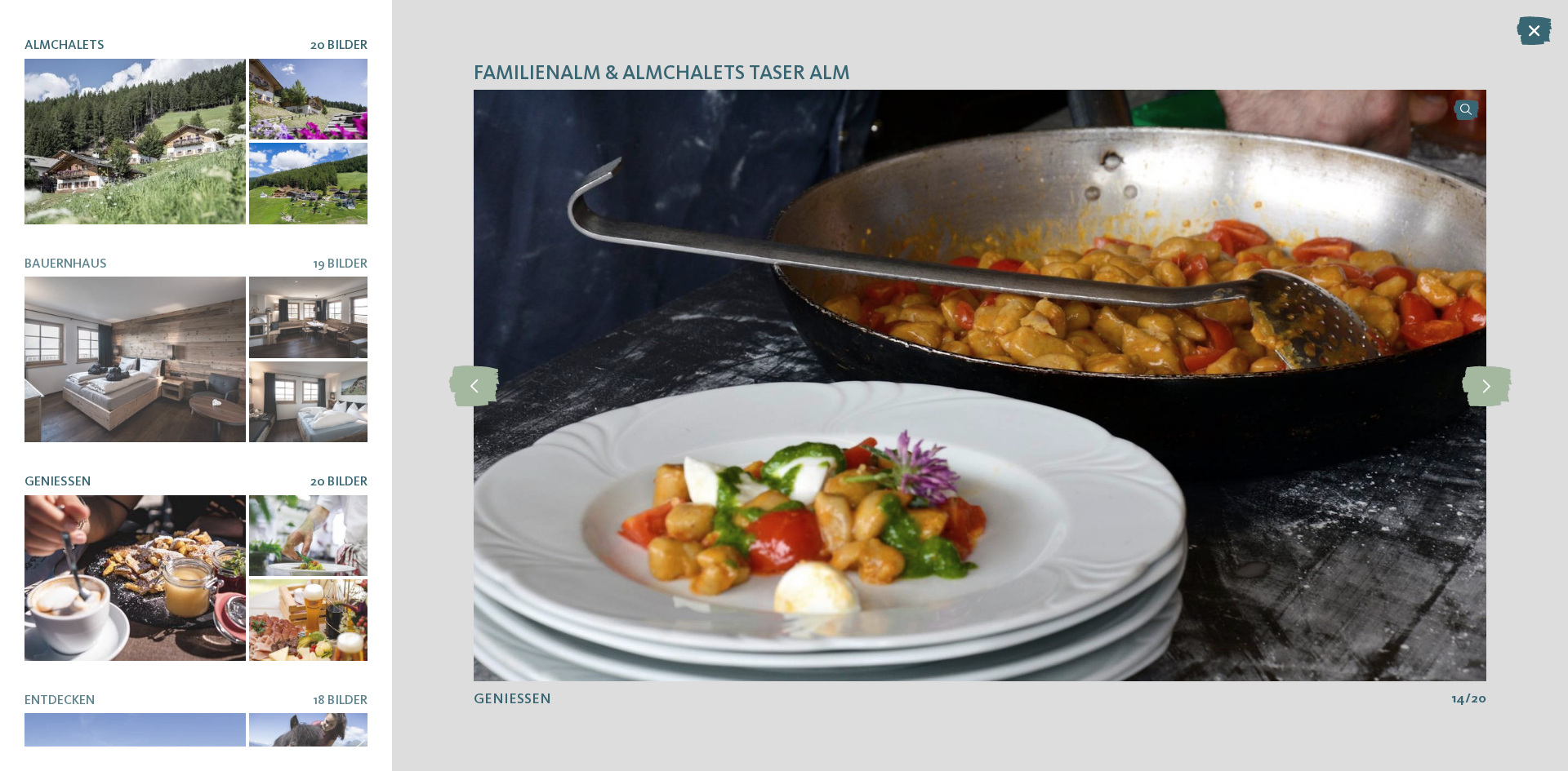
click at [90, 137] on div at bounding box center [135, 141] width 222 height 166
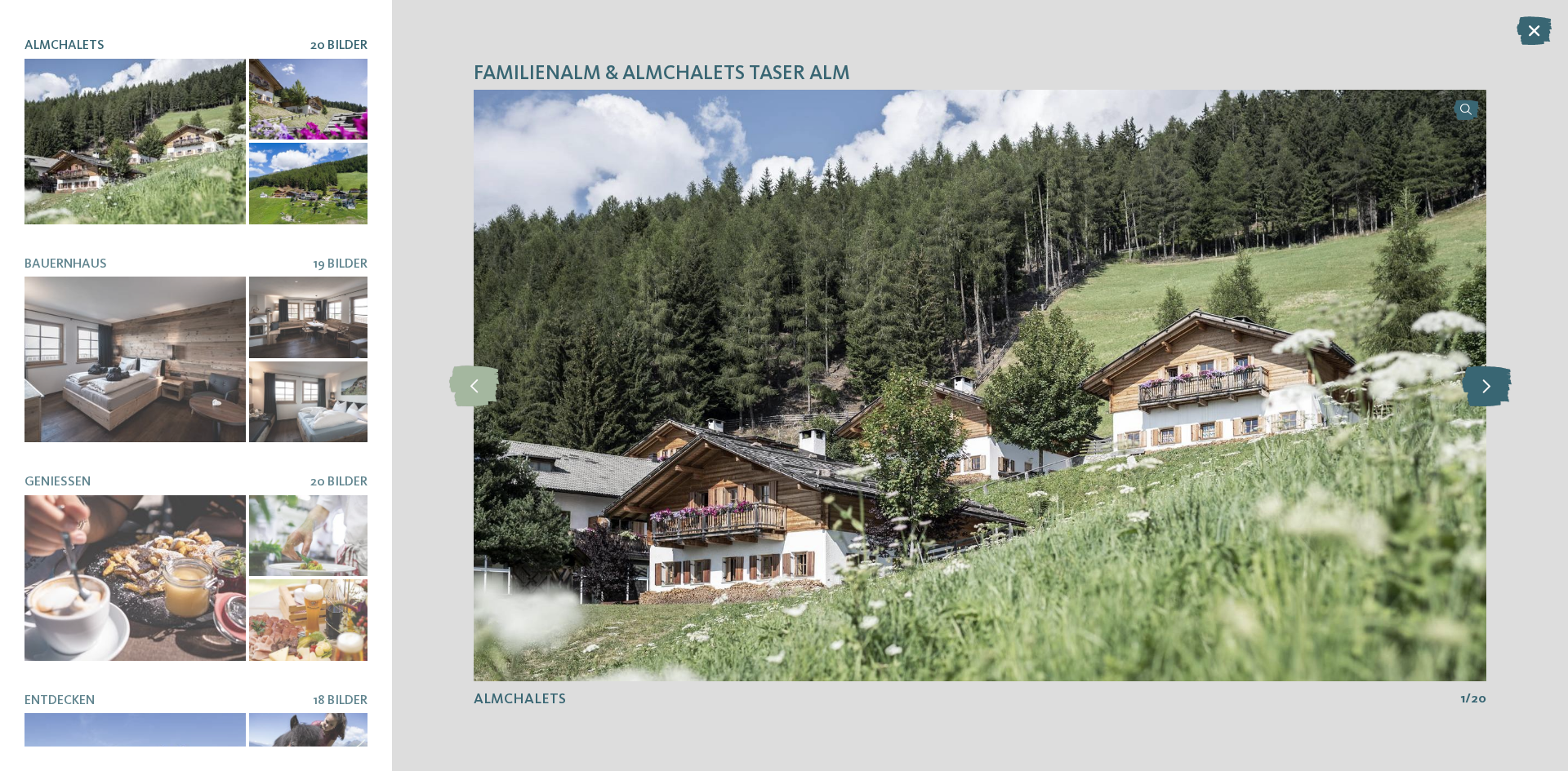
click at [1497, 390] on icon at bounding box center [1486, 386] width 50 height 41
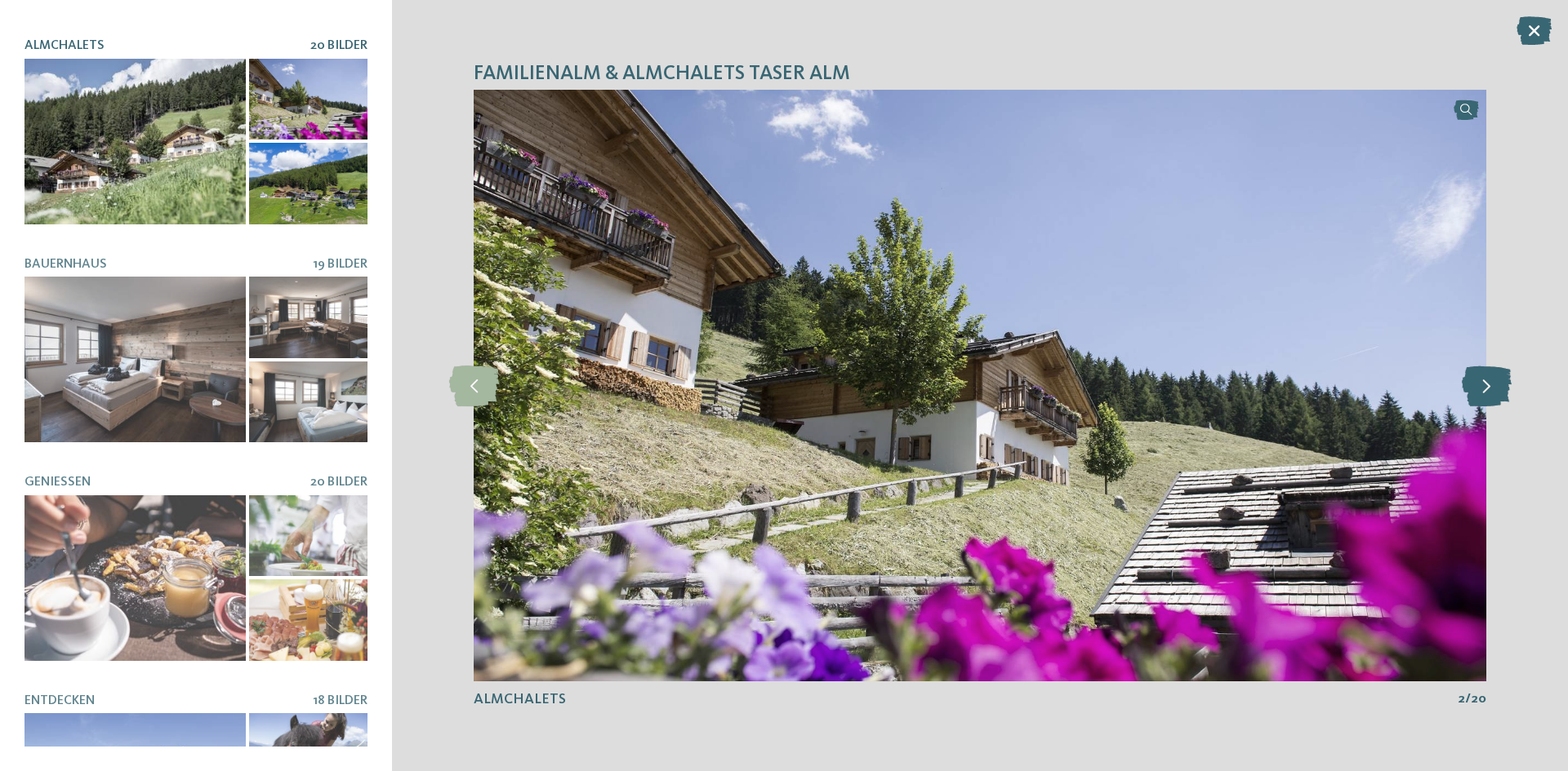
click at [1497, 390] on icon at bounding box center [1486, 386] width 50 height 41
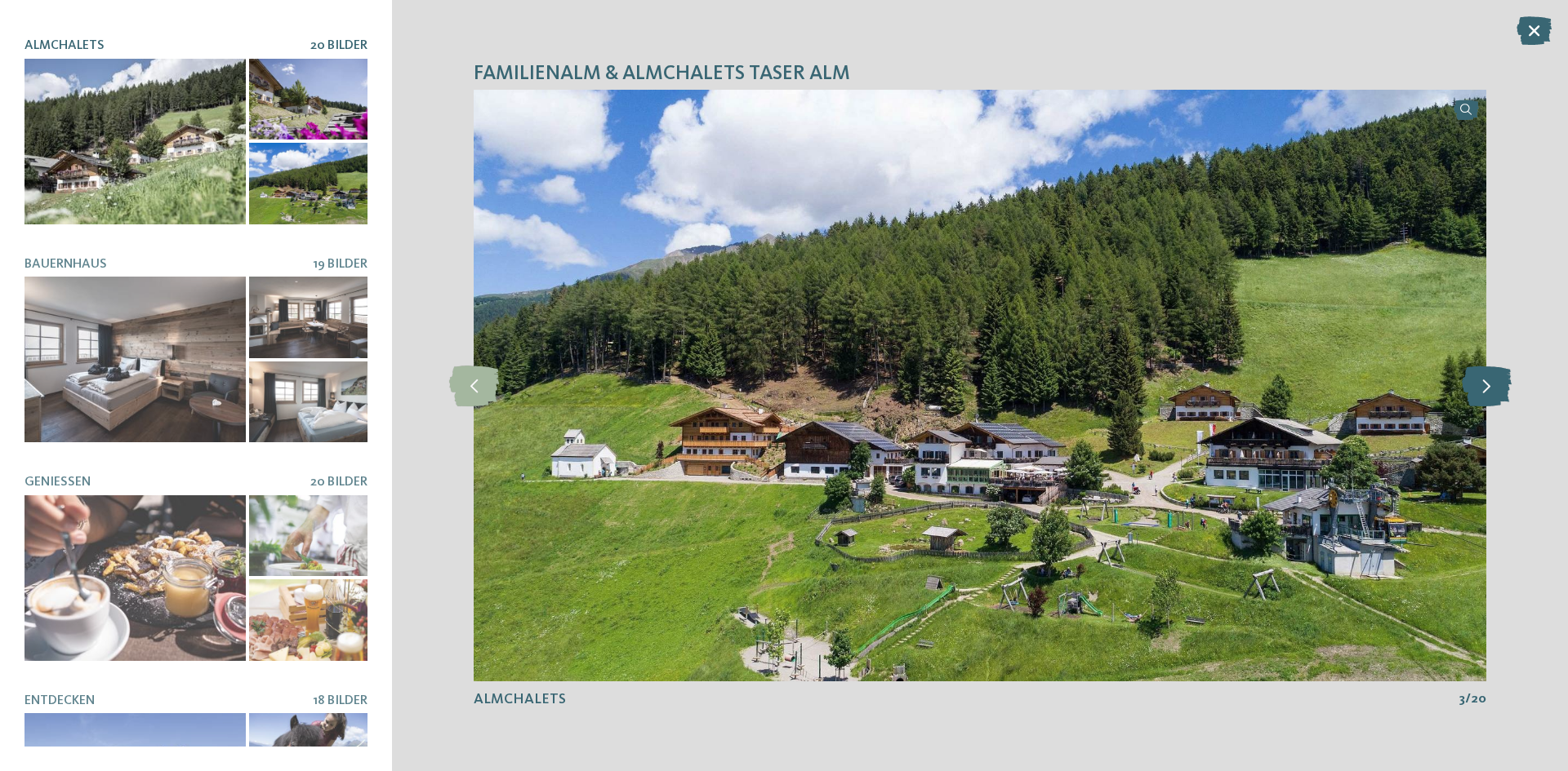
click at [1497, 390] on icon at bounding box center [1486, 386] width 50 height 41
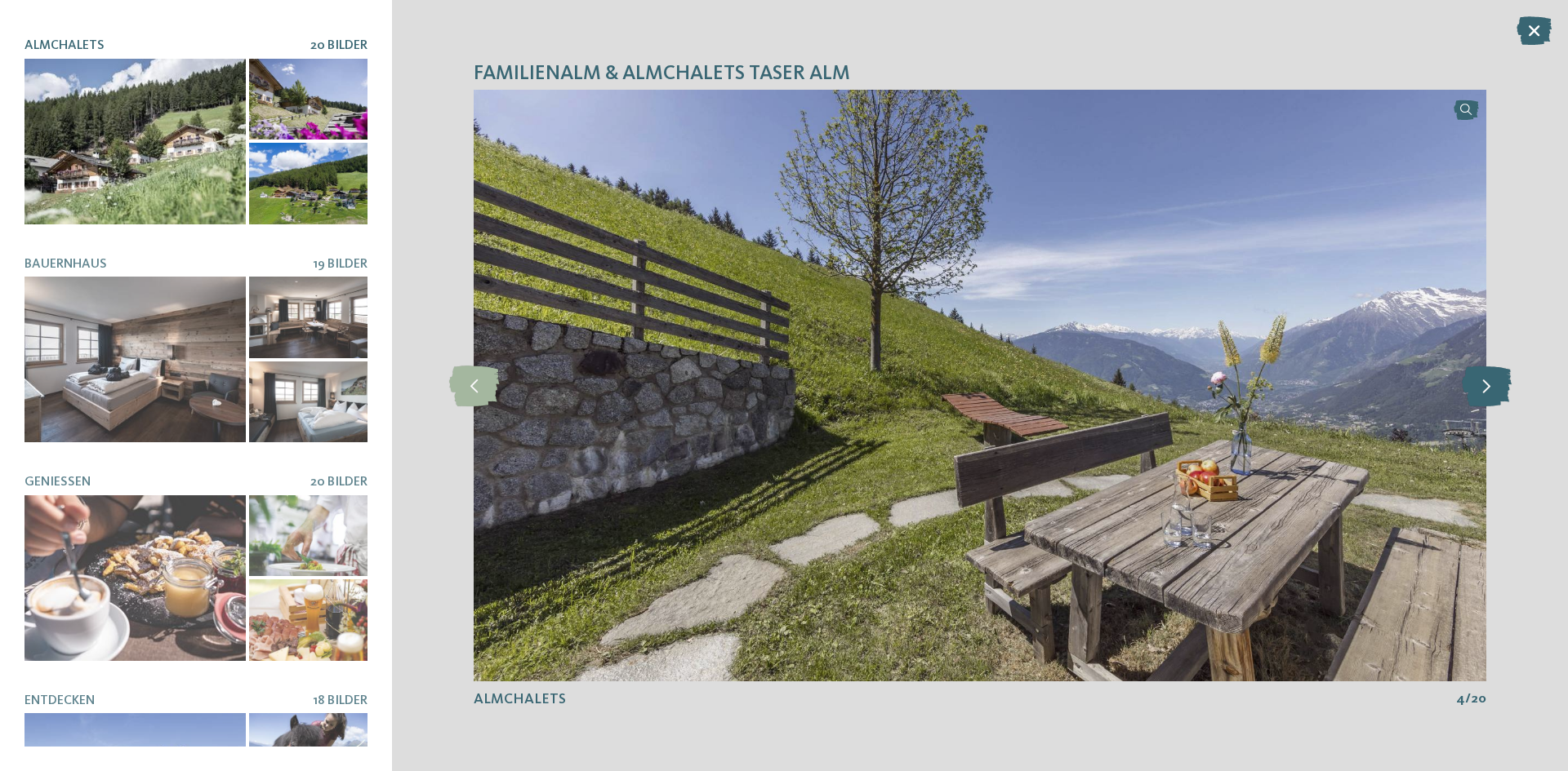
click at [1497, 390] on icon at bounding box center [1486, 386] width 50 height 41
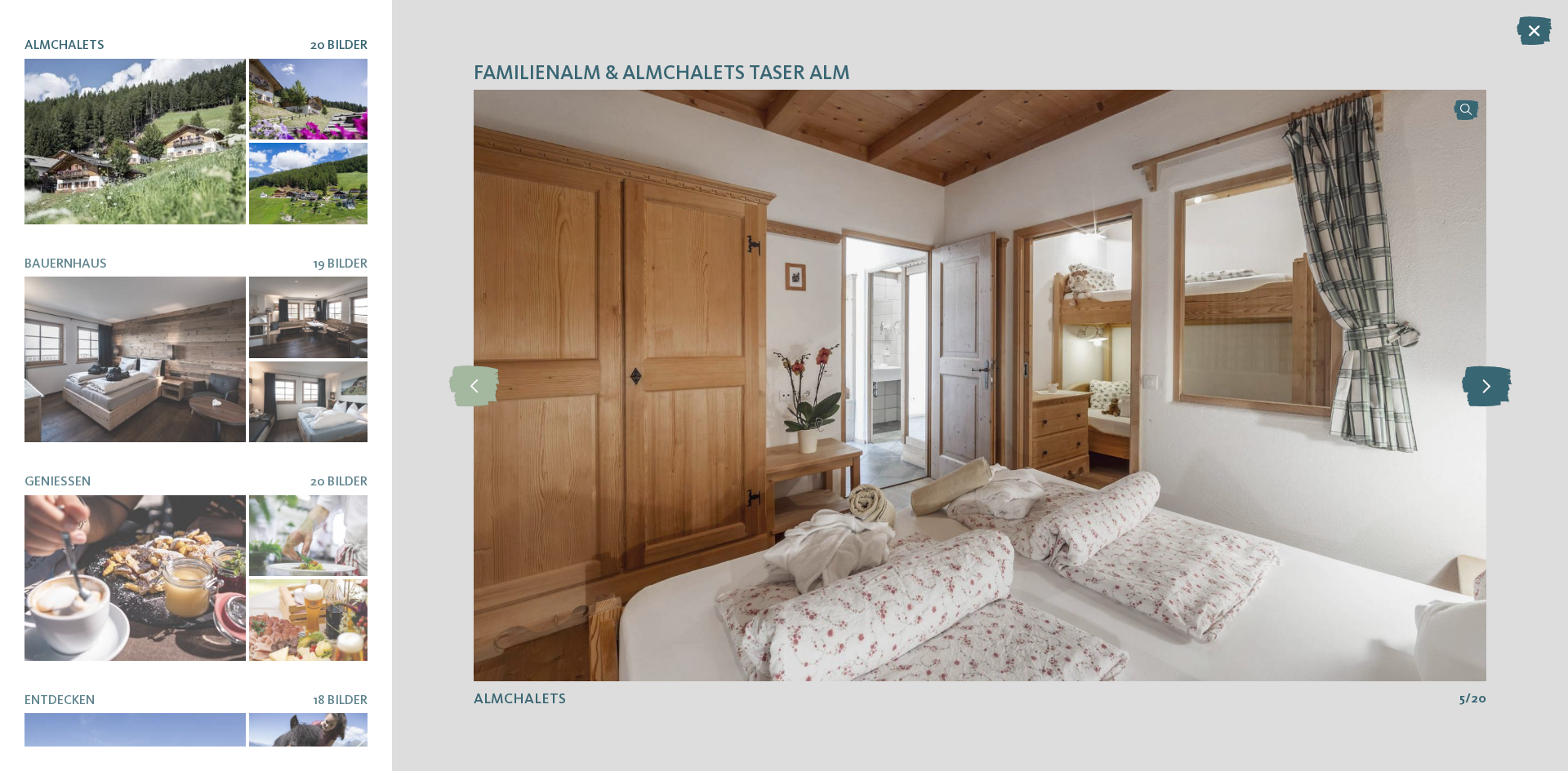
click at [1497, 390] on icon at bounding box center [1486, 386] width 50 height 41
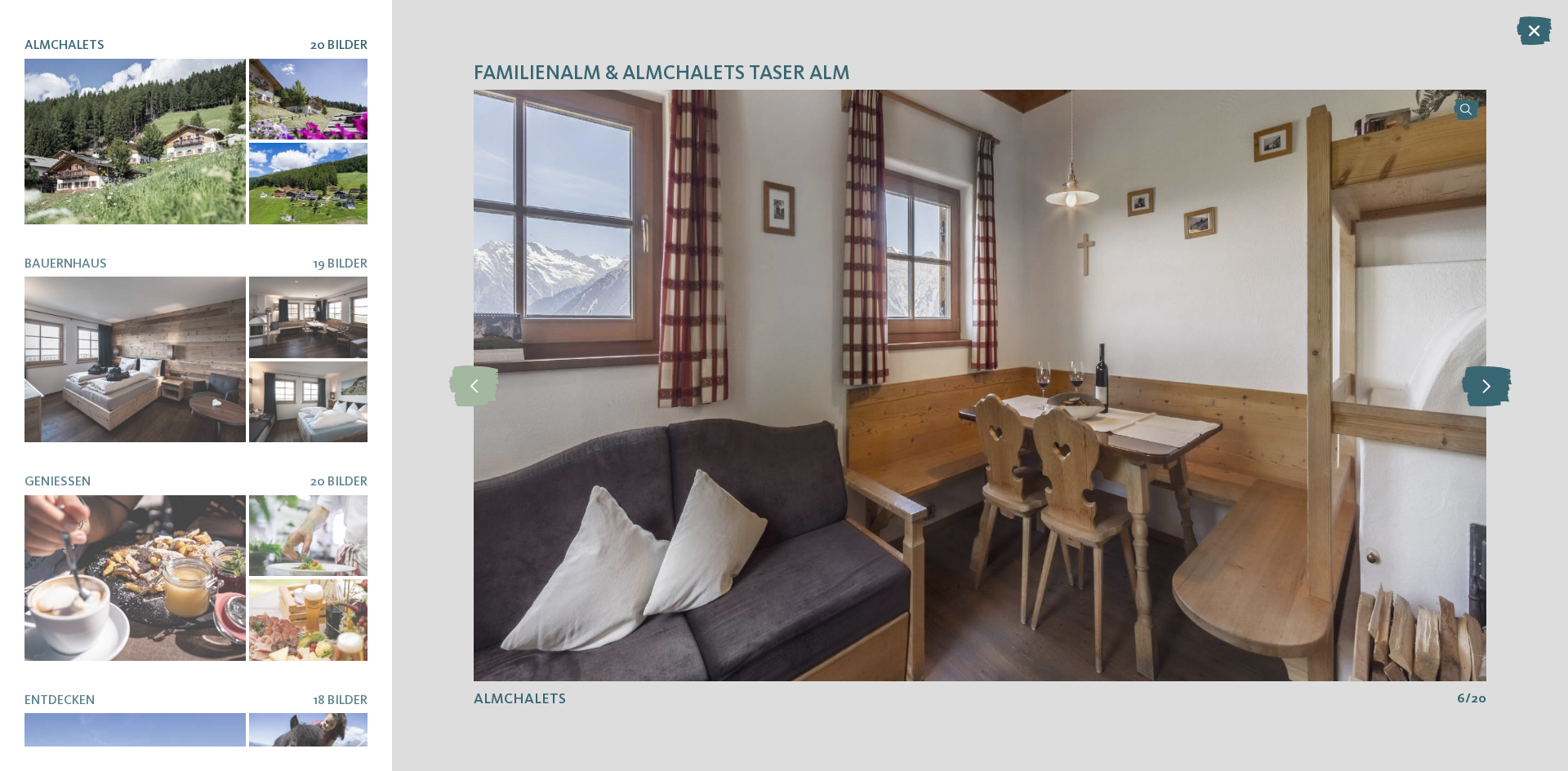
click at [1497, 390] on icon at bounding box center [1486, 386] width 50 height 41
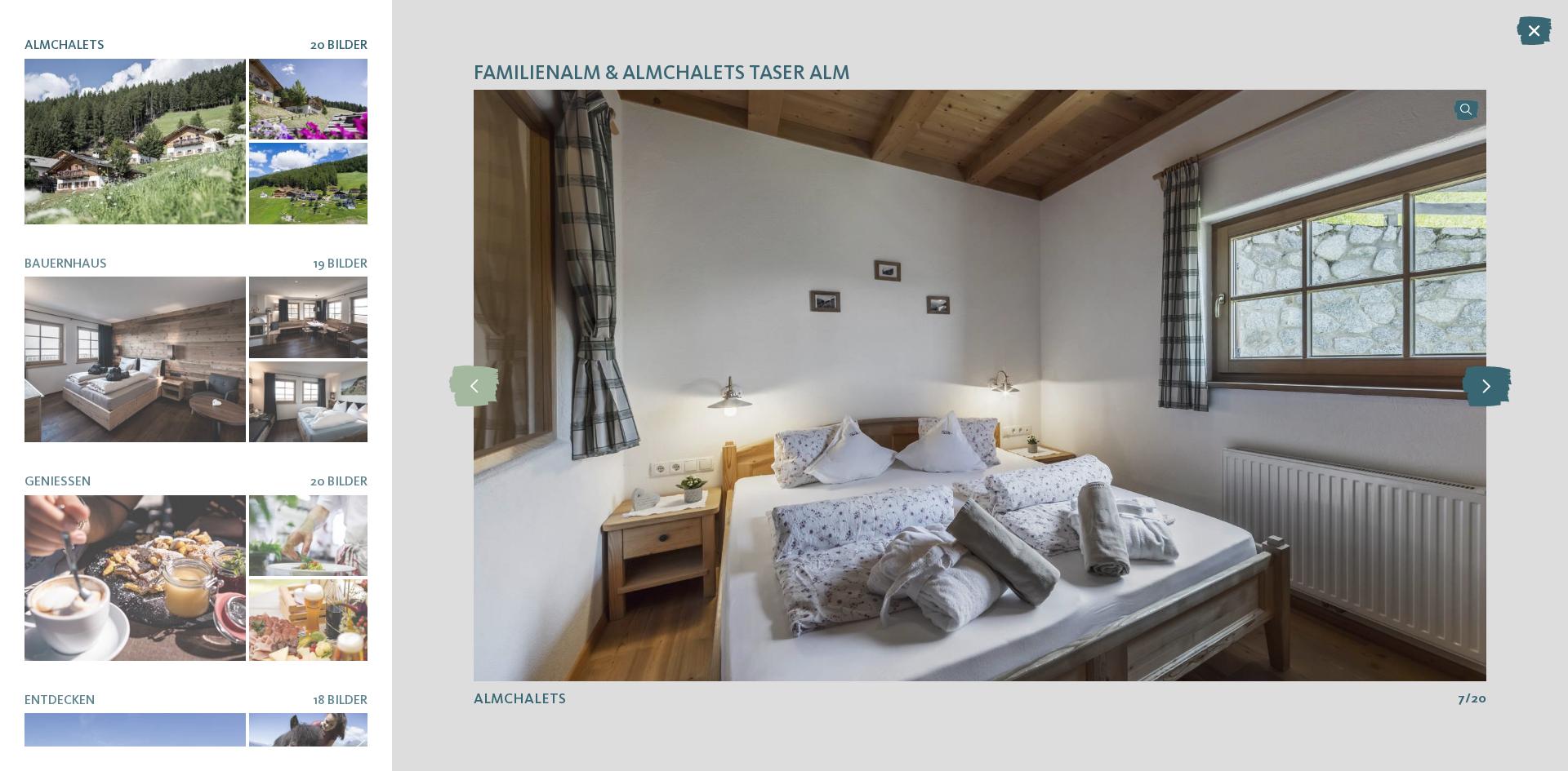
click at [1497, 390] on icon at bounding box center [1486, 386] width 50 height 41
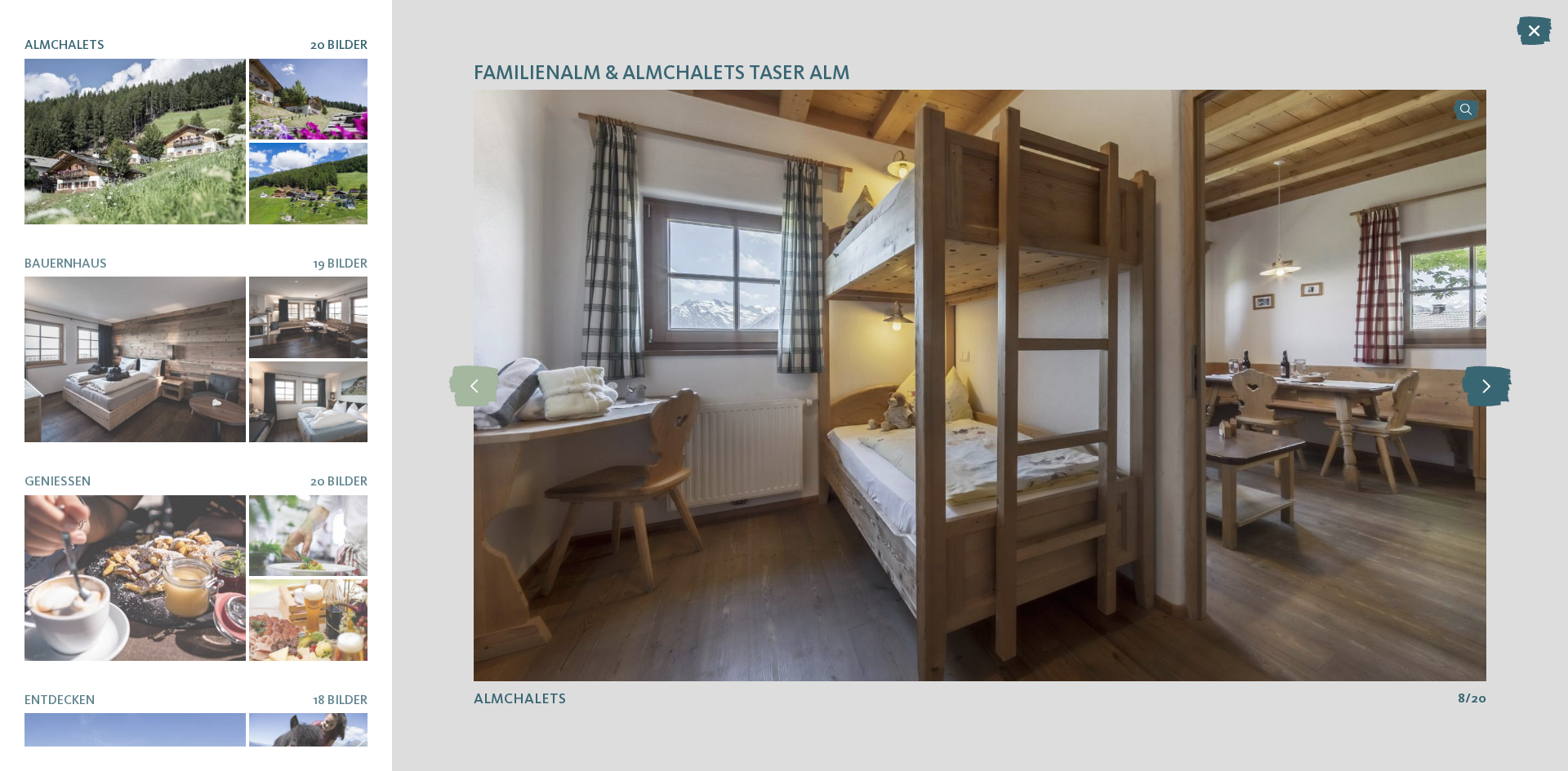
click at [1497, 390] on icon at bounding box center [1486, 386] width 50 height 41
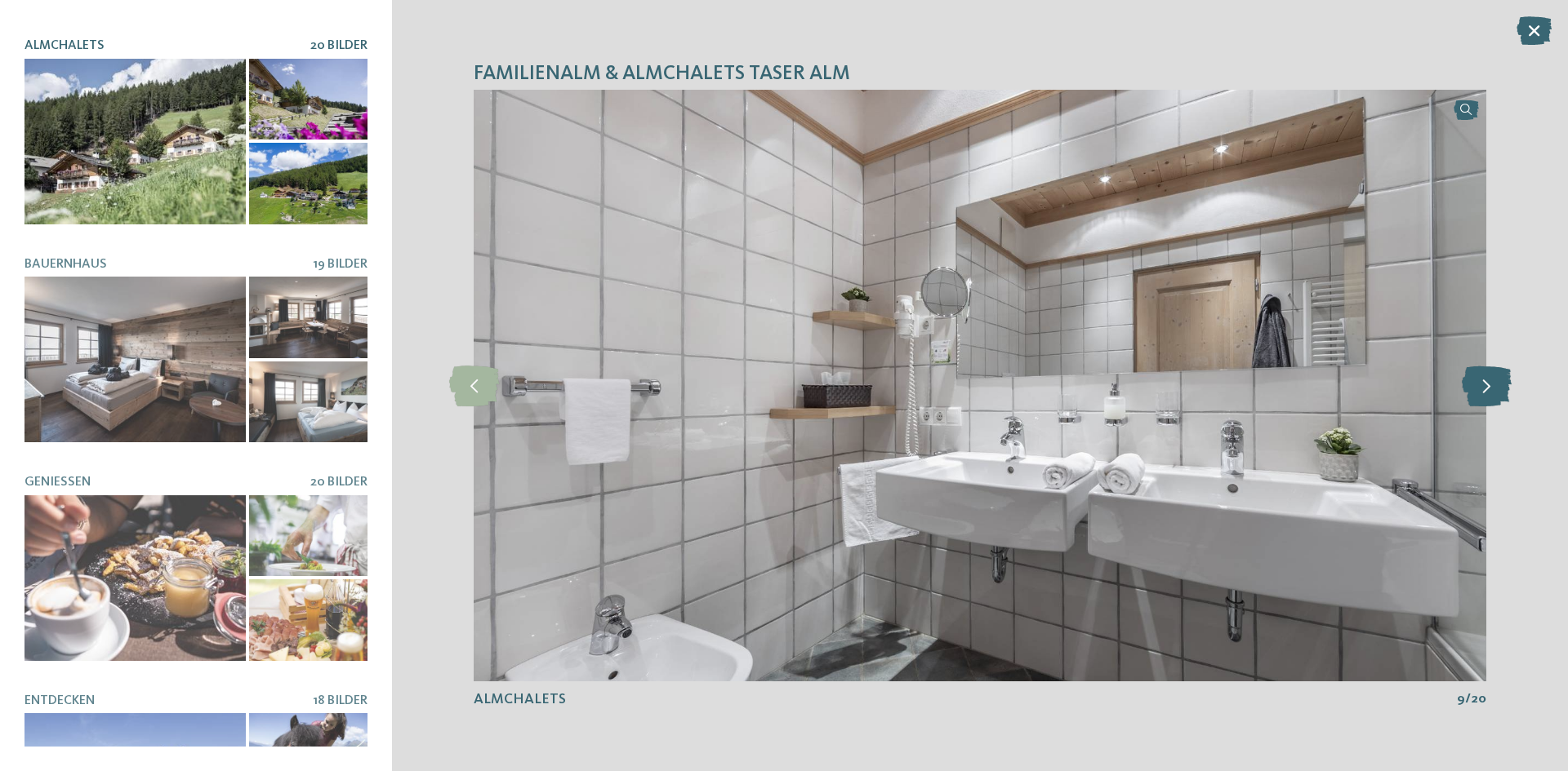
click at [1497, 390] on icon at bounding box center [1486, 386] width 50 height 41
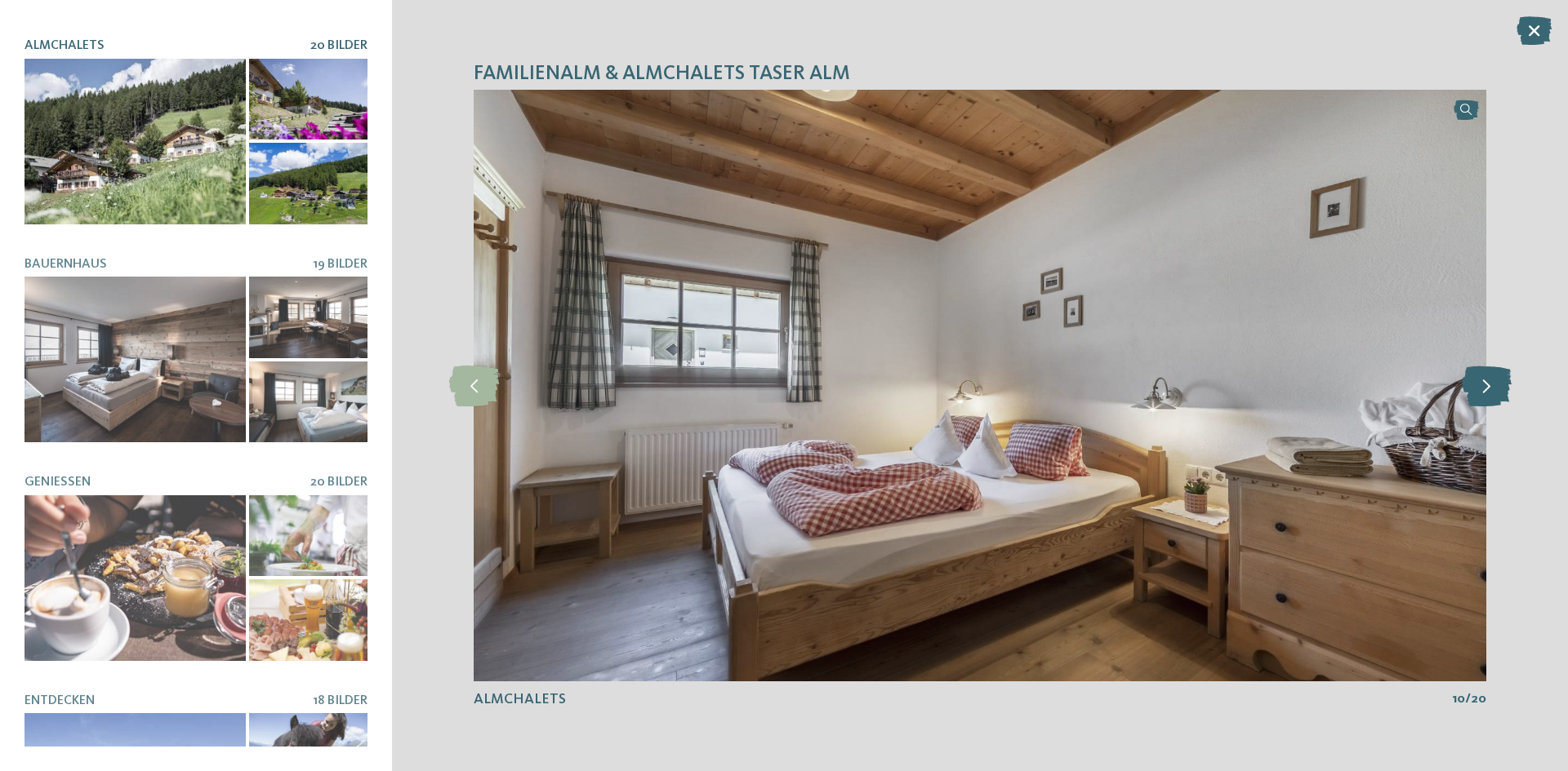
click at [1497, 390] on icon at bounding box center [1486, 386] width 50 height 41
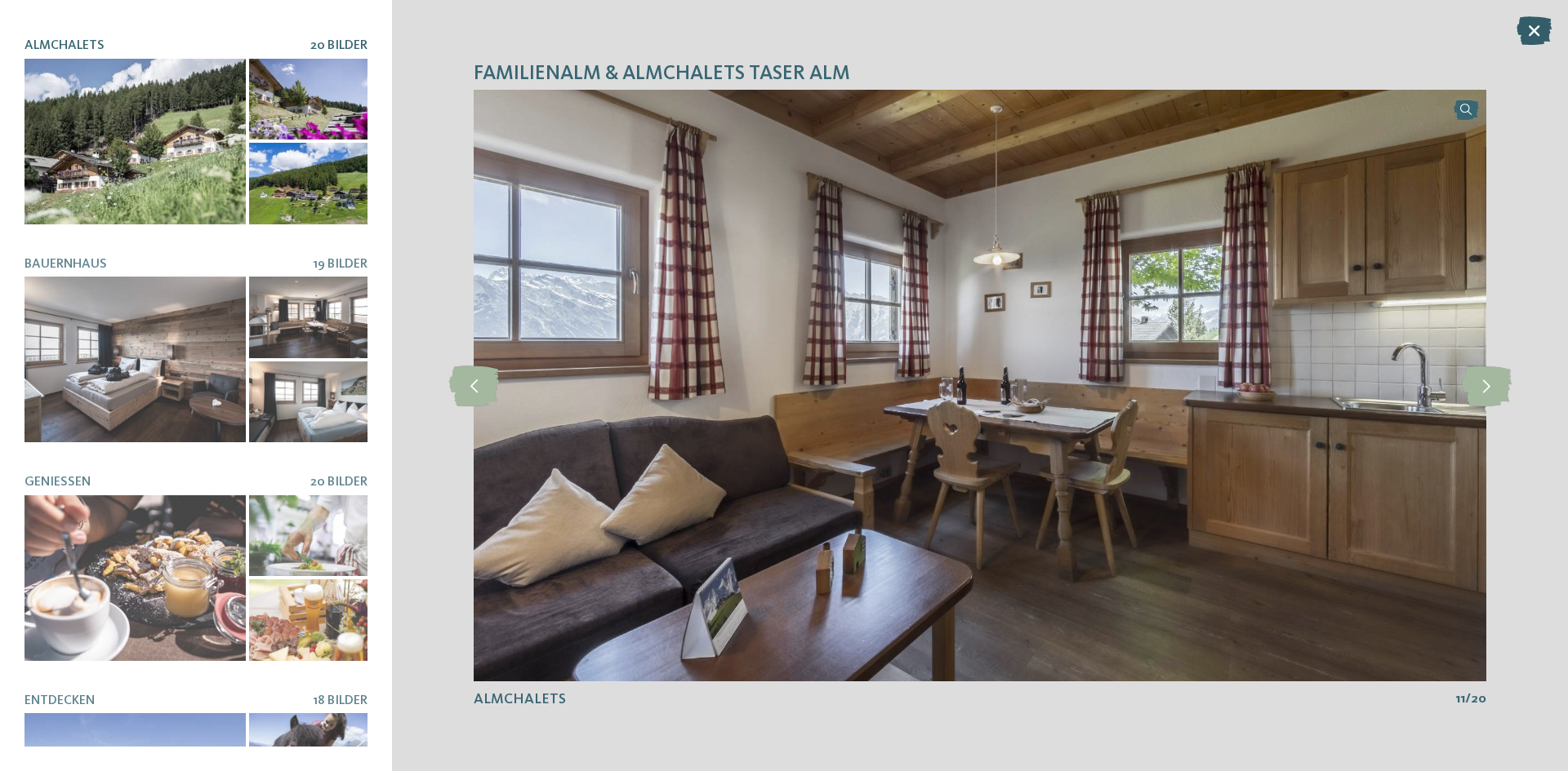
click at [1537, 27] on icon at bounding box center [1533, 31] width 35 height 29
